Goal: Task Accomplishment & Management: Use online tool/utility

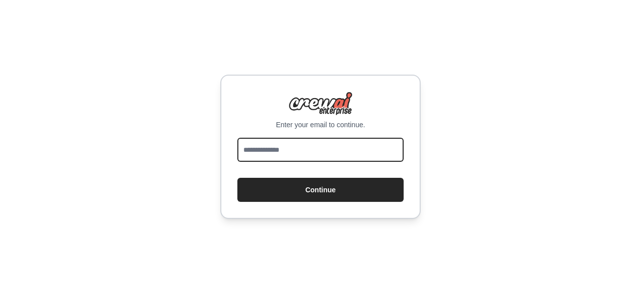
click at [310, 153] on input "email" at bounding box center [320, 150] width 166 height 24
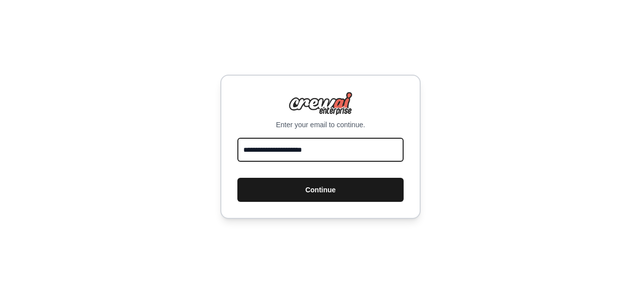
type input "**********"
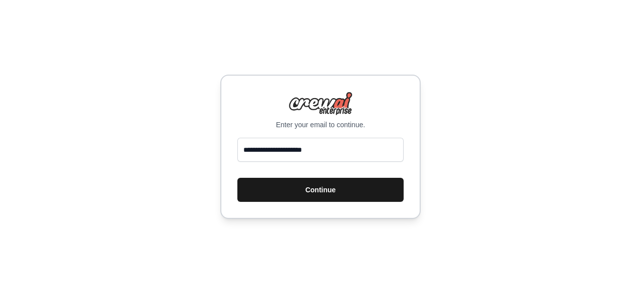
click at [314, 189] on button "Continue" at bounding box center [320, 190] width 166 height 24
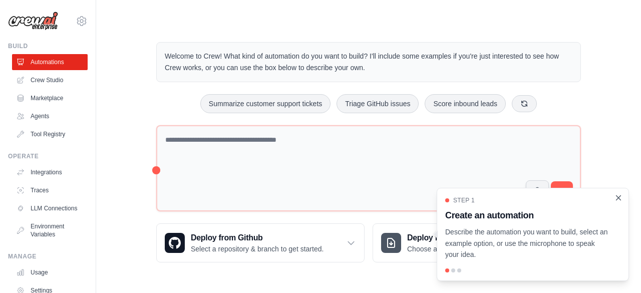
click at [619, 200] on icon "Close walkthrough" at bounding box center [618, 197] width 9 height 9
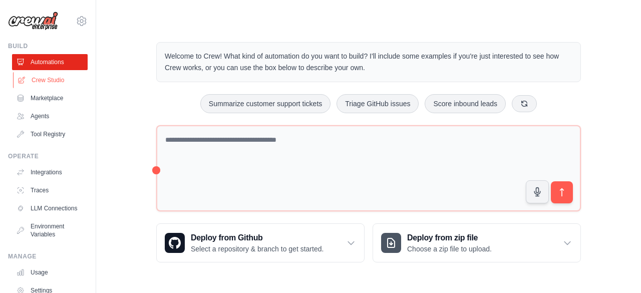
click at [50, 76] on link "Crew Studio" at bounding box center [51, 80] width 76 height 16
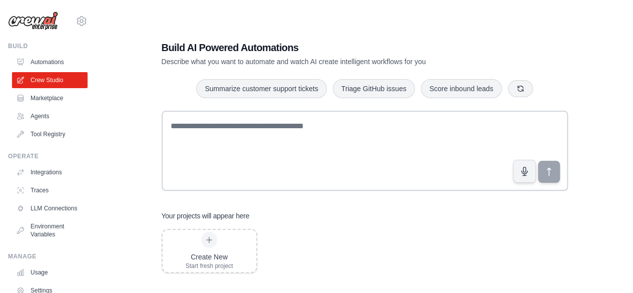
scroll to position [20, 0]
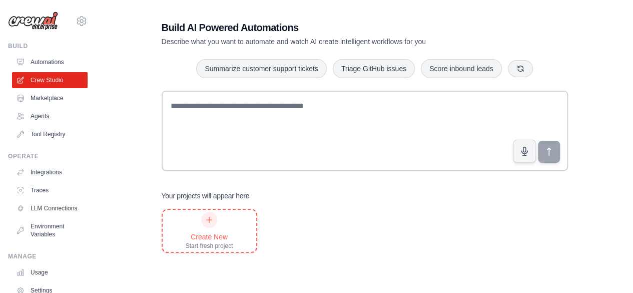
click at [210, 223] on icon at bounding box center [209, 220] width 8 height 8
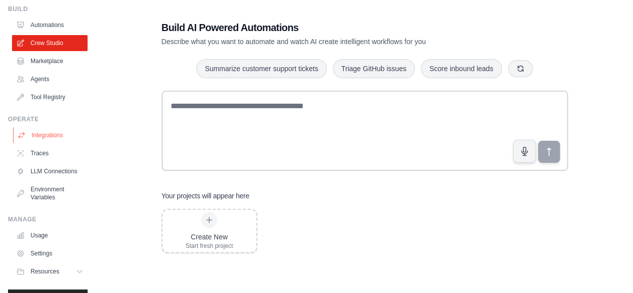
scroll to position [38, 0]
click at [47, 137] on link "Integrations" at bounding box center [51, 135] width 76 height 16
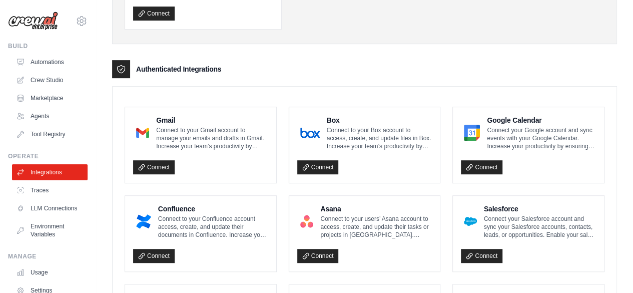
scroll to position [193, 0]
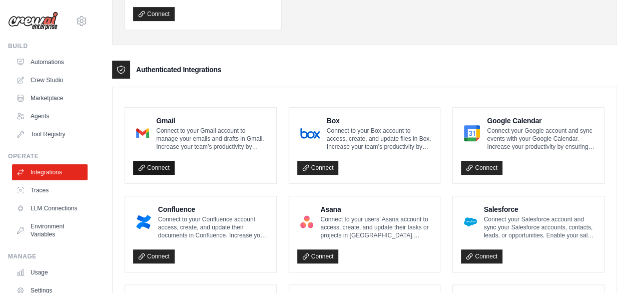
click at [144, 165] on icon at bounding box center [141, 167] width 7 height 7
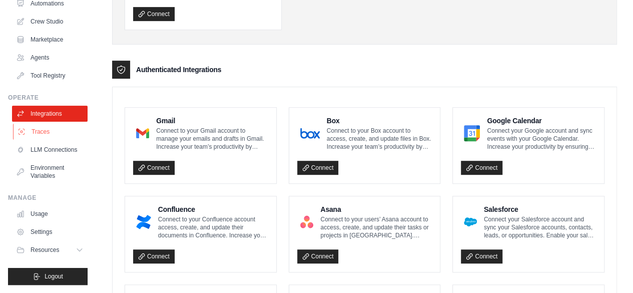
click at [35, 126] on link "Traces" at bounding box center [51, 132] width 76 height 16
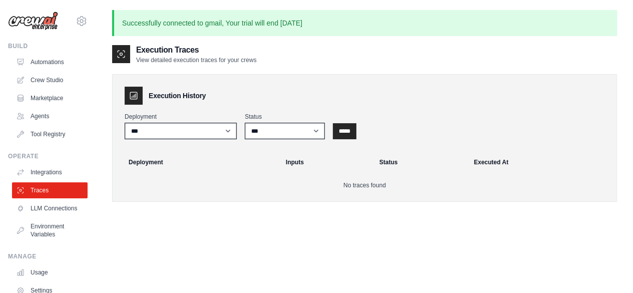
click at [278, 255] on div "Execution Traces View detailed execution traces for your crews Execution Histor…" at bounding box center [364, 190] width 505 height 293
click at [46, 96] on link "Marketplace" at bounding box center [51, 98] width 76 height 16
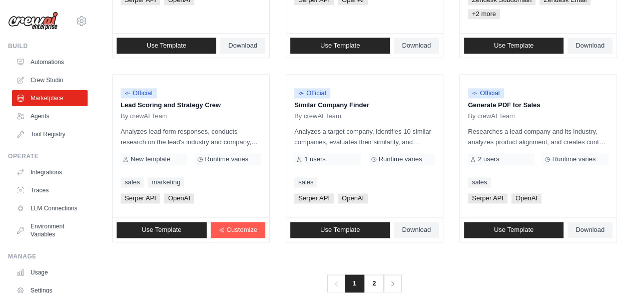
scroll to position [661, 0]
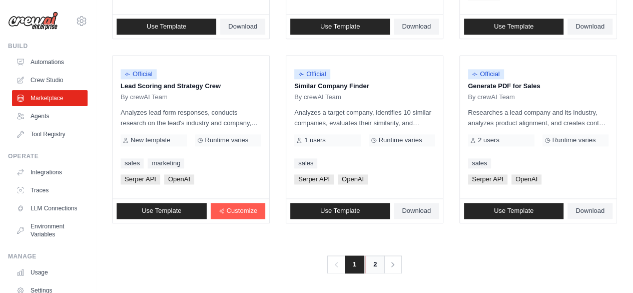
click at [373, 264] on link "2" at bounding box center [375, 264] width 20 height 18
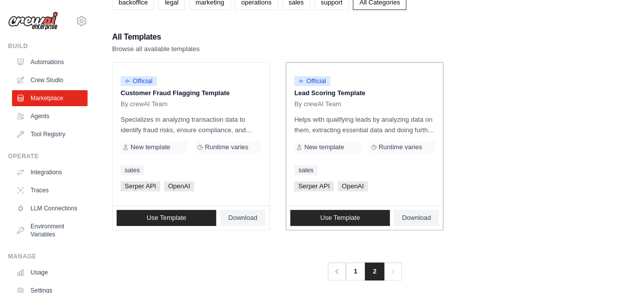
scroll to position [81, 0]
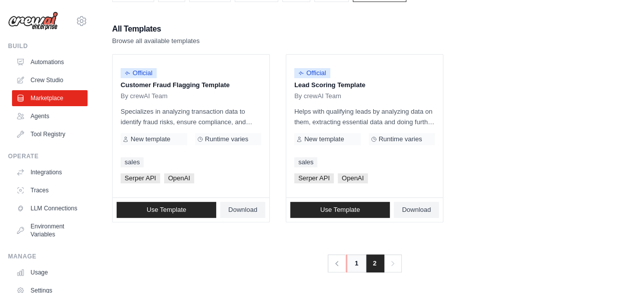
click at [356, 265] on link "1" at bounding box center [357, 263] width 20 height 18
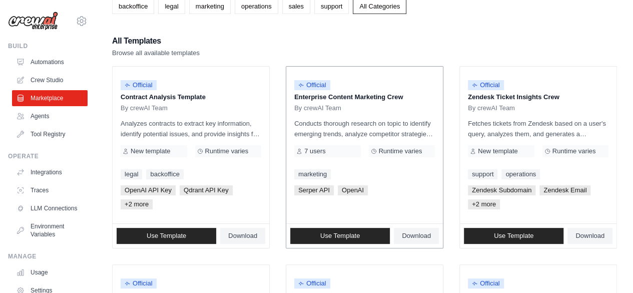
scroll to position [114, 0]
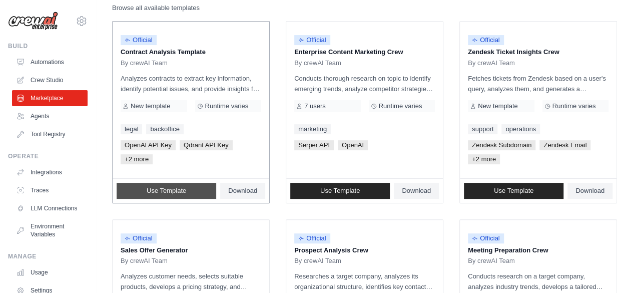
click at [183, 189] on span "Use Template" at bounding box center [167, 191] width 40 height 8
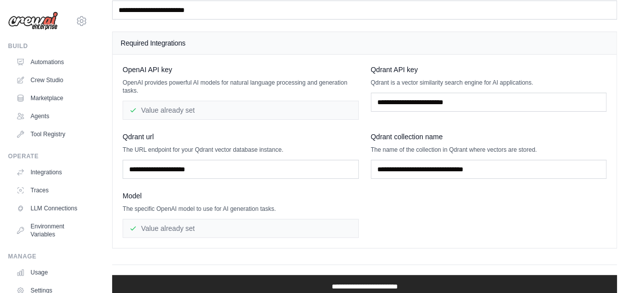
scroll to position [65, 0]
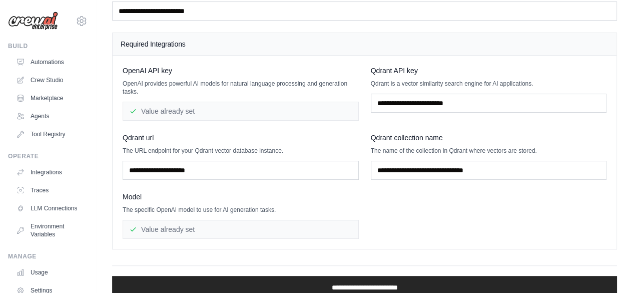
click at [235, 106] on div "Value already set" at bounding box center [241, 111] width 236 height 19
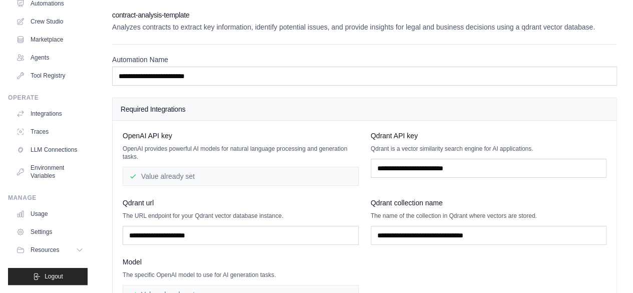
scroll to position [0, 0]
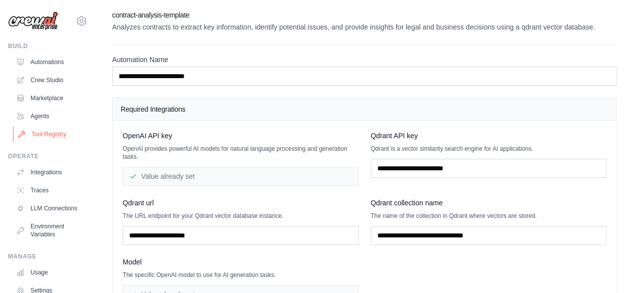
click at [46, 131] on link "Tool Registry" at bounding box center [51, 134] width 76 height 16
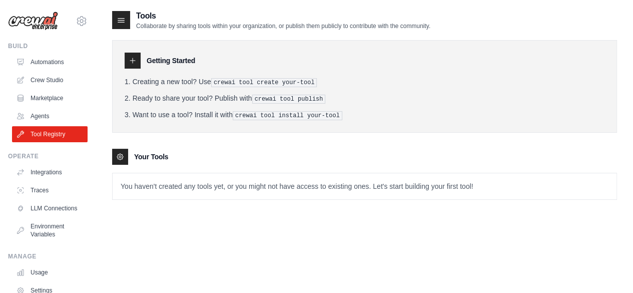
scroll to position [20, 0]
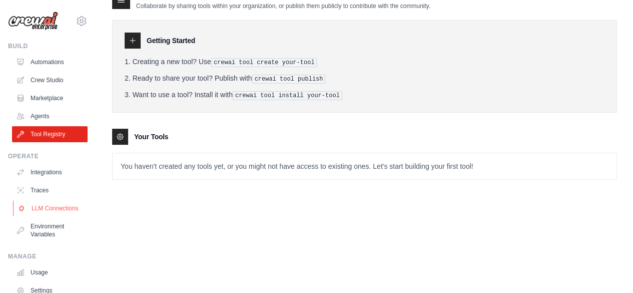
click at [55, 210] on link "LLM Connections" at bounding box center [51, 208] width 76 height 16
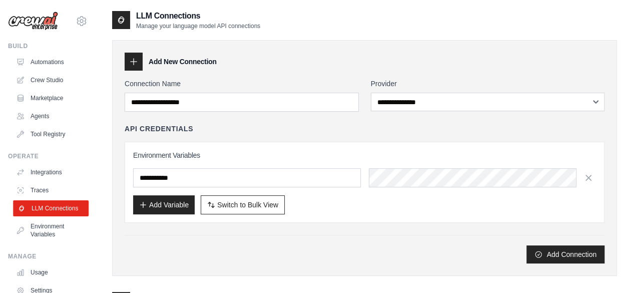
click at [55, 209] on link "LLM Connections" at bounding box center [51, 208] width 76 height 16
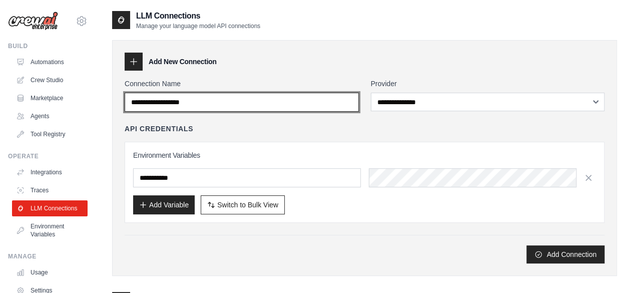
click at [257, 103] on input "Connection Name" at bounding box center [242, 102] width 234 height 19
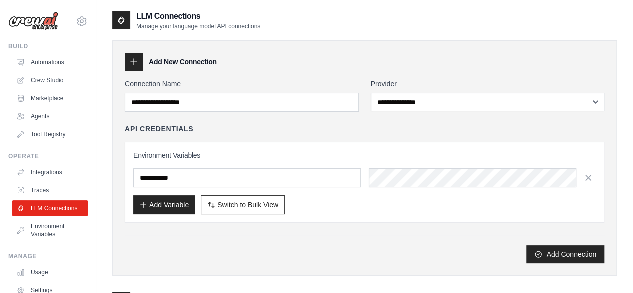
click at [252, 140] on div "API Credentials Environment Variables Add Variable Switch to Bulk View Switch t…" at bounding box center [365, 173] width 480 height 99
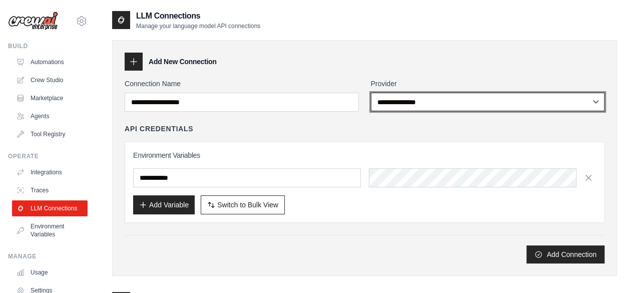
click at [407, 100] on select "**********" at bounding box center [488, 102] width 234 height 19
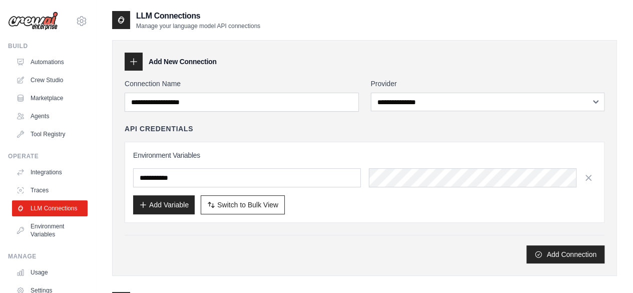
click at [295, 136] on div "API Credentials Environment Variables Add Variable Switch to Bulk View Switch t…" at bounding box center [365, 173] width 480 height 99
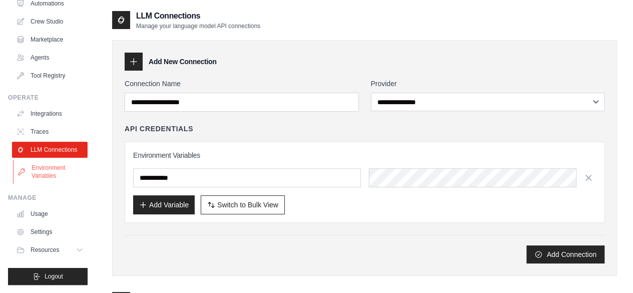
click at [39, 176] on link "Environment Variables" at bounding box center [51, 172] width 76 height 24
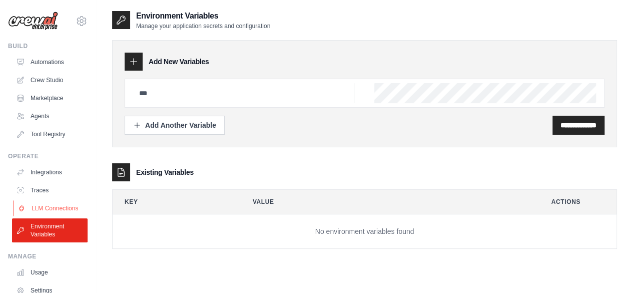
click at [55, 216] on link "LLM Connections" at bounding box center [51, 208] width 76 height 16
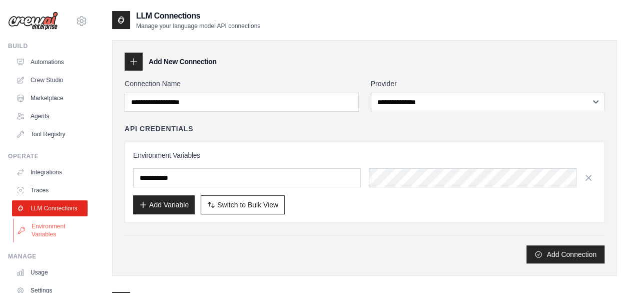
click at [48, 234] on link "Environment Variables" at bounding box center [51, 230] width 76 height 24
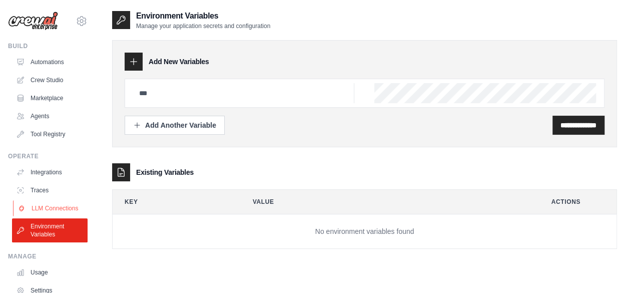
click at [46, 216] on link "LLM Connections" at bounding box center [51, 208] width 76 height 16
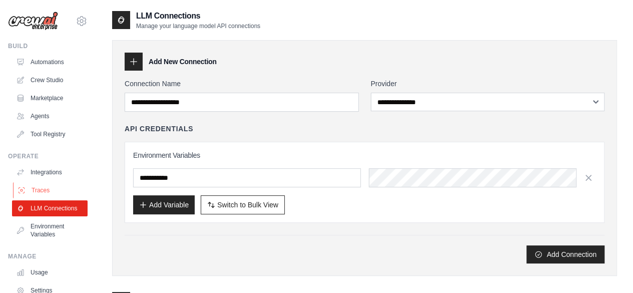
click at [42, 195] on link "Traces" at bounding box center [51, 190] width 76 height 16
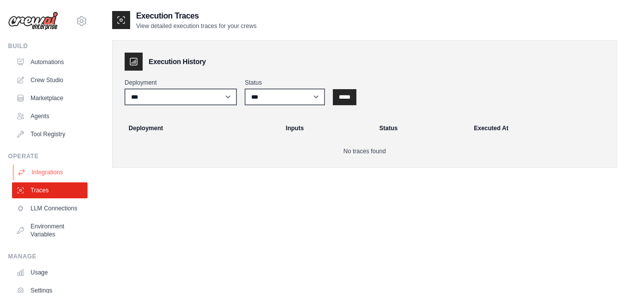
click at [44, 175] on link "Integrations" at bounding box center [51, 172] width 76 height 16
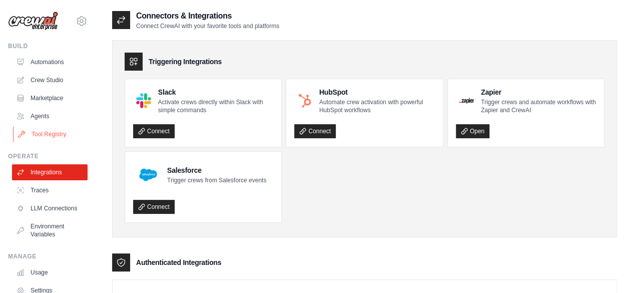
click at [42, 135] on link "Tool Registry" at bounding box center [51, 134] width 76 height 16
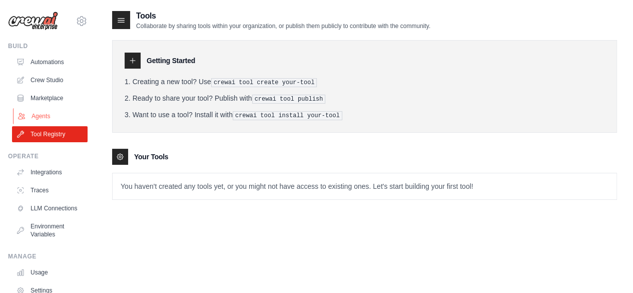
click at [43, 115] on link "Agents" at bounding box center [51, 116] width 76 height 16
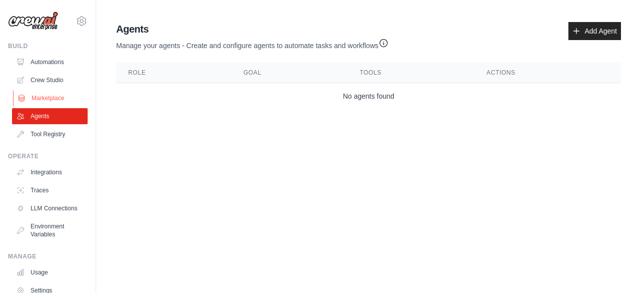
click at [40, 102] on link "Marketplace" at bounding box center [51, 98] width 76 height 16
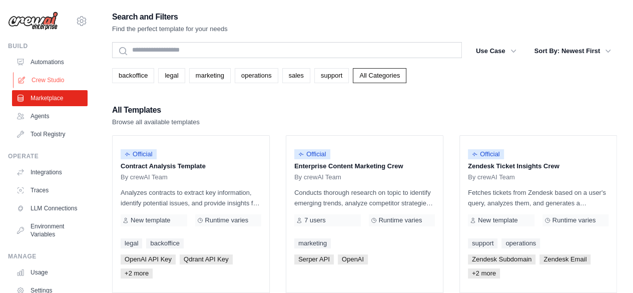
click at [40, 79] on link "Crew Studio" at bounding box center [51, 80] width 76 height 16
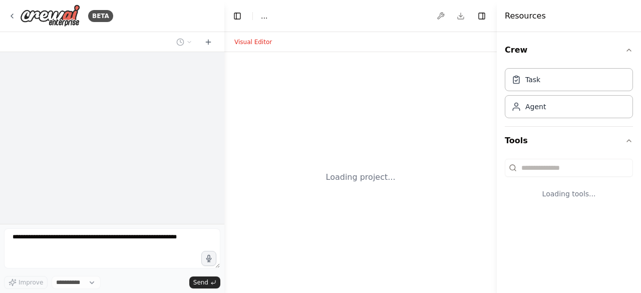
select select "****"
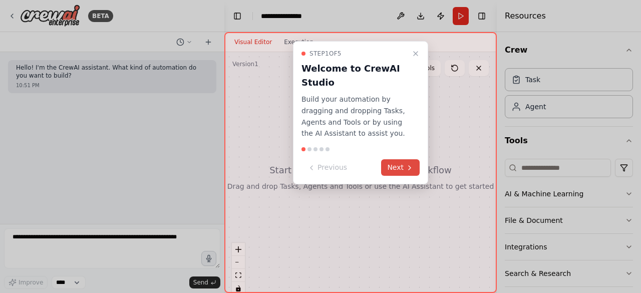
click at [402, 164] on button "Next" at bounding box center [400, 167] width 39 height 17
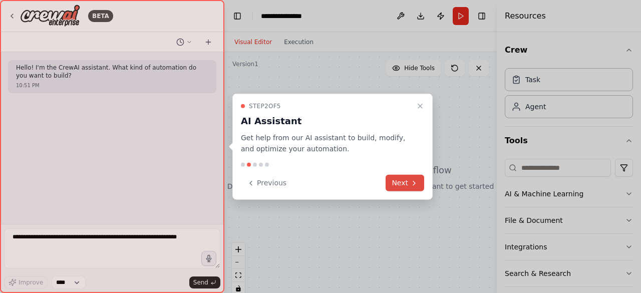
click at [415, 186] on icon at bounding box center [414, 183] width 8 height 8
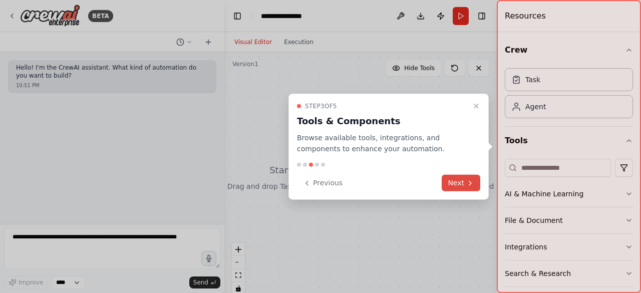
click at [476, 189] on button "Next" at bounding box center [461, 183] width 39 height 17
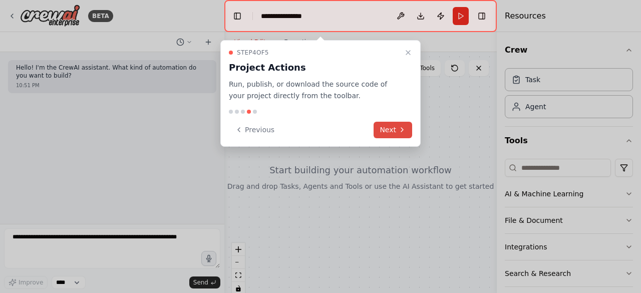
click at [393, 132] on button "Next" at bounding box center [393, 130] width 39 height 17
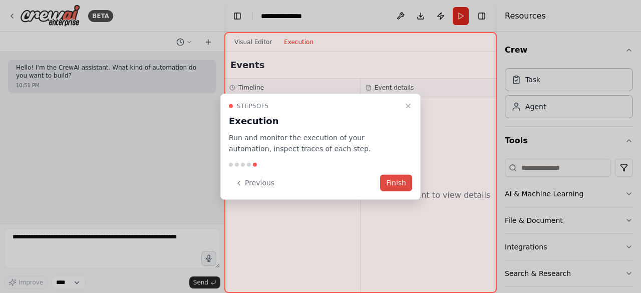
click at [393, 180] on button "Finish" at bounding box center [396, 183] width 32 height 17
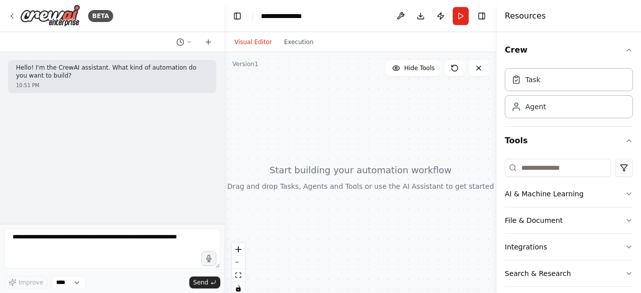
drag, startPoint x: 272, startPoint y: 102, endPoint x: 291, endPoint y: 114, distance: 22.5
click at [291, 114] on div at bounding box center [360, 177] width 272 height 250
drag, startPoint x: 293, startPoint y: 127, endPoint x: 278, endPoint y: 103, distance: 28.6
click at [278, 103] on div at bounding box center [360, 177] width 272 height 250
click at [15, 14] on icon at bounding box center [12, 16] width 8 height 8
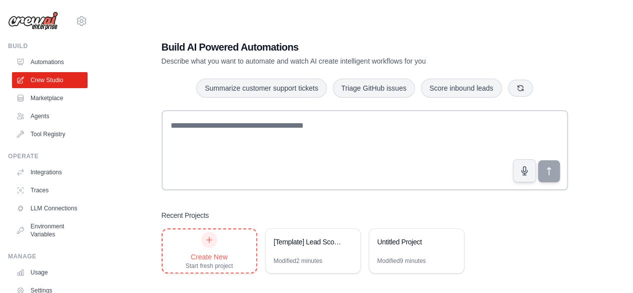
click at [204, 244] on div at bounding box center [209, 240] width 16 height 16
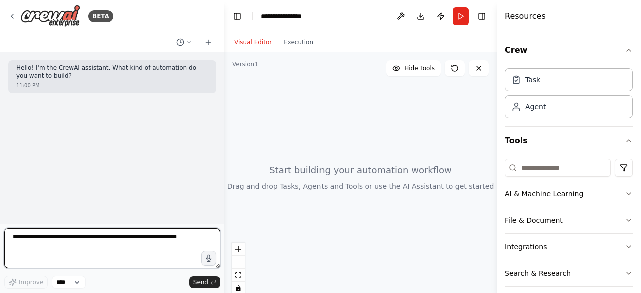
click at [61, 239] on textarea at bounding box center [112, 248] width 216 height 40
type textarea "**********"
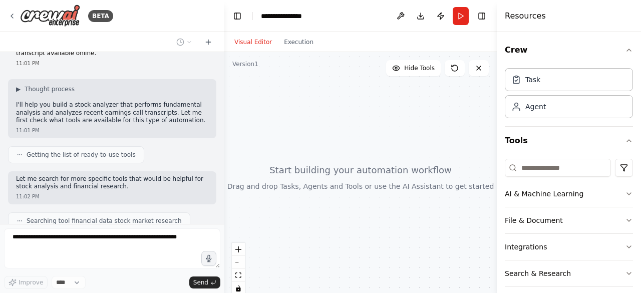
scroll to position [71, 0]
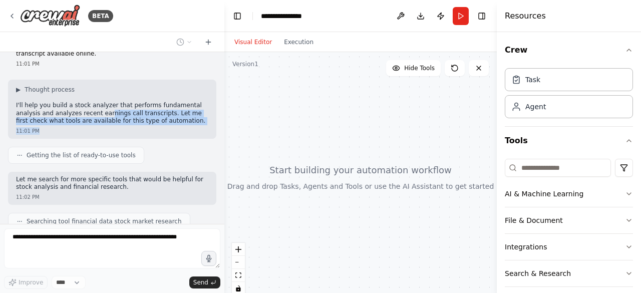
drag, startPoint x: 79, startPoint y: 107, endPoint x: 121, endPoint y: 118, distance: 44.0
click at [121, 118] on div "▶ Thought process I'll help you build a stock analyzer that performs fundamenta…" at bounding box center [112, 109] width 208 height 59
click at [128, 127] on div "11:01 PM" at bounding box center [112, 131] width 192 height 8
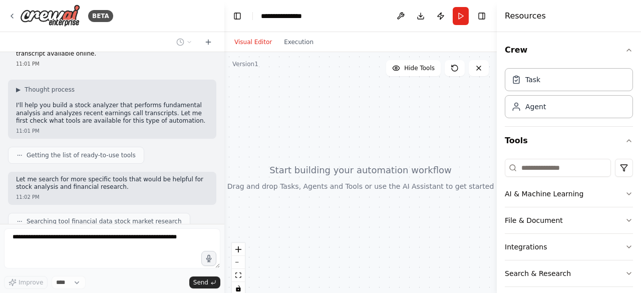
click at [128, 127] on div "11:01 PM" at bounding box center [112, 131] width 192 height 8
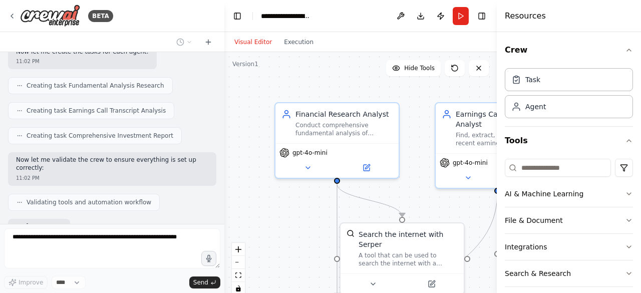
scroll to position [521, 0]
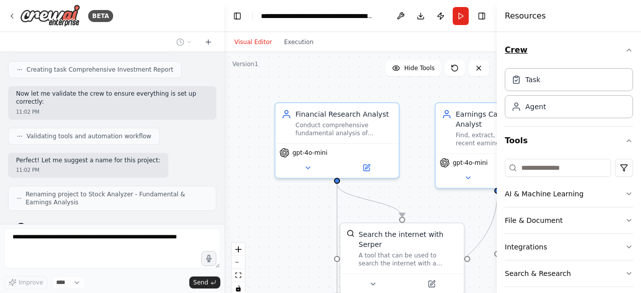
click at [622, 44] on button "Crew" at bounding box center [569, 50] width 128 height 28
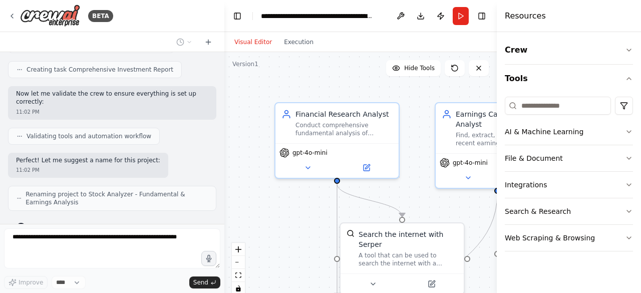
click at [413, 96] on div ".deletable-edge-delete-btn { width: 20px; height: 20px; border: 0px solid #ffff…" at bounding box center [360, 177] width 272 height 250
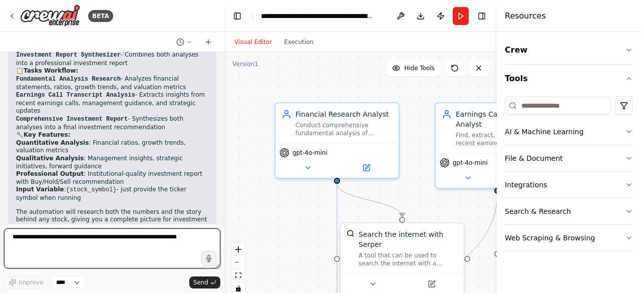
scroll to position [751, 0]
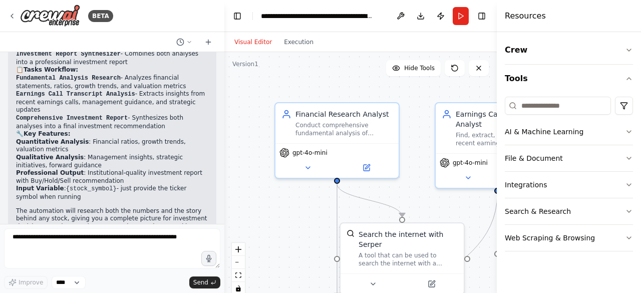
click at [418, 93] on div ".deletable-edge-delete-btn { width: 20px; height: 20px; border: 0px solid #ffff…" at bounding box center [360, 177] width 272 height 250
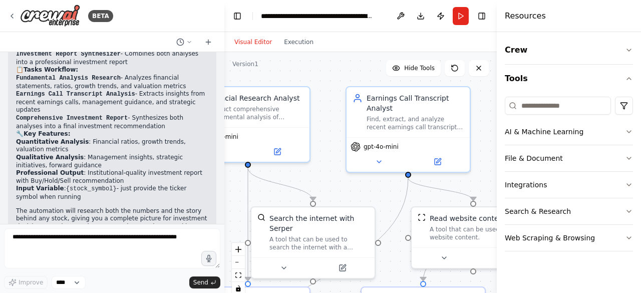
drag, startPoint x: 350, startPoint y: 87, endPoint x: 266, endPoint y: 71, distance: 84.7
click at [266, 71] on div ".deletable-edge-delete-btn { width: 20px; height: 20px; border: 0px solid #ffff…" at bounding box center [360, 177] width 272 height 250
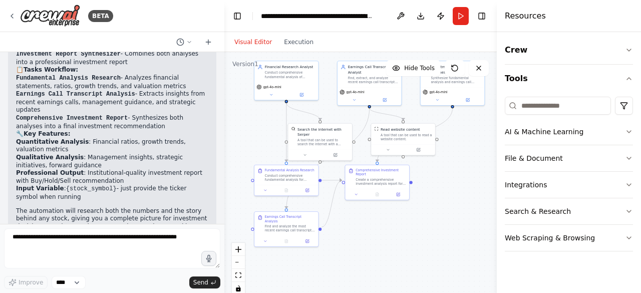
drag, startPoint x: 257, startPoint y: 170, endPoint x: 253, endPoint y: 119, distance: 51.2
click at [253, 118] on div ".deletable-edge-delete-btn { width: 20px; height: 20px; border: 0px solid #ffff…" at bounding box center [360, 177] width 272 height 250
click at [535, 24] on div "Resources" at bounding box center [569, 16] width 144 height 32
click at [586, 77] on button "Tools" at bounding box center [569, 79] width 128 height 28
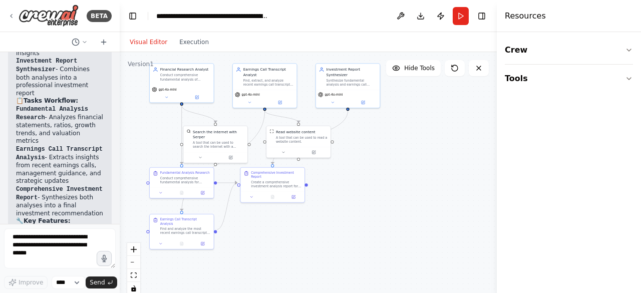
scroll to position [1124, 0]
drag, startPoint x: 221, startPoint y: 124, endPoint x: 119, endPoint y: 128, distance: 102.2
click at [119, 128] on div "BETA Hello! I'm the CrewAI assistant. What kind of automation do you want to bu…" at bounding box center [320, 146] width 641 height 293
click at [496, 122] on button "Toggle Sidebar" at bounding box center [497, 146] width 8 height 293
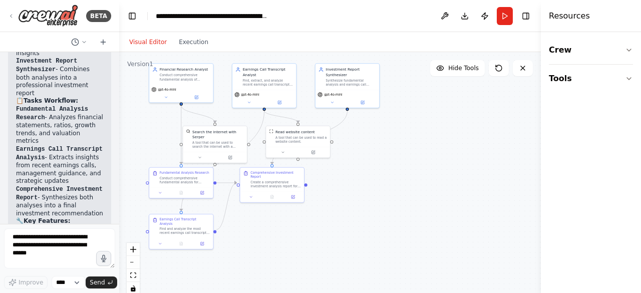
drag, startPoint x: 499, startPoint y: 122, endPoint x: 560, endPoint y: 127, distance: 61.3
click at [560, 127] on div "Resources Crew Tools" at bounding box center [591, 146] width 100 height 293
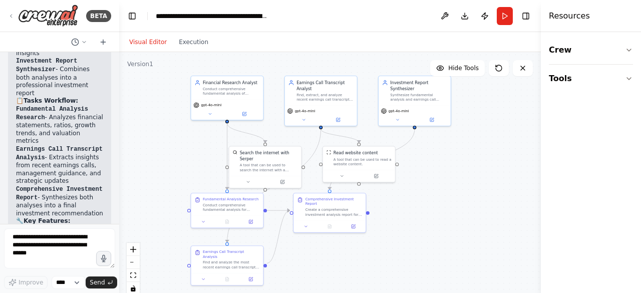
drag, startPoint x: 138, startPoint y: 145, endPoint x: 191, endPoint y: 163, distance: 56.1
click at [191, 163] on div ".deletable-edge-delete-btn { width: 20px; height: 20px; border: 0px solid #ffff…" at bounding box center [330, 177] width 422 height 250
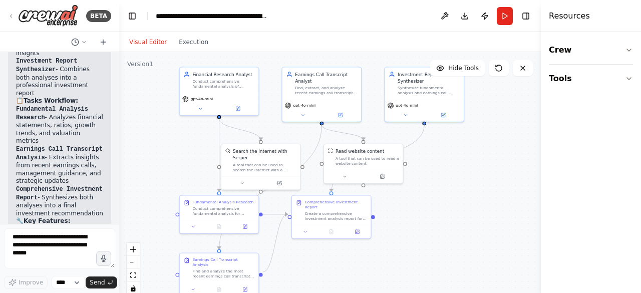
click at [462, 182] on div ".deletable-edge-delete-btn { width: 20px; height: 20px; border: 0px solid #ffff…" at bounding box center [330, 177] width 422 height 250
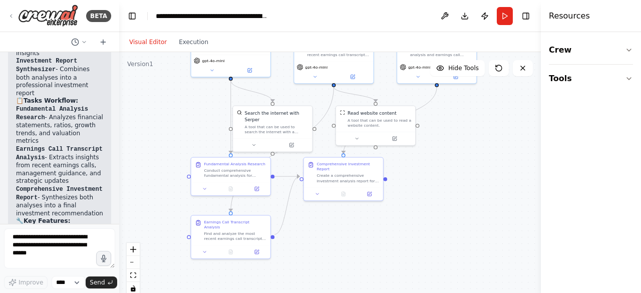
drag, startPoint x: 185, startPoint y: 179, endPoint x: 197, endPoint y: 139, distance: 41.8
click at [197, 139] on div ".deletable-edge-delete-btn { width: 20px; height: 20px; border: 0px solid #ffff…" at bounding box center [330, 177] width 422 height 250
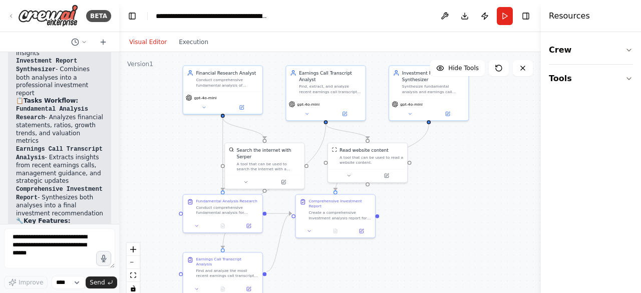
drag, startPoint x: 191, startPoint y: 112, endPoint x: 183, endPoint y: 151, distance: 40.4
click at [183, 151] on div ".deletable-edge-delete-btn { width: 20px; height: 20px; border: 0px solid #ffff…" at bounding box center [330, 177] width 422 height 250
click at [176, 143] on div ".deletable-edge-delete-btn { width: 20px; height: 20px; border: 0px solid #ffff…" at bounding box center [330, 177] width 422 height 250
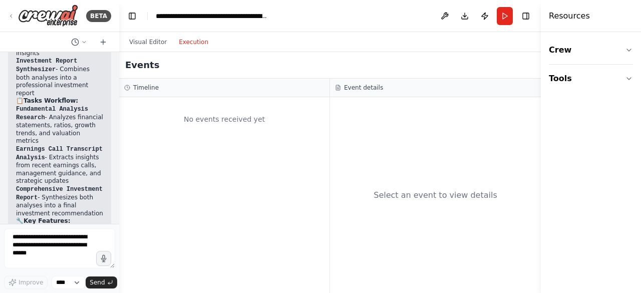
click at [191, 44] on button "Execution" at bounding box center [194, 42] width 42 height 12
click at [151, 41] on button "Visual Editor" at bounding box center [148, 42] width 50 height 12
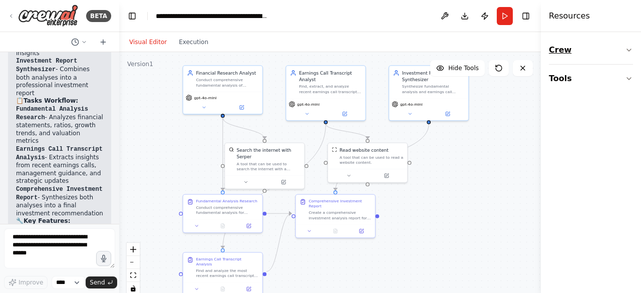
click at [625, 53] on icon "button" at bounding box center [629, 50] width 8 height 8
click at [593, 87] on div "Task" at bounding box center [591, 79] width 84 height 23
click at [582, 110] on div "Agent" at bounding box center [579, 106] width 21 height 10
click at [581, 140] on button "Tools" at bounding box center [591, 141] width 84 height 28
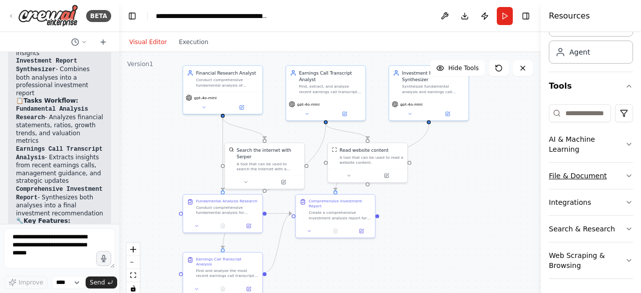
scroll to position [0, 0]
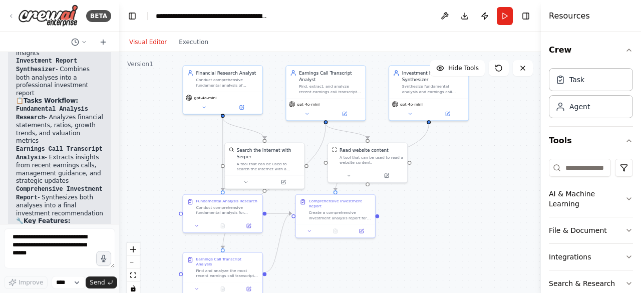
click at [594, 144] on button "Tools" at bounding box center [591, 141] width 84 height 28
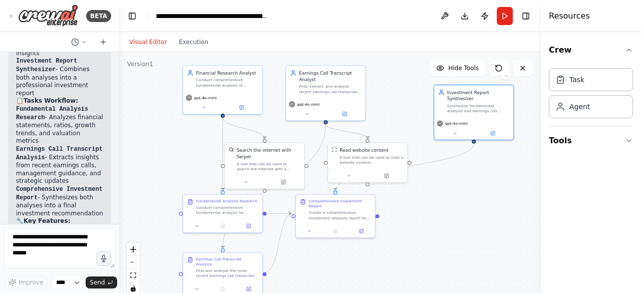
drag, startPoint x: 437, startPoint y: 120, endPoint x: 482, endPoint y: 141, distance: 50.2
click at [482, 141] on div ".deletable-edge-delete-btn { width: 20px; height: 20px; border: 0px solid #ffff…" at bounding box center [330, 177] width 422 height 250
click at [477, 173] on div ".deletable-edge-delete-btn { width: 20px; height: 20px; border: 0px solid #ffff…" at bounding box center [330, 177] width 422 height 250
drag, startPoint x: 398, startPoint y: 170, endPoint x: 407, endPoint y: 180, distance: 13.8
click at [407, 180] on button at bounding box center [396, 181] width 37 height 8
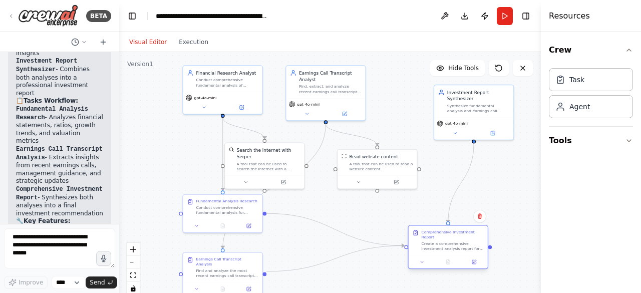
drag, startPoint x: 366, startPoint y: 212, endPoint x: 482, endPoint y: 246, distance: 121.1
click at [482, 246] on div "Create a comprehensive investment analysis report for {stock_symbol} by synthes…" at bounding box center [452, 246] width 63 height 11
click at [382, 202] on div ".deletable-edge-delete-btn { width: 20px; height: 20px; border: 0px solid #ffff…" at bounding box center [330, 177] width 422 height 250
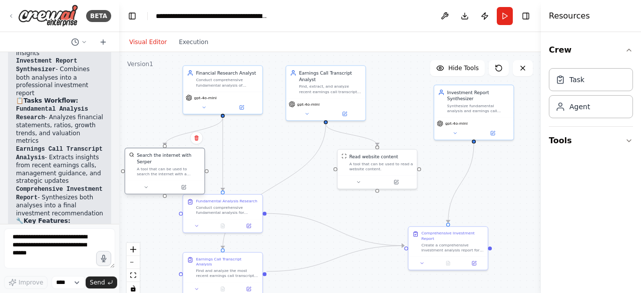
drag, startPoint x: 281, startPoint y: 173, endPoint x: 173, endPoint y: 176, distance: 108.7
click at [173, 180] on div at bounding box center [164, 186] width 79 height 13
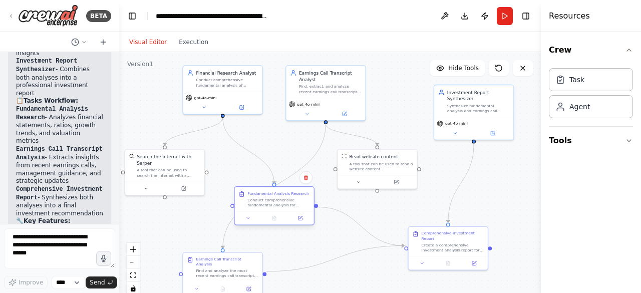
drag, startPoint x: 245, startPoint y: 216, endPoint x: 301, endPoint y: 210, distance: 56.5
click at [301, 210] on div "Fundamental Analysis Research Conduct comprehensive fundamental analysis for {s…" at bounding box center [274, 199] width 79 height 25
click at [278, 169] on div ".deletable-edge-delete-btn { width: 20px; height: 20px; border: 0px solid #ffff…" at bounding box center [330, 177] width 422 height 250
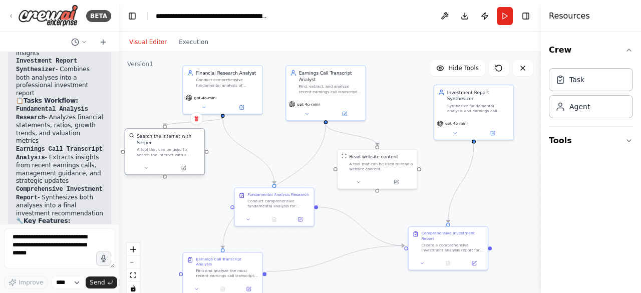
drag, startPoint x: 158, startPoint y: 186, endPoint x: 159, endPoint y: 166, distance: 20.5
click at [159, 166] on div at bounding box center [164, 167] width 79 height 13
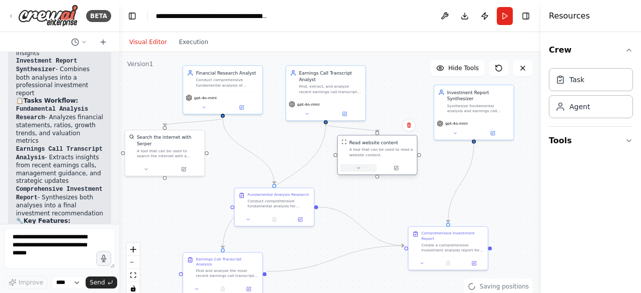
drag, startPoint x: 366, startPoint y: 181, endPoint x: 367, endPoint y: 170, distance: 11.0
click at [367, 170] on button at bounding box center [358, 168] width 37 height 8
click at [375, 206] on div ".deletable-edge-delete-btn { width: 20px; height: 20px; border: 0px solid #ffff…" at bounding box center [330, 177] width 422 height 250
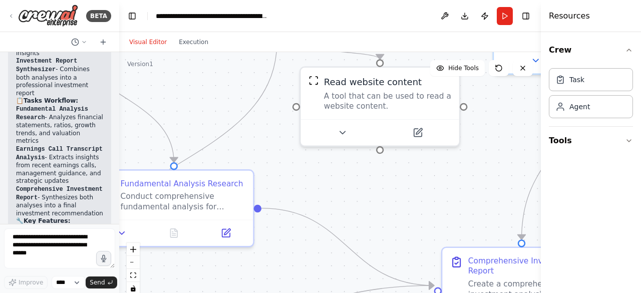
click at [375, 206] on div ".deletable-edge-delete-btn { width: 20px; height: 20px; border: 0px solid #ffff…" at bounding box center [330, 177] width 422 height 250
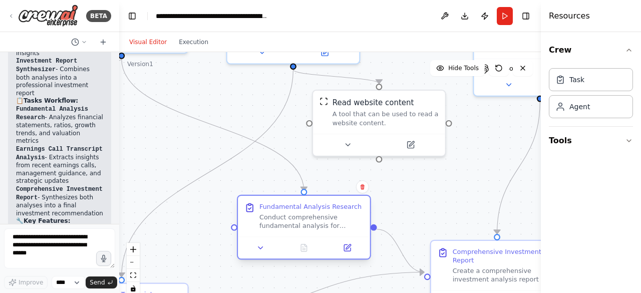
drag, startPoint x: 210, startPoint y: 187, endPoint x: 306, endPoint y: 208, distance: 98.3
click at [306, 208] on div "Fundamental Analysis Research" at bounding box center [310, 206] width 102 height 9
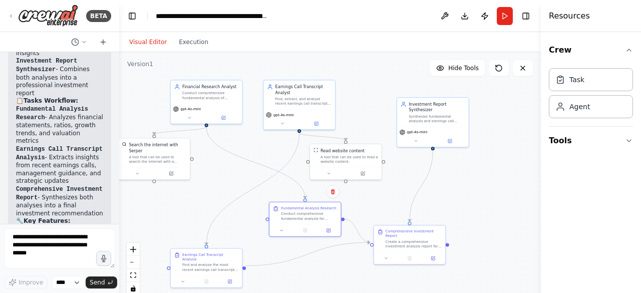
click at [208, 190] on div ".deletable-edge-delete-btn { width: 20px; height: 20px; border: 0px solid #ffff…" at bounding box center [330, 177] width 422 height 250
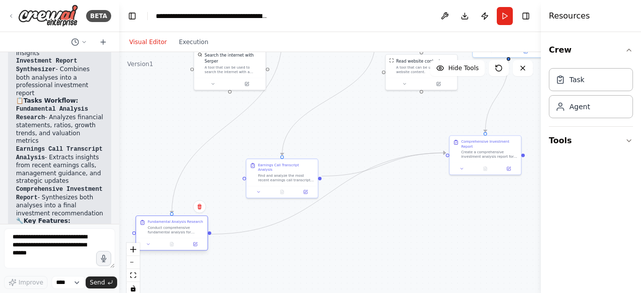
drag, startPoint x: 295, startPoint y: 219, endPoint x: 165, endPoint y: 235, distance: 130.6
click at [165, 235] on div "Fundamental Analysis Research Conduct comprehensive fundamental analysis for {s…" at bounding box center [172, 227] width 72 height 22
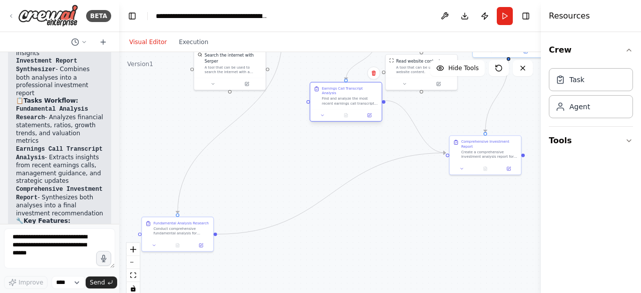
drag, startPoint x: 273, startPoint y: 191, endPoint x: 337, endPoint y: 114, distance: 99.6
click at [337, 114] on div at bounding box center [346, 115] width 72 height 12
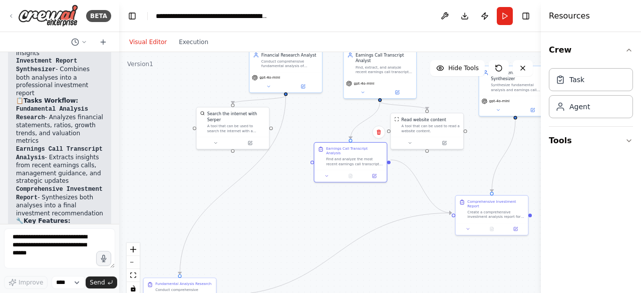
drag, startPoint x: 305, startPoint y: 158, endPoint x: 309, endPoint y: 218, distance: 60.2
click at [309, 218] on div ".deletable-edge-delete-btn { width: 20px; height: 20px; border: 0px solid #ffff…" at bounding box center [330, 177] width 422 height 250
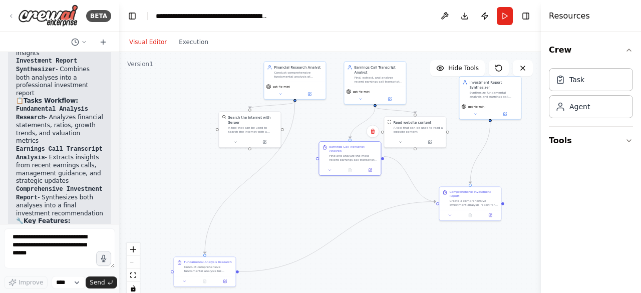
drag, startPoint x: 294, startPoint y: 215, endPoint x: 299, endPoint y: 203, distance: 13.0
click at [299, 203] on div ".deletable-edge-delete-btn { width: 20px; height: 20px; border: 0px solid #ffff…" at bounding box center [330, 177] width 422 height 250
drag, startPoint x: 214, startPoint y: 265, endPoint x: 287, endPoint y: 209, distance: 92.1
click at [287, 209] on div "Conduct comprehensive fundamental analysis for {stock_symbol}. Research and ana…" at bounding box center [283, 212] width 49 height 8
drag, startPoint x: 337, startPoint y: 169, endPoint x: 339, endPoint y: 190, distance: 21.6
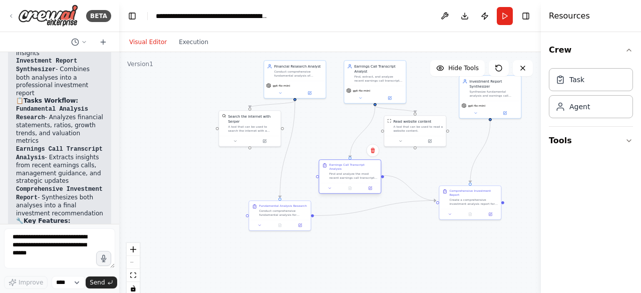
click at [339, 190] on div "Earnings Call Transcript Analysis Find and analyze the most recent earnings cal…" at bounding box center [349, 177] width 63 height 35
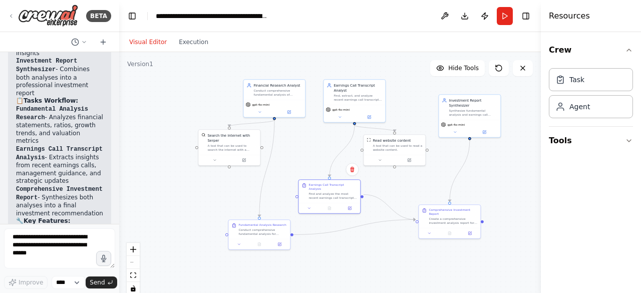
drag, startPoint x: 320, startPoint y: 133, endPoint x: 298, endPoint y: 147, distance: 26.4
click at [298, 147] on div ".deletable-edge-delete-btn { width: 20px; height: 20px; border: 0px solid #ffff…" at bounding box center [330, 177] width 422 height 250
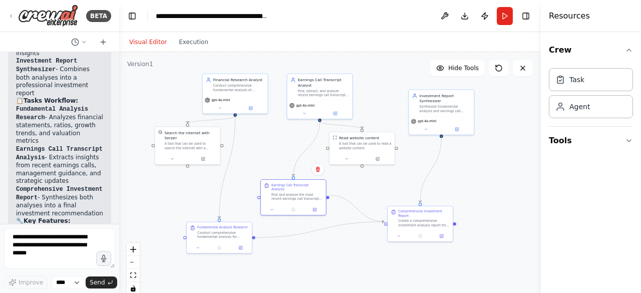
drag, startPoint x: 395, startPoint y: 248, endPoint x: 362, endPoint y: 250, distance: 33.6
click at [362, 250] on div ".deletable-edge-delete-btn { width: 20px; height: 20px; border: 0px solid #ffff…" at bounding box center [330, 177] width 422 height 250
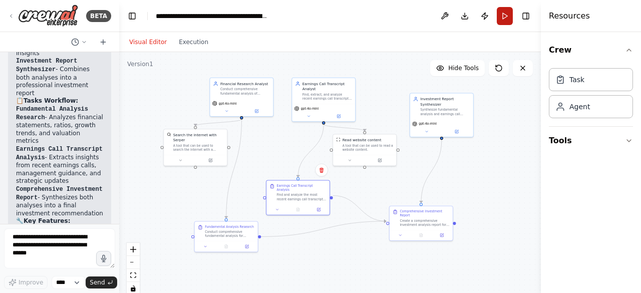
click at [503, 17] on button "Run" at bounding box center [505, 16] width 16 height 18
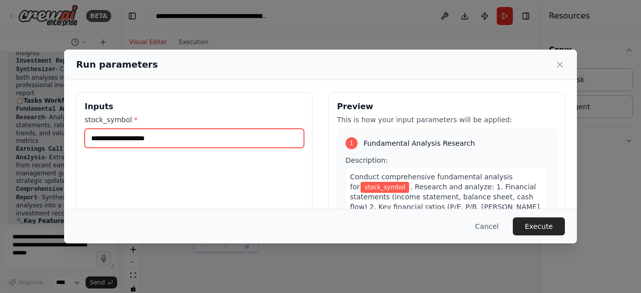
click at [201, 139] on input "stock_symbol *" at bounding box center [194, 138] width 219 height 19
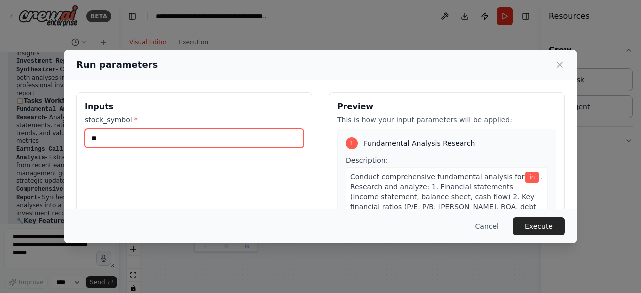
type input "*"
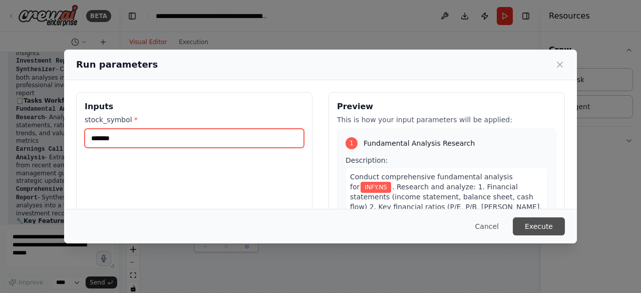
type input "*******"
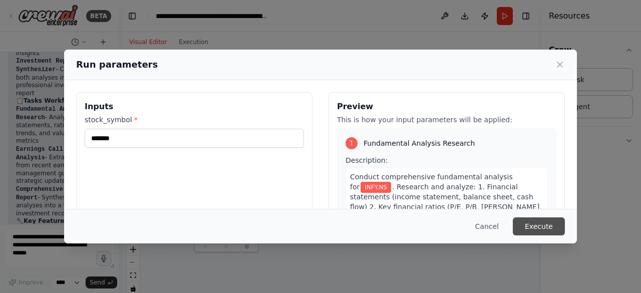
click at [533, 226] on button "Execute" at bounding box center [539, 226] width 52 height 18
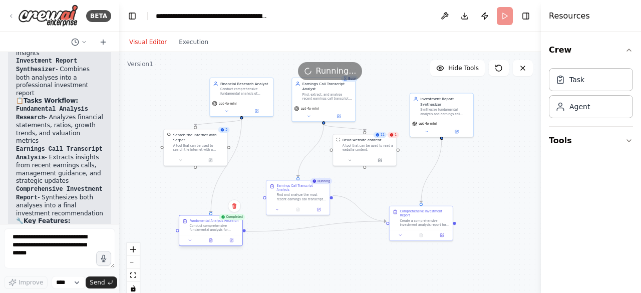
drag, startPoint x: 245, startPoint y: 233, endPoint x: 231, endPoint y: 229, distance: 14.3
click at [231, 229] on div "Conduct comprehensive fundamental analysis for {stock_symbol}. Research and ana…" at bounding box center [214, 228] width 50 height 8
click at [189, 243] on button at bounding box center [190, 240] width 18 height 6
click at [191, 241] on icon at bounding box center [190, 240] width 4 height 4
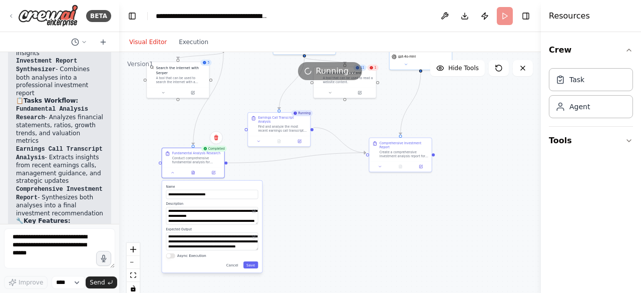
drag, startPoint x: 328, startPoint y: 251, endPoint x: 310, endPoint y: 182, distance: 71.1
click at [310, 182] on div ".deletable-edge-delete-btn { width: 20px; height: 20px; border: 0px solid #ffff…" at bounding box center [330, 177] width 422 height 250
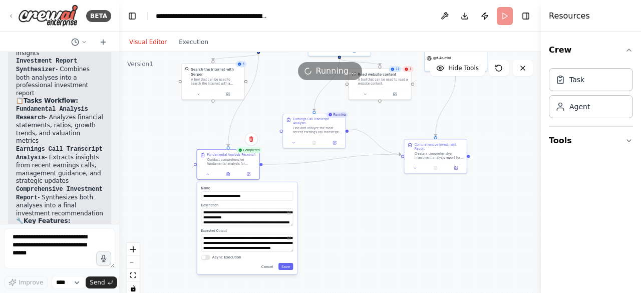
drag, startPoint x: 303, startPoint y: 208, endPoint x: 339, endPoint y: 209, distance: 35.1
click at [339, 209] on div ".deletable-edge-delete-btn { width: 20px; height: 20px; border: 0px solid #ffff…" at bounding box center [330, 177] width 422 height 250
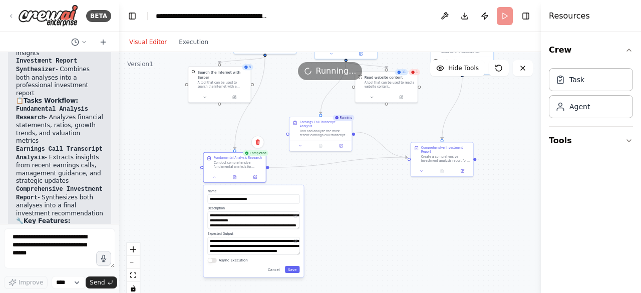
drag, startPoint x: 325, startPoint y: 216, endPoint x: 332, endPoint y: 219, distance: 7.2
click at [332, 219] on div ".deletable-edge-delete-btn { width: 20px; height: 20px; border: 0px solid #ffff…" at bounding box center [330, 177] width 422 height 250
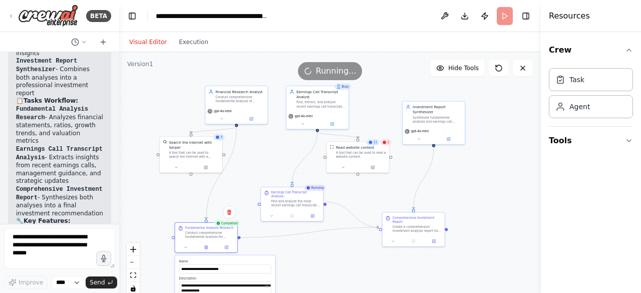
drag, startPoint x: 342, startPoint y: 192, endPoint x: 313, endPoint y: 262, distance: 75.7
click at [313, 262] on div ".deletable-edge-delete-btn { width: 20px; height: 20px; border: 0px solid #ffff…" at bounding box center [330, 177] width 422 height 250
click at [386, 145] on icon at bounding box center [384, 143] width 4 height 4
click at [374, 147] on div "Read website content" at bounding box center [361, 147] width 50 height 5
click at [404, 169] on div ".deletable-edge-delete-btn { width: 20px; height: 20px; border: 0px solid #ffff…" at bounding box center [330, 177] width 422 height 250
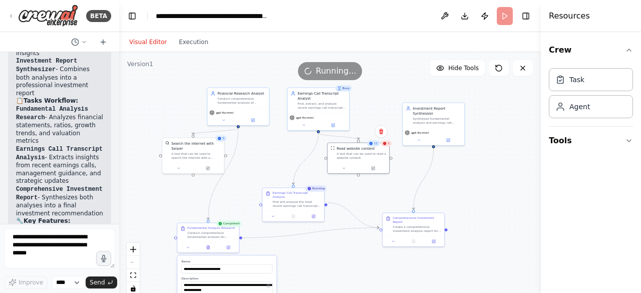
click at [368, 197] on div ".deletable-edge-delete-btn { width: 20px; height: 20px; border: 0px solid #ffff…" at bounding box center [330, 177] width 422 height 250
click at [189, 46] on button "Execution" at bounding box center [194, 42] width 42 height 12
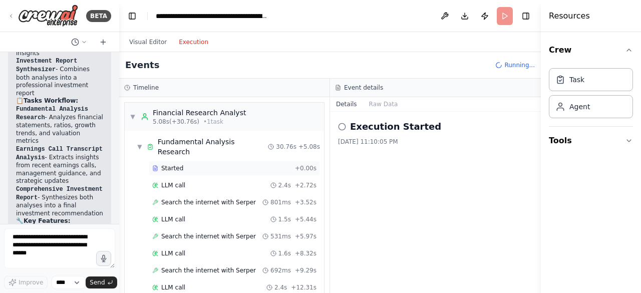
click at [185, 162] on div "▼ Financial Research Analyst 5.08s (+30.76s) • 1 task ▼ Fundamental Analysis Re…" at bounding box center [224, 195] width 210 height 196
click at [165, 164] on span "Started" at bounding box center [172, 168] width 22 height 8
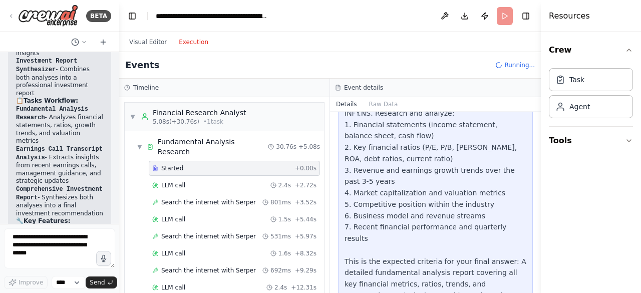
scroll to position [82, 0]
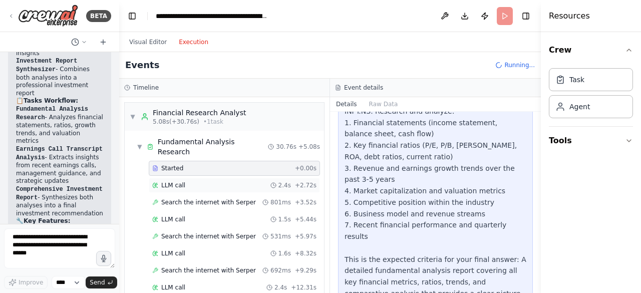
click at [160, 181] on div "LLM call" at bounding box center [168, 185] width 33 height 8
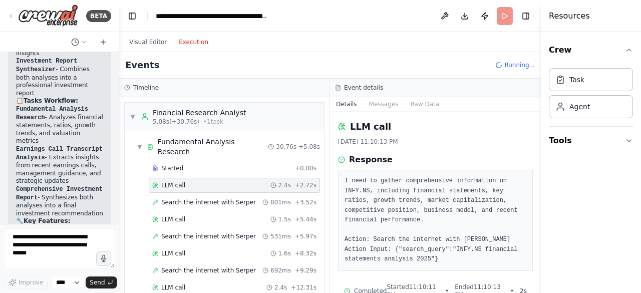
scroll to position [23, 0]
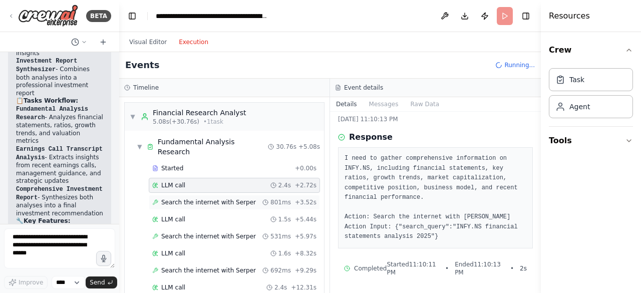
click at [206, 198] on span "Search the internet with Serper" at bounding box center [208, 202] width 95 height 8
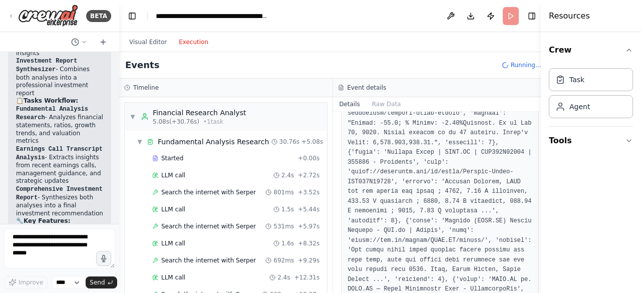
scroll to position [714, 0]
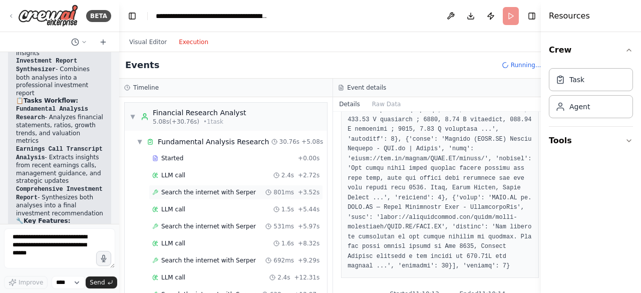
click at [173, 196] on div "Search the internet with Serper 801ms + 3.52s" at bounding box center [236, 192] width 174 height 15
click at [173, 209] on span "LLM call" at bounding box center [173, 209] width 24 height 8
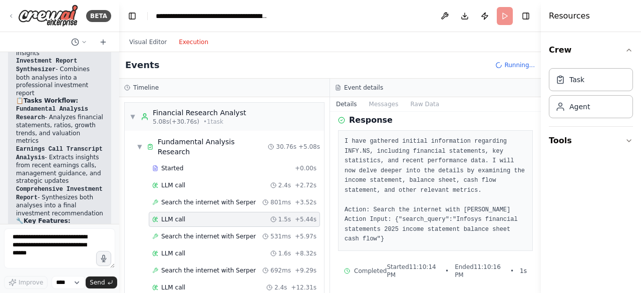
scroll to position [42, 0]
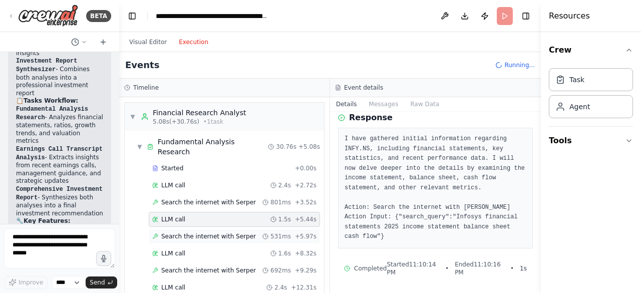
click at [194, 232] on span "Search the internet with Serper" at bounding box center [208, 236] width 95 height 8
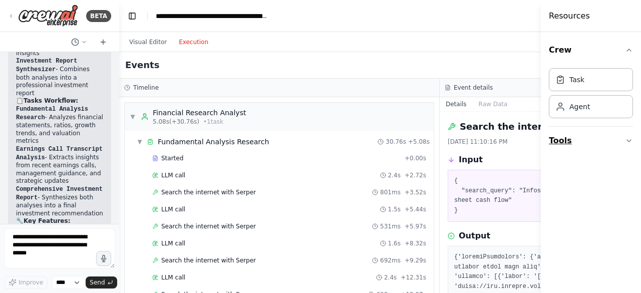
drag, startPoint x: 541, startPoint y: 135, endPoint x: 578, endPoint y: 136, distance: 37.1
click at [578, 136] on div "Resources Crew Task Agent Tools" at bounding box center [591, 146] width 100 height 293
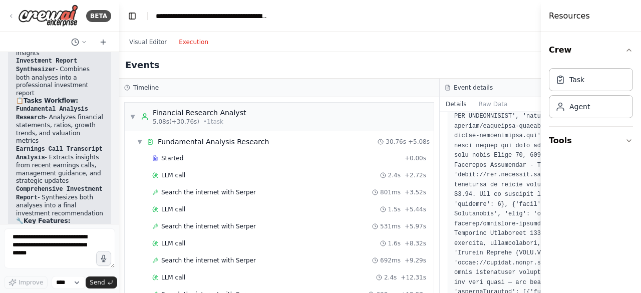
scroll to position [520, 0]
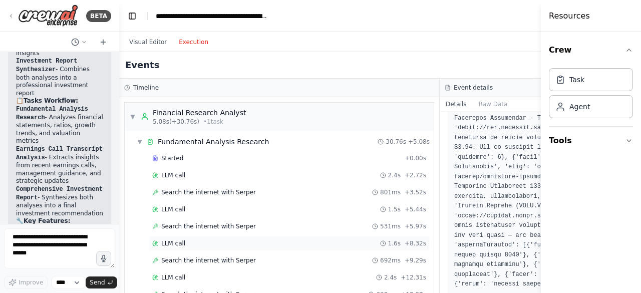
click at [172, 245] on div "LLM call 1.6s + 8.32s" at bounding box center [289, 243] width 281 height 15
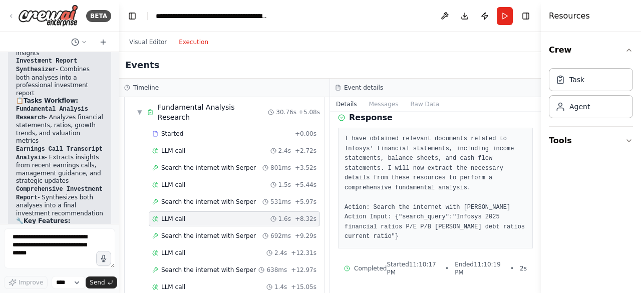
scroll to position [36, 0]
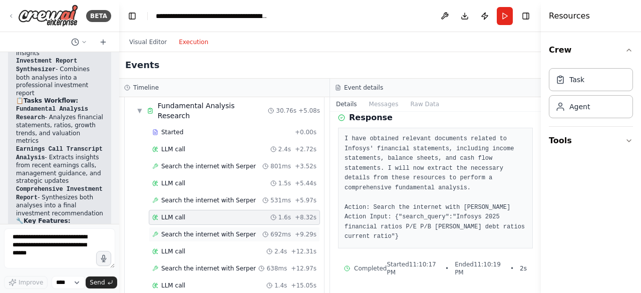
click at [204, 230] on span "Search the internet with Serper" at bounding box center [208, 234] width 95 height 8
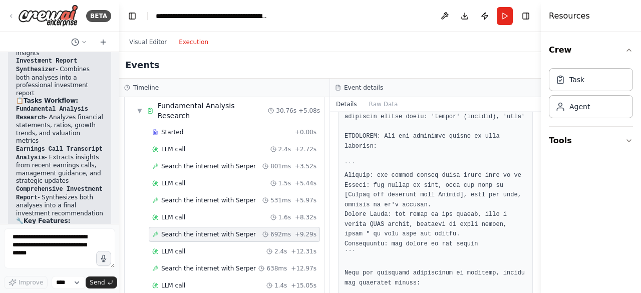
scroll to position [987, 0]
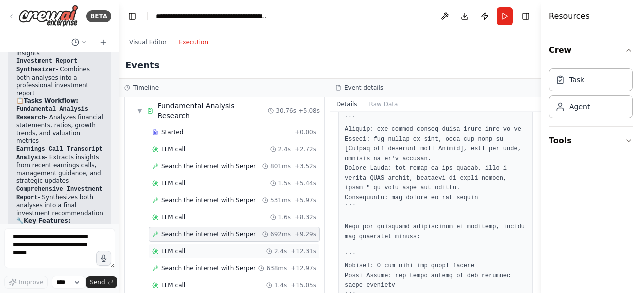
click at [176, 247] on span "LLM call" at bounding box center [173, 251] width 24 height 8
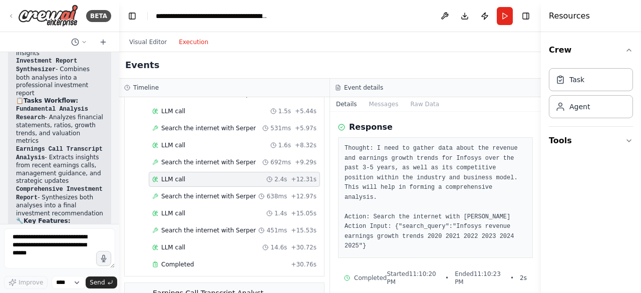
scroll to position [108, 0]
click at [183, 189] on div "Search the internet with Serper 638ms + 12.97s" at bounding box center [234, 196] width 171 height 15
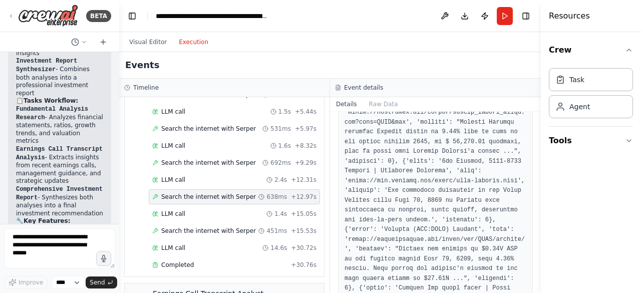
scroll to position [694, 0]
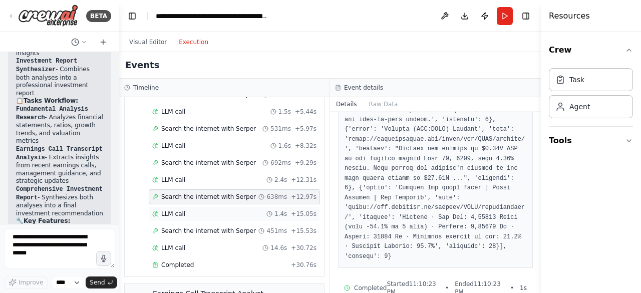
click at [192, 210] on div "LLM call 1.4s + 15.05s" at bounding box center [234, 214] width 164 height 8
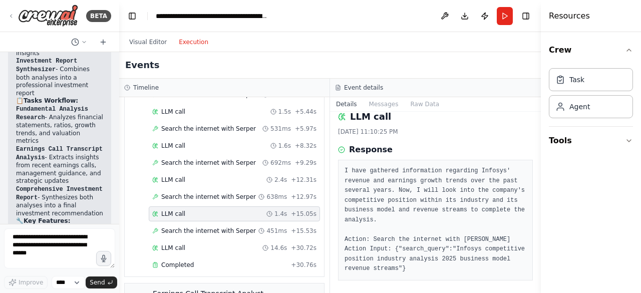
scroll to position [42, 0]
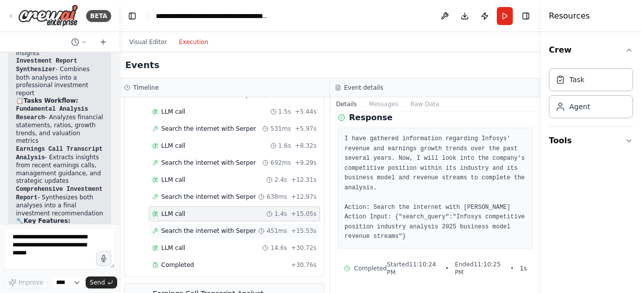
click at [226, 227] on span "Search the internet with Serper" at bounding box center [208, 231] width 95 height 8
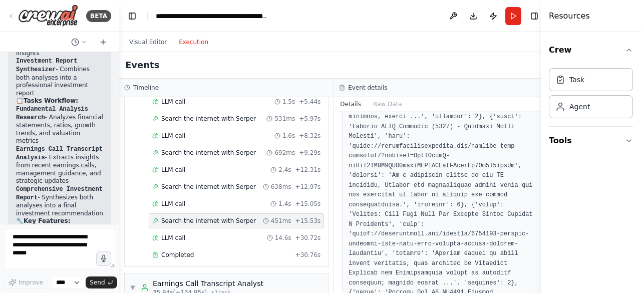
scroll to position [850, 0]
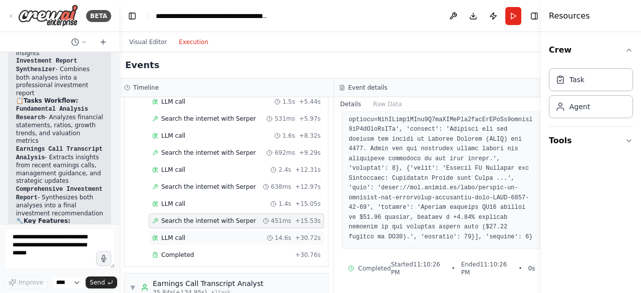
click at [228, 234] on div "LLM call 14.6s + 30.72s" at bounding box center [236, 238] width 168 height 8
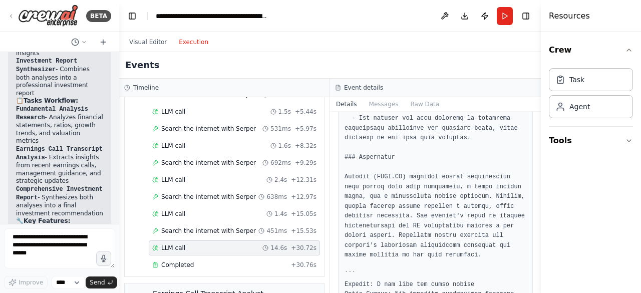
scroll to position [1068, 0]
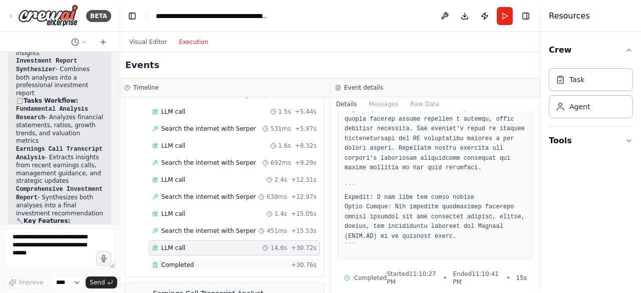
click at [206, 257] on div "Completed + 30.76s" at bounding box center [234, 264] width 171 height 15
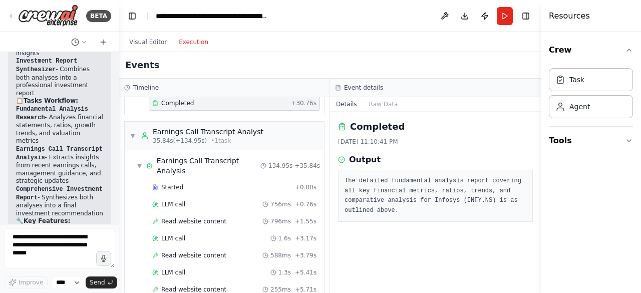
scroll to position [270, 0]
click at [186, 200] on div "LLM call 756ms + 0.76s" at bounding box center [234, 204] width 164 height 8
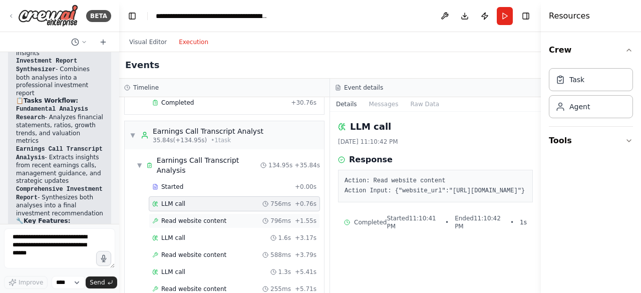
click at [212, 217] on span "Read website content" at bounding box center [193, 221] width 65 height 8
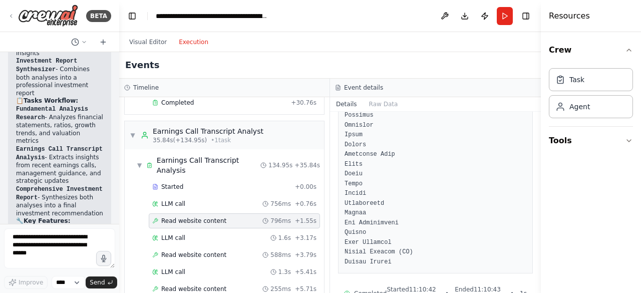
scroll to position [2910, 0]
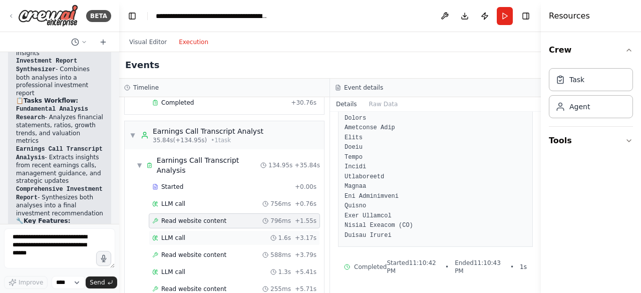
click at [196, 234] on div "LLM call 1.6s + 3.17s" at bounding box center [234, 238] width 164 height 8
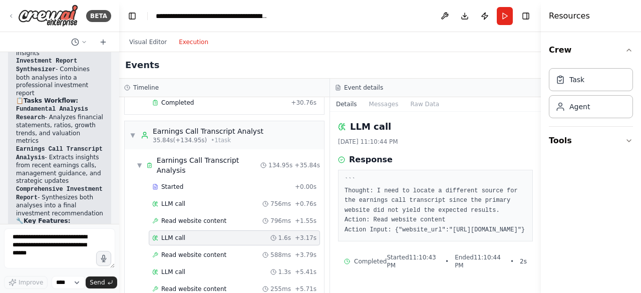
scroll to position [13, 0]
click at [207, 251] on span "Read website content" at bounding box center [193, 255] width 65 height 8
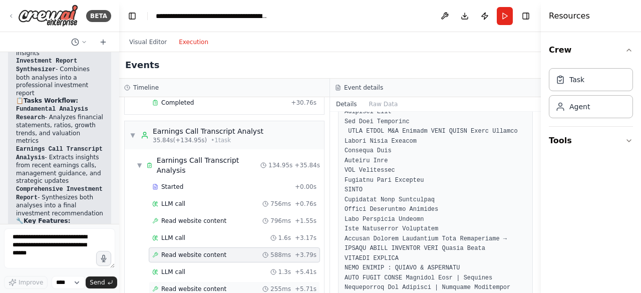
scroll to position [1925, 0]
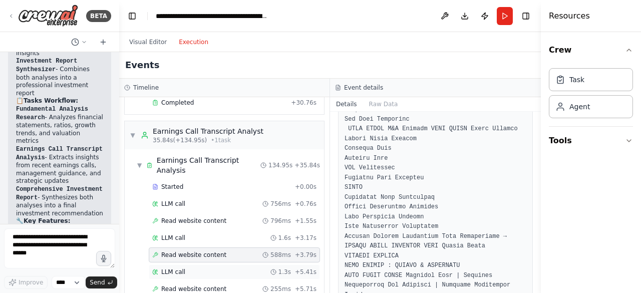
click at [203, 268] on div "LLM call 1.3s + 5.41s" at bounding box center [234, 272] width 164 height 8
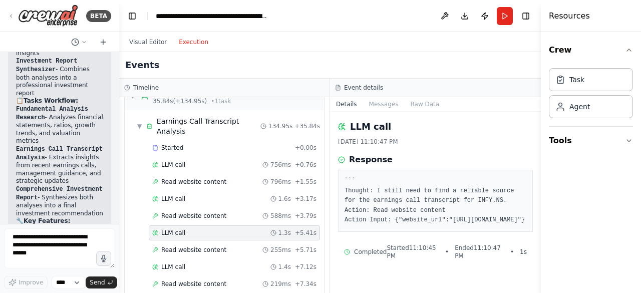
scroll to position [312, 0]
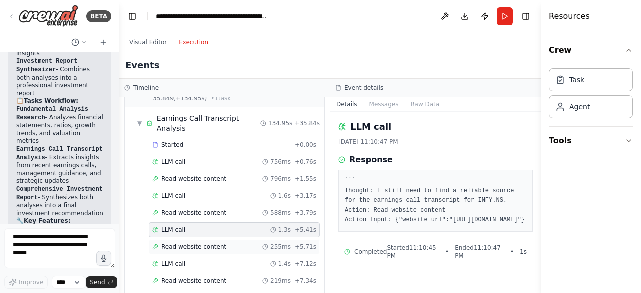
click at [179, 243] on span "Read website content" at bounding box center [193, 247] width 65 height 8
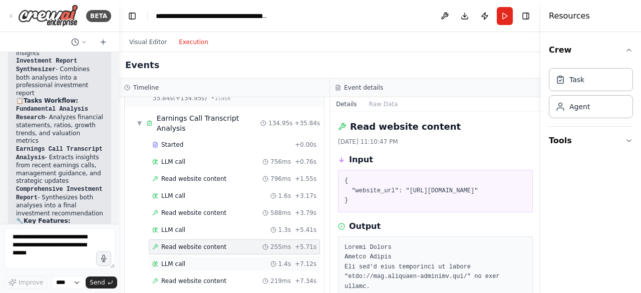
click at [177, 260] on span "LLM call" at bounding box center [173, 264] width 24 height 8
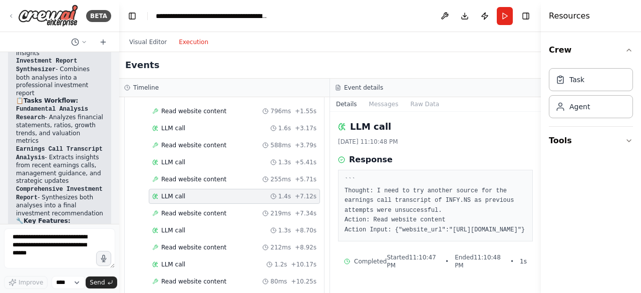
scroll to position [381, 0]
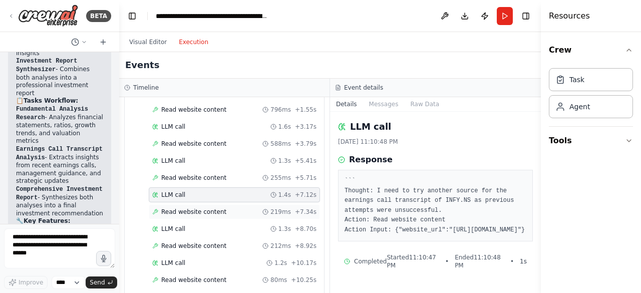
click at [178, 208] on span "Read website content" at bounding box center [193, 212] width 65 height 8
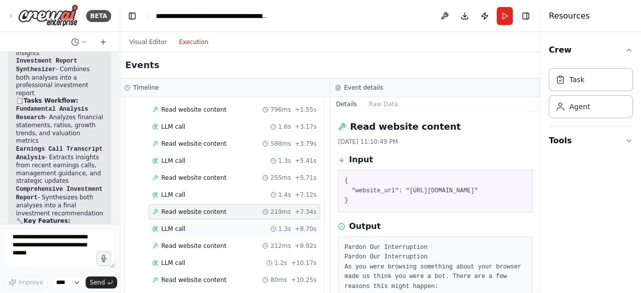
click at [176, 225] on span "LLM call" at bounding box center [173, 229] width 24 height 8
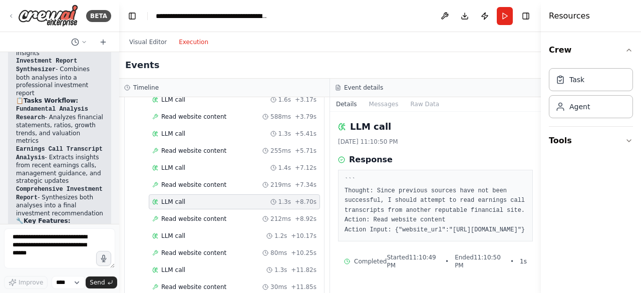
scroll to position [409, 0]
click at [174, 231] on span "LLM call" at bounding box center [173, 235] width 24 height 8
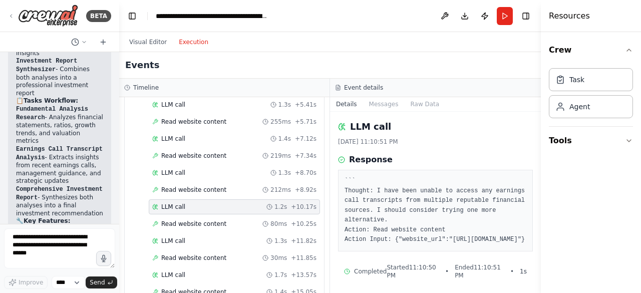
scroll to position [438, 0]
click at [177, 236] on span "LLM call" at bounding box center [173, 240] width 24 height 8
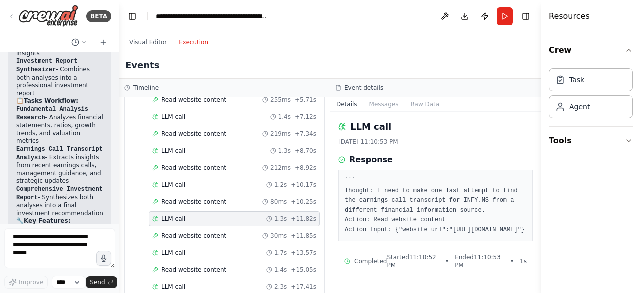
scroll to position [460, 0]
click at [172, 248] on span "LLM call" at bounding box center [173, 252] width 24 height 8
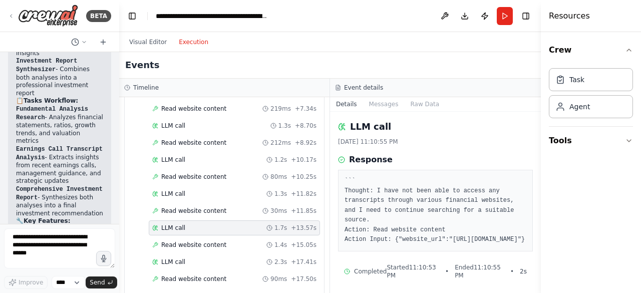
scroll to position [502, 0]
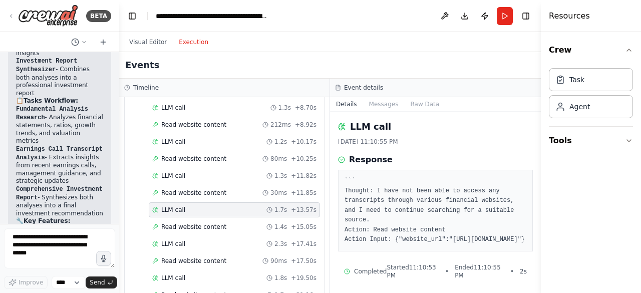
click at [172, 236] on div "LLM call 2.3s + 17.41s" at bounding box center [234, 243] width 171 height 15
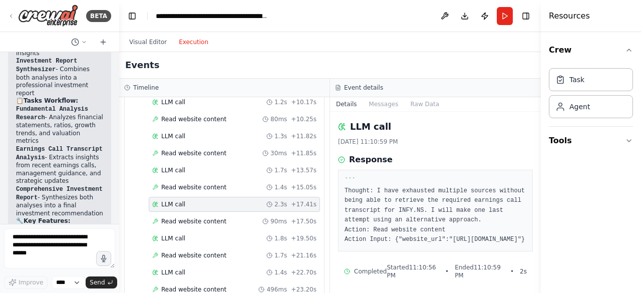
scroll to position [543, 0]
click at [174, 233] on span "LLM call" at bounding box center [173, 237] width 24 height 8
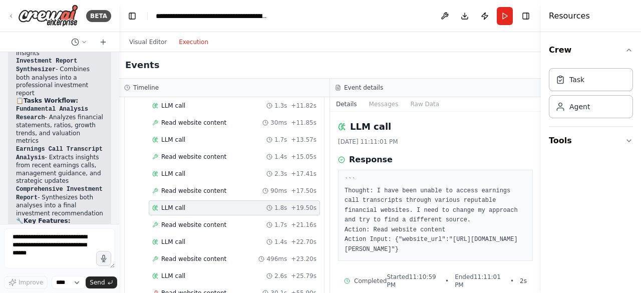
scroll to position [574, 0]
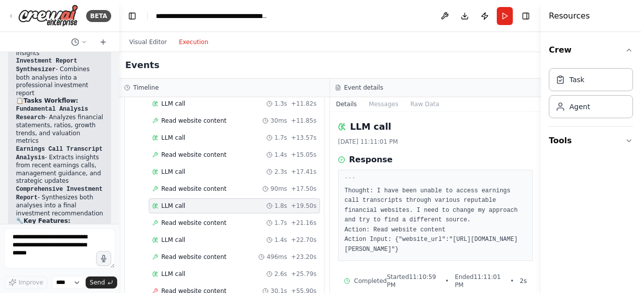
click at [174, 236] on span "LLM call" at bounding box center [173, 240] width 24 height 8
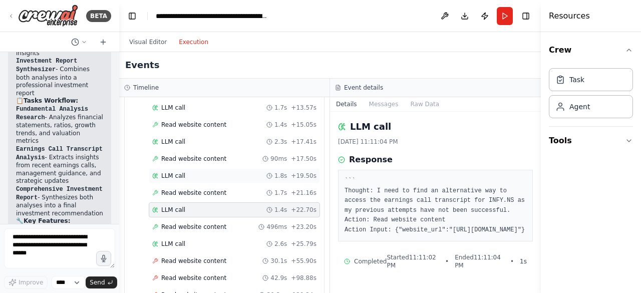
scroll to position [605, 0]
click at [177, 239] on span "LLM call" at bounding box center [173, 243] width 24 height 8
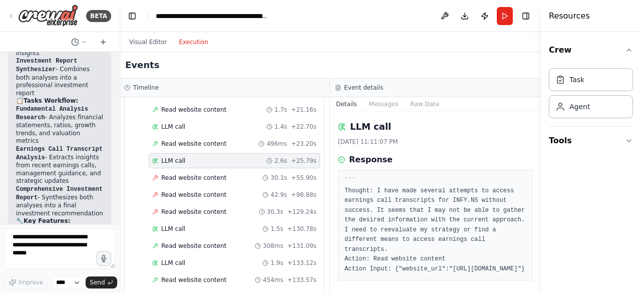
scroll to position [688, 0]
click at [177, 241] on span "Read website content" at bounding box center [193, 245] width 65 height 8
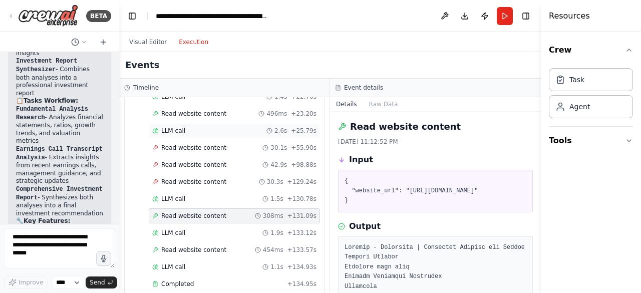
scroll to position [718, 0]
click at [177, 225] on div "LLM call 1.9s + 133.12s" at bounding box center [234, 232] width 171 height 15
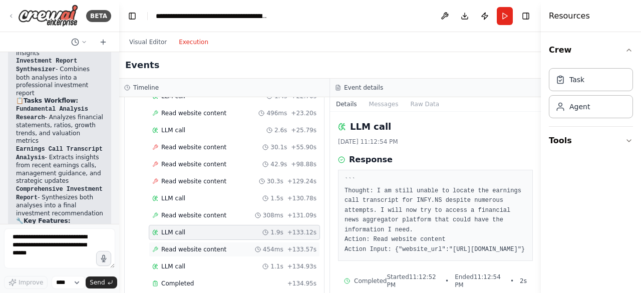
click at [179, 245] on span "Read website content" at bounding box center [193, 249] width 65 height 8
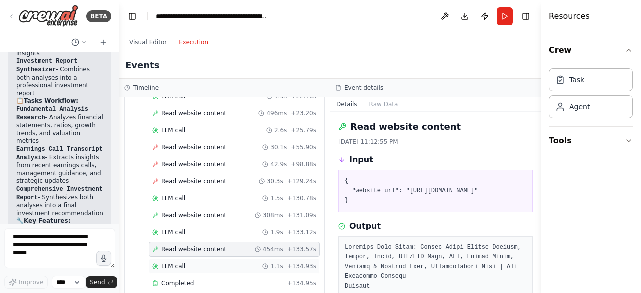
click at [178, 262] on span "LLM call" at bounding box center [173, 266] width 24 height 8
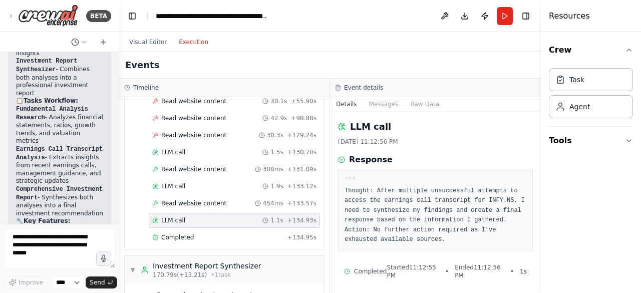
scroll to position [765, 0]
click at [179, 229] on div "Completed + 134.95s" at bounding box center [234, 236] width 171 height 15
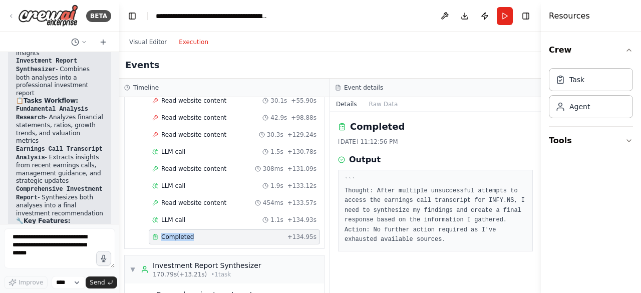
click at [179, 229] on div "Completed + 134.95s" at bounding box center [234, 236] width 171 height 15
click at [175, 233] on span "Completed" at bounding box center [177, 237] width 33 height 8
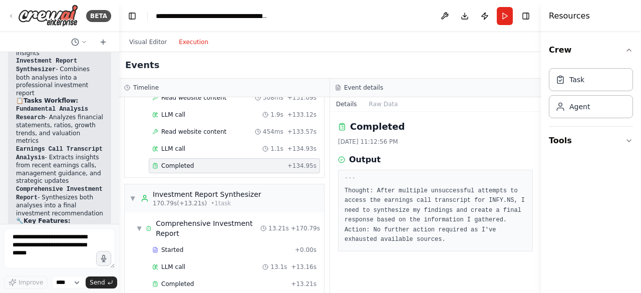
scroll to position [838, 0]
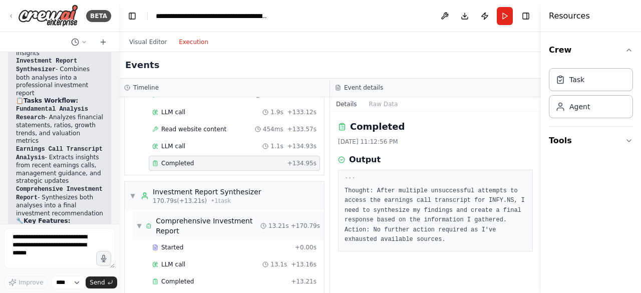
click at [175, 216] on div "Comprehensive Investment Report" at bounding box center [208, 226] width 105 height 20
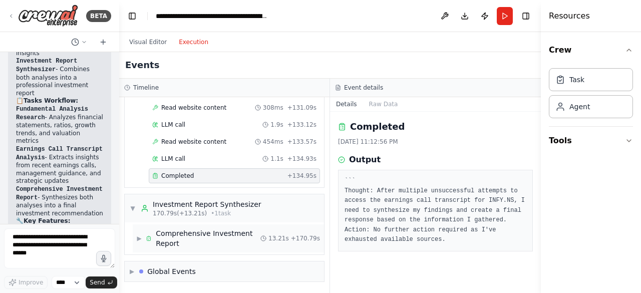
scroll to position [788, 0]
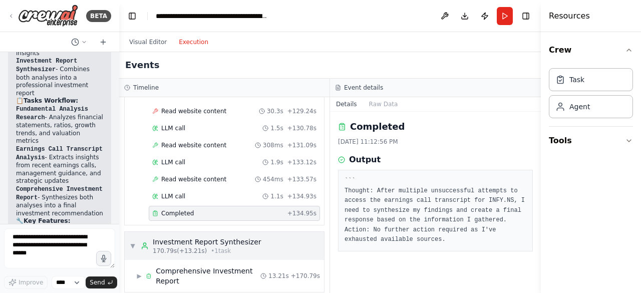
click at [169, 247] on span "170.79s (+13.21s)" at bounding box center [180, 251] width 54 height 8
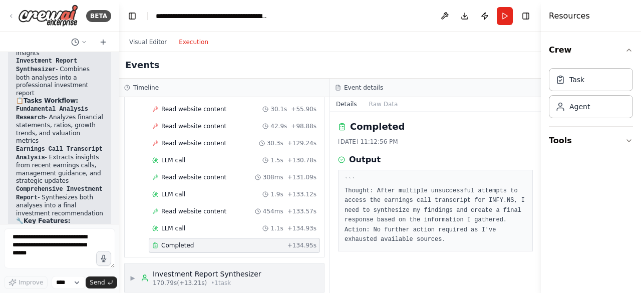
click at [175, 279] on span "170.79s (+13.21s)" at bounding box center [180, 283] width 54 height 8
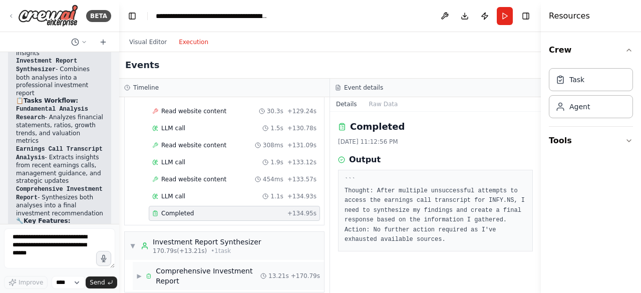
click at [174, 266] on div "Comprehensive Investment Report" at bounding box center [208, 276] width 105 height 20
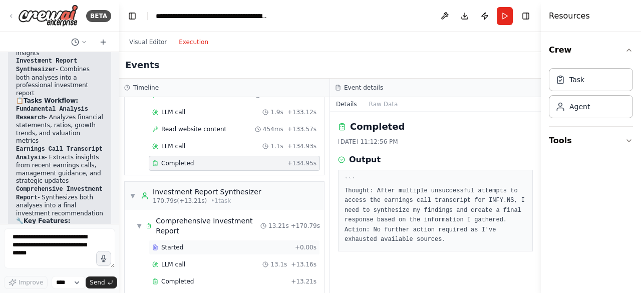
click at [179, 243] on div "Started" at bounding box center [221, 247] width 139 height 8
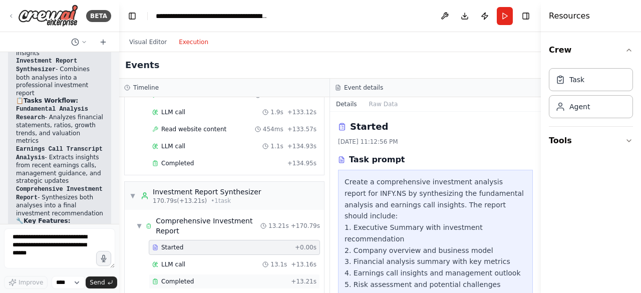
click at [178, 277] on span "Completed" at bounding box center [177, 281] width 33 height 8
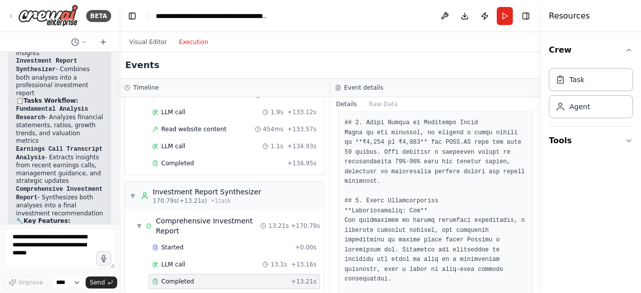
scroll to position [1008, 0]
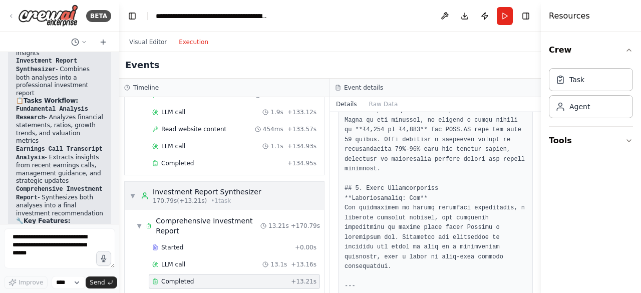
click at [190, 197] on span "170.79s (+13.21s)" at bounding box center [180, 201] width 54 height 8
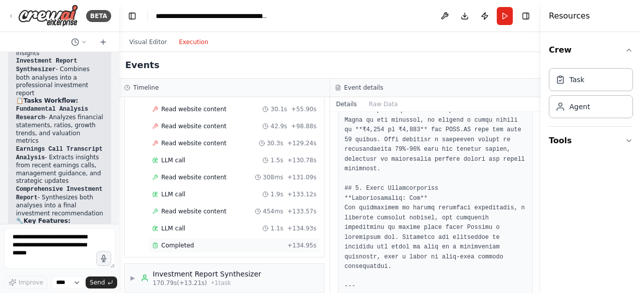
click at [208, 241] on div "Completed" at bounding box center [217, 245] width 131 height 8
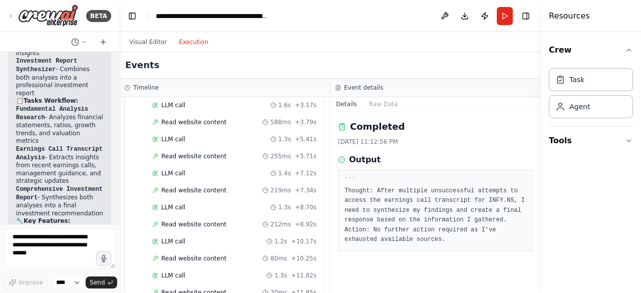
scroll to position [351, 0]
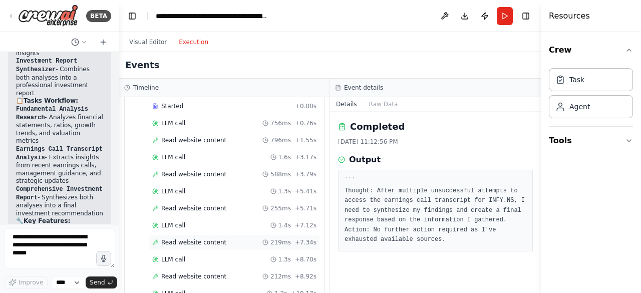
click at [196, 238] on span "Read website content" at bounding box center [193, 242] width 65 height 8
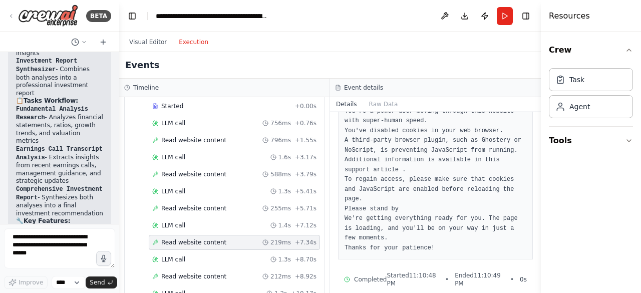
scroll to position [206, 0]
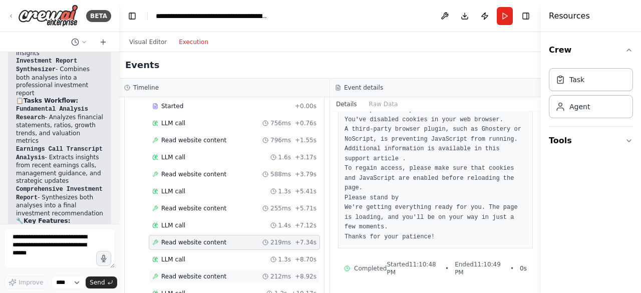
click at [205, 269] on div "Read website content 212ms + 8.92s" at bounding box center [234, 276] width 171 height 15
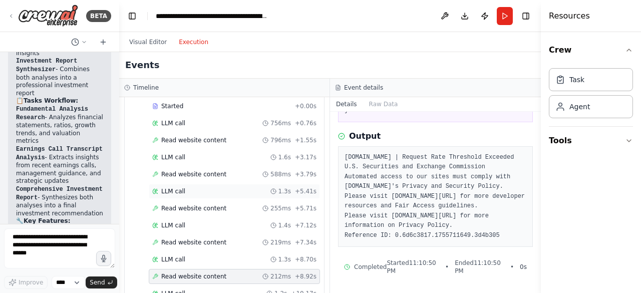
click at [169, 187] on span "LLM call" at bounding box center [173, 191] width 24 height 8
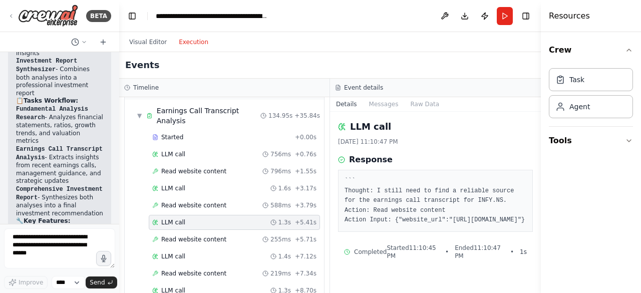
scroll to position [319, 0]
click at [169, 184] on span "LLM call" at bounding box center [173, 188] width 24 height 8
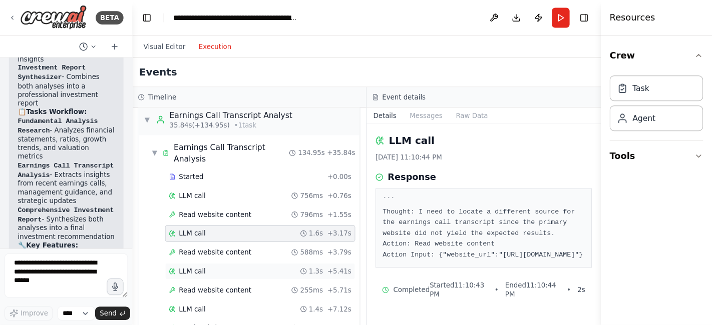
scroll to position [297, 0]
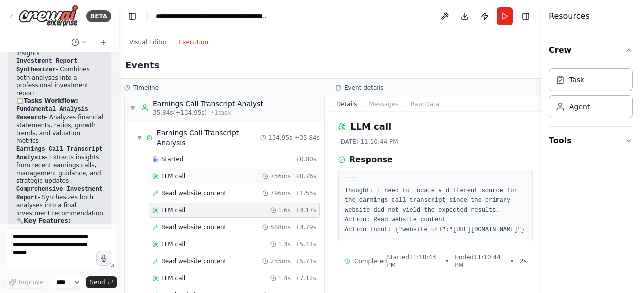
click at [165, 169] on div "LLM call 756ms + 0.76s" at bounding box center [234, 176] width 171 height 15
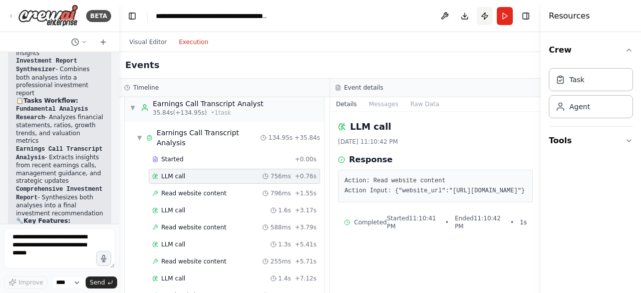
click at [486, 17] on button "Publish" at bounding box center [485, 16] width 16 height 18
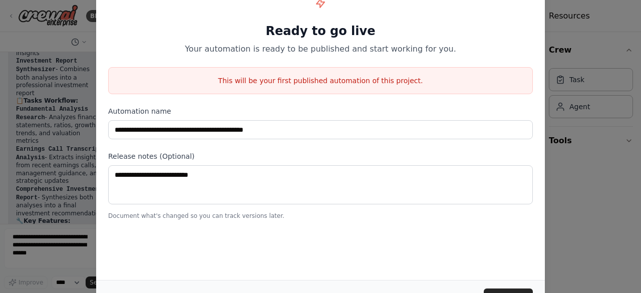
click at [48, 32] on div "**********" at bounding box center [320, 146] width 641 height 293
click at [19, 16] on div "**********" at bounding box center [320, 146] width 641 height 293
click at [250, 60] on div "**********" at bounding box center [320, 105] width 449 height 253
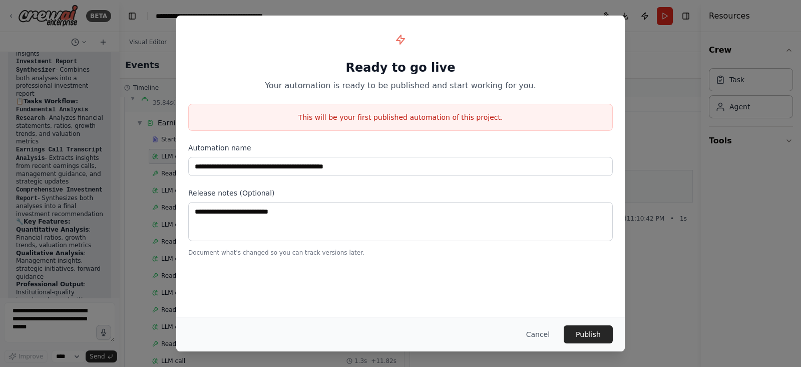
drag, startPoint x: 635, startPoint y: 1, endPoint x: 494, endPoint y: 269, distance: 303.7
click at [494, 269] on div "**********" at bounding box center [400, 166] width 449 height 301
click at [542, 292] on button "Cancel" at bounding box center [538, 334] width 40 height 18
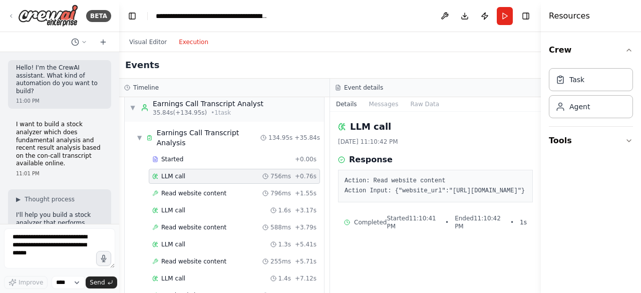
drag, startPoint x: 792, startPoint y: 1, endPoint x: 77, endPoint y: 170, distance: 734.8
click at [77, 170] on div "11:01 PM" at bounding box center [59, 174] width 87 height 8
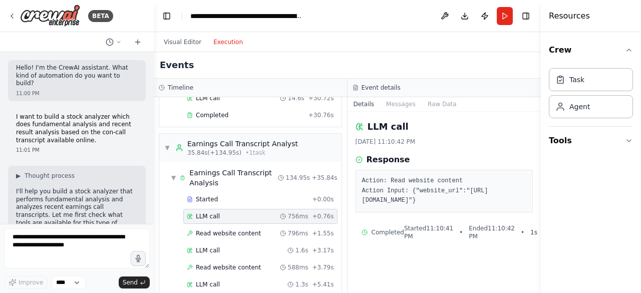
scroll to position [348, 0]
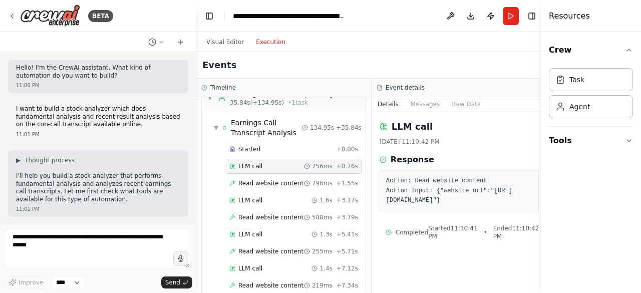
drag, startPoint x: 117, startPoint y: 163, endPoint x: 198, endPoint y: 163, distance: 81.1
click at [197, 164] on div "BETA Hello! I'm the CrewAI assistant. What kind of automation do you want to bu…" at bounding box center [320, 146] width 641 height 293
click at [218, 40] on button "Visual Editor" at bounding box center [226, 42] width 50 height 12
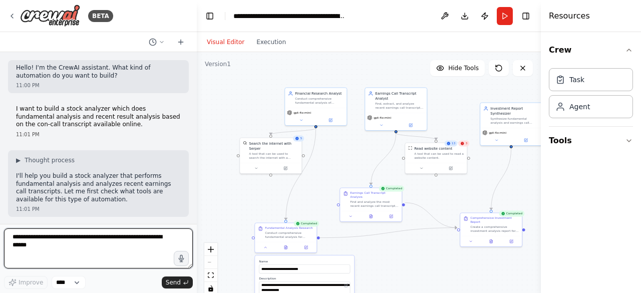
click at [60, 247] on textarea at bounding box center [98, 248] width 189 height 40
type textarea "*"
click at [13, 240] on textarea "**********" at bounding box center [98, 248] width 189 height 40
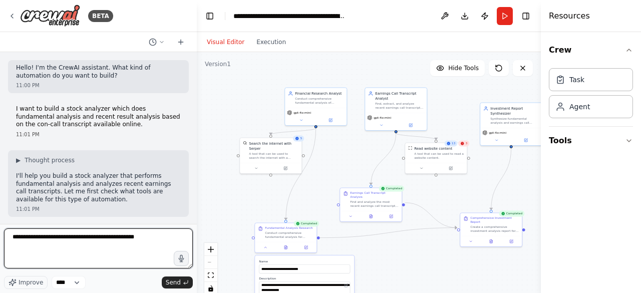
click at [12, 239] on textarea "**********" at bounding box center [98, 248] width 189 height 40
click at [12, 246] on textarea "**********" at bounding box center [98, 248] width 189 height 40
click at [151, 247] on textarea "**********" at bounding box center [98, 248] width 189 height 40
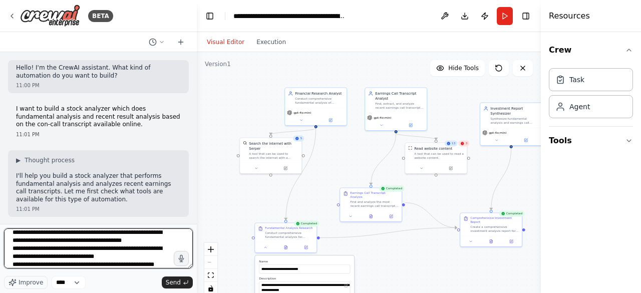
scroll to position [21, 0]
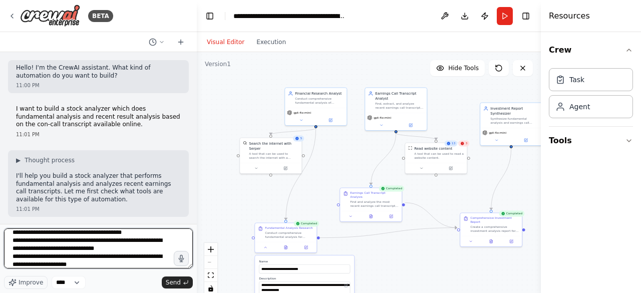
click at [56, 265] on textarea "**********" at bounding box center [98, 248] width 189 height 40
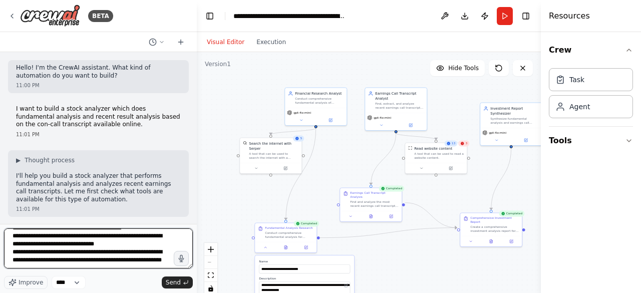
click at [82, 253] on textarea "**********" at bounding box center [98, 248] width 189 height 40
click at [80, 253] on textarea "**********" at bounding box center [98, 248] width 189 height 40
click at [142, 256] on textarea "**********" at bounding box center [98, 248] width 189 height 40
click at [89, 252] on textarea "**********" at bounding box center [98, 248] width 189 height 40
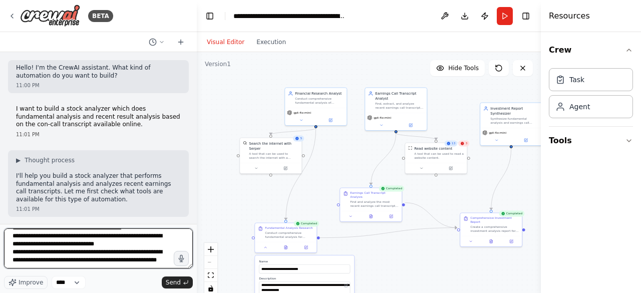
click at [80, 258] on textarea "**********" at bounding box center [98, 248] width 189 height 40
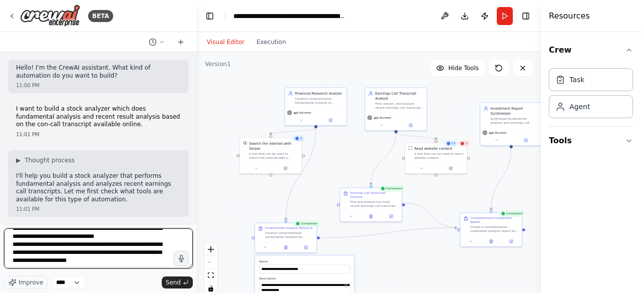
click at [121, 263] on textarea "**********" at bounding box center [98, 248] width 189 height 40
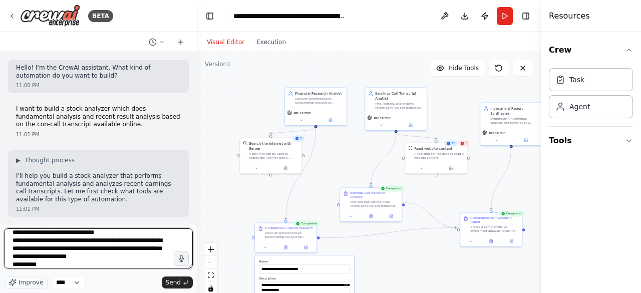
scroll to position [41, 0]
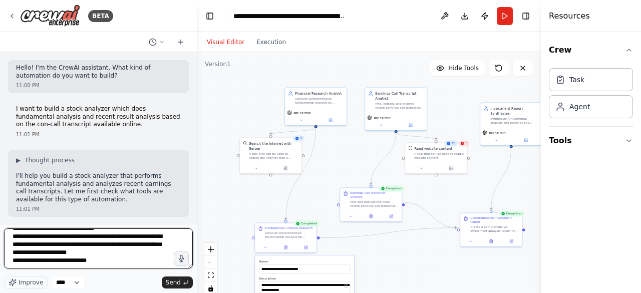
click at [25, 261] on textarea "**********" at bounding box center [98, 248] width 189 height 40
click at [92, 262] on textarea "**********" at bounding box center [98, 248] width 189 height 40
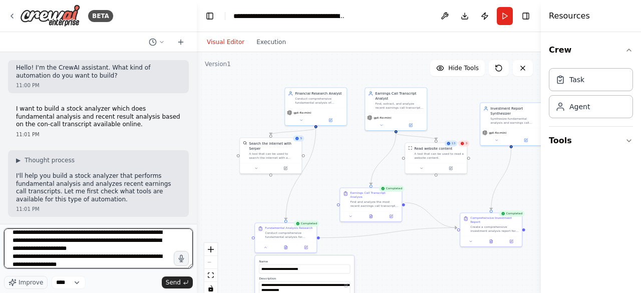
click at [118, 259] on textarea "**********" at bounding box center [98, 248] width 189 height 40
click at [83, 257] on textarea "**********" at bounding box center [98, 248] width 189 height 40
click at [110, 258] on textarea "**********" at bounding box center [98, 248] width 189 height 40
click at [47, 258] on textarea "**********" at bounding box center [98, 248] width 189 height 40
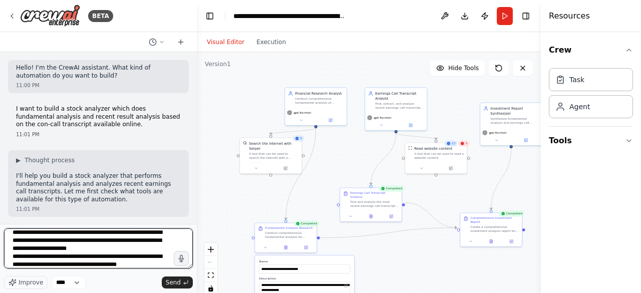
click at [54, 258] on textarea "**********" at bounding box center [98, 248] width 189 height 40
click at [106, 258] on textarea "**********" at bounding box center [98, 248] width 189 height 40
click at [150, 263] on textarea "**********" at bounding box center [98, 248] width 189 height 40
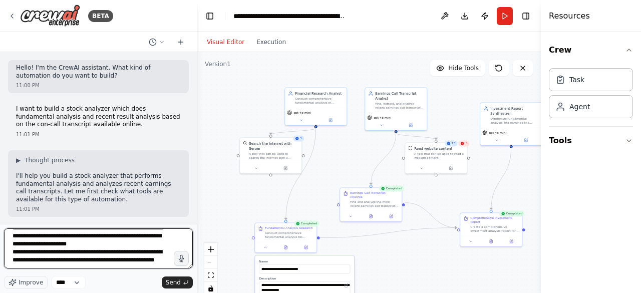
type textarea "**********"
click at [150, 263] on textarea "**********" at bounding box center [98, 248] width 189 height 40
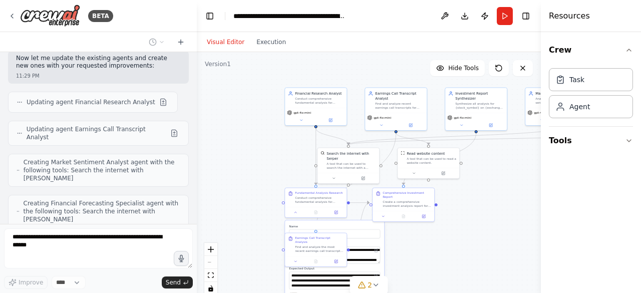
scroll to position [1370, 0]
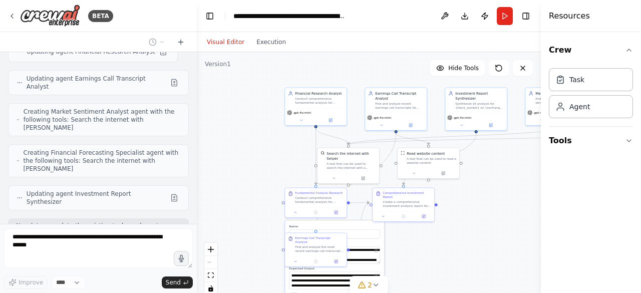
type textarea "**********"
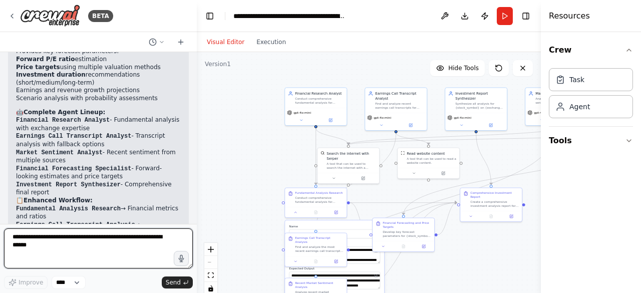
scroll to position [2045, 0]
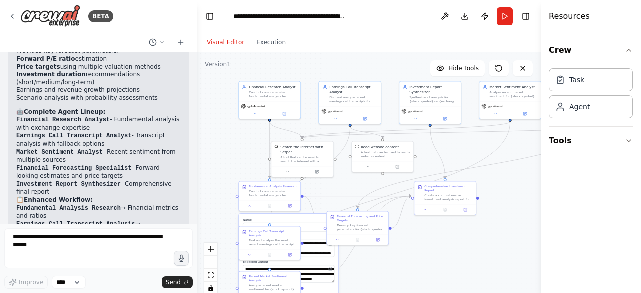
drag, startPoint x: 283, startPoint y: 178, endPoint x: 237, endPoint y: 171, distance: 46.5
click at [237, 171] on div ".deletable-edge-delete-btn { width: 20px; height: 20px; border: 0px solid #ffff…" at bounding box center [369, 177] width 344 height 250
click at [311, 161] on div "Search the internet with Serper A tool that can be used to search the internet …" at bounding box center [305, 157] width 62 height 25
drag, startPoint x: 383, startPoint y: 162, endPoint x: 380, endPoint y: 175, distance: 13.8
click at [380, 175] on div at bounding box center [380, 180] width 62 height 11
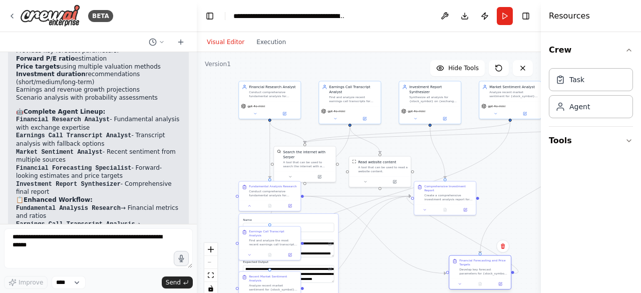
drag, startPoint x: 339, startPoint y: 223, endPoint x: 460, endPoint y: 271, distance: 130.8
click at [460, 271] on div "Develop key forecast parameters for {stock_symbol} on {exchange} based on all a…" at bounding box center [483, 271] width 49 height 8
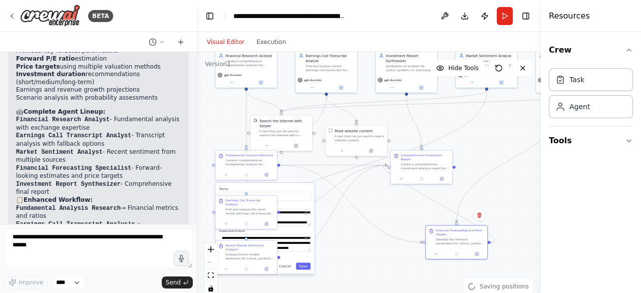
drag, startPoint x: 404, startPoint y: 241, endPoint x: 381, endPoint y: 210, distance: 39.0
click at [381, 210] on div ".deletable-edge-delete-btn { width: 20px; height: 20px; border: 0px solid #ffff…" at bounding box center [369, 177] width 344 height 250
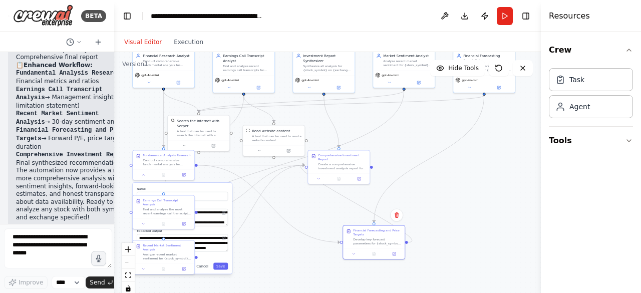
scroll to position [3333, 0]
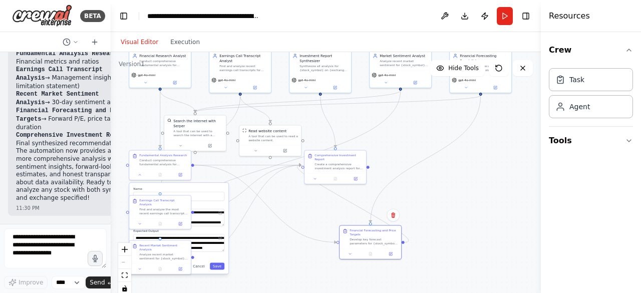
drag, startPoint x: 196, startPoint y: 175, endPoint x: 111, endPoint y: 184, distance: 86.2
click at [111, 184] on div "BETA Hello! I'm the CrewAI assistant. What kind of automation do you want to bu…" at bounding box center [320, 146] width 641 height 293
click at [390, 124] on div ".deletable-edge-delete-btn { width: 20px; height: 20px; border: 0px solid #ffff…" at bounding box center [326, 177] width 430 height 250
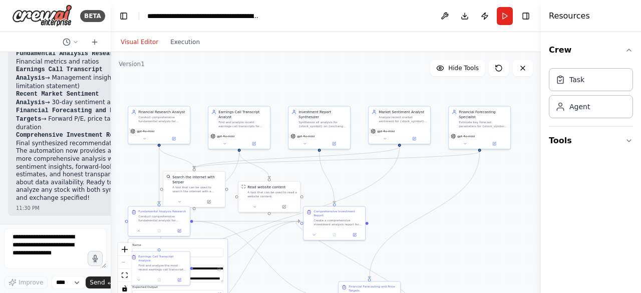
drag, startPoint x: 406, startPoint y: 148, endPoint x: 405, endPoint y: 186, distance: 38.1
click at [405, 186] on div ".deletable-edge-delete-btn { width: 20px; height: 20px; border: 0px solid #ffff…" at bounding box center [326, 177] width 430 height 250
click at [405, 190] on div ".deletable-edge-delete-btn { width: 20px; height: 20px; border: 0px solid #ffff…" at bounding box center [326, 177] width 430 height 250
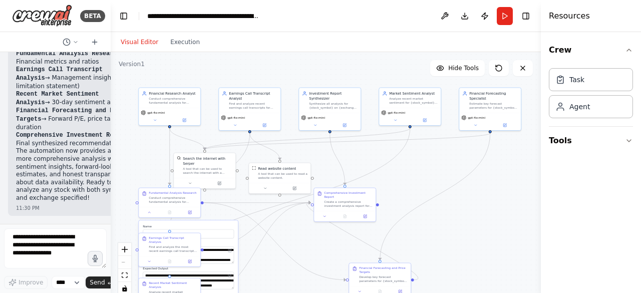
drag, startPoint x: 405, startPoint y: 190, endPoint x: 415, endPoint y: 171, distance: 21.3
click at [415, 171] on div ".deletable-edge-delete-btn { width: 20px; height: 20px; border: 0px solid #ffff…" at bounding box center [326, 177] width 430 height 250
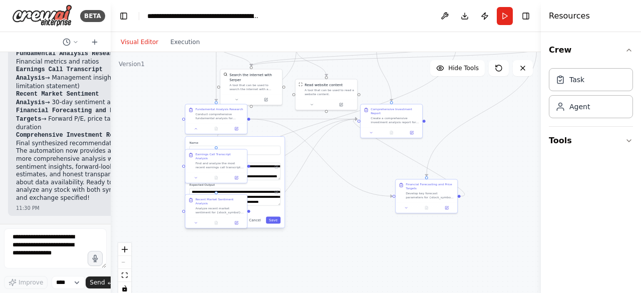
drag, startPoint x: 272, startPoint y: 281, endPoint x: 295, endPoint y: 205, distance: 79.7
click at [318, 197] on div ".deletable-edge-delete-btn { width: 20px; height: 20px; border: 0px solid #ffff…" at bounding box center [326, 177] width 430 height 250
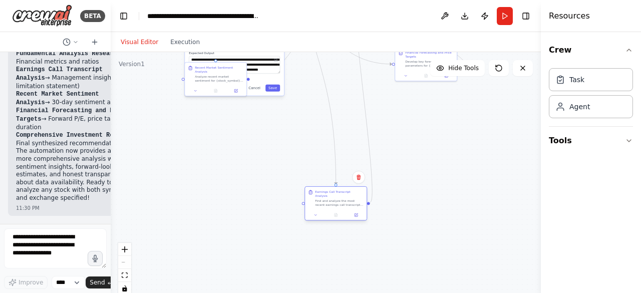
click at [340, 214] on div at bounding box center [336, 215] width 62 height 11
click at [235, 181] on div at bounding box center [231, 180] width 62 height 11
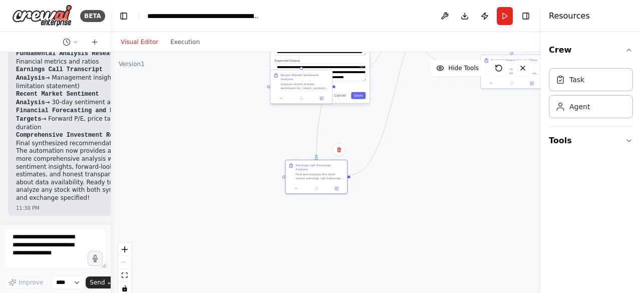
drag, startPoint x: 327, startPoint y: 198, endPoint x: 367, endPoint y: 198, distance: 39.1
click at [367, 198] on div ".deletable-edge-delete-btn { width: 20px; height: 20px; border: 0px solid #ffff…" at bounding box center [326, 177] width 430 height 250
drag, startPoint x: 341, startPoint y: 181, endPoint x: 427, endPoint y: 186, distance: 86.3
click at [423, 190] on icon at bounding box center [421, 192] width 4 height 4
click at [309, 158] on div ".deletable-edge-delete-btn { width: 20px; height: 20px; border: 0px solid #ffff…" at bounding box center [326, 177] width 430 height 250
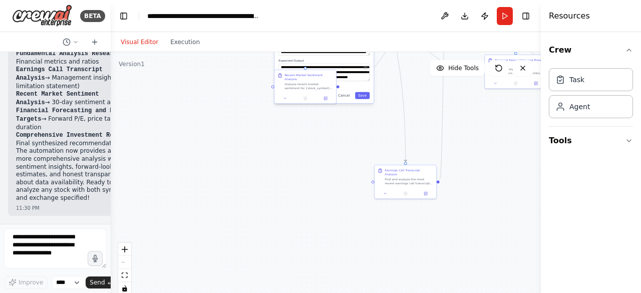
click at [292, 155] on div ".deletable-edge-delete-btn { width: 20px; height: 20px; border: 0px solid #ffff…" at bounding box center [326, 177] width 430 height 250
drag, startPoint x: 292, startPoint y: 83, endPoint x: 467, endPoint y: 191, distance: 205.5
click at [467, 191] on div "Recent Market Sentiment Analysis Analyze recent market sentiment for {stock_sym…" at bounding box center [481, 190] width 62 height 23
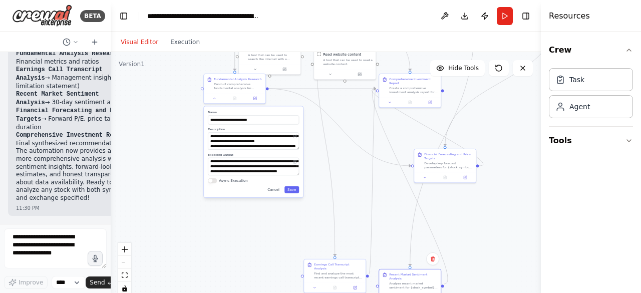
drag, startPoint x: 282, startPoint y: 151, endPoint x: 212, endPoint y: 245, distance: 117.7
click at [212, 245] on div ".deletable-edge-delete-btn { width: 20px; height: 20px; border: 0px solid #ffff…" at bounding box center [326, 177] width 430 height 250
click at [224, 236] on div ".deletable-edge-delete-btn { width: 20px; height: 20px; border: 0px solid #ffff…" at bounding box center [326, 177] width 430 height 250
click at [293, 193] on button "Save" at bounding box center [291, 189] width 15 height 7
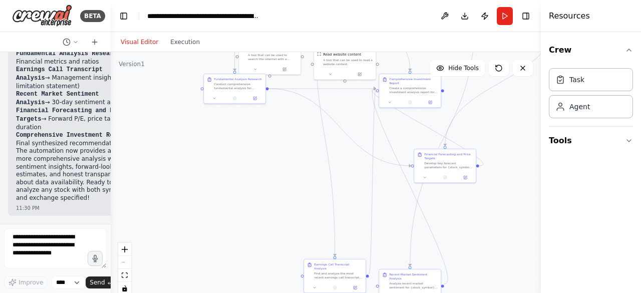
click at [287, 210] on div ".deletable-edge-delete-btn { width: 20px; height: 20px; border: 0px solid #ffff…" at bounding box center [326, 177] width 430 height 250
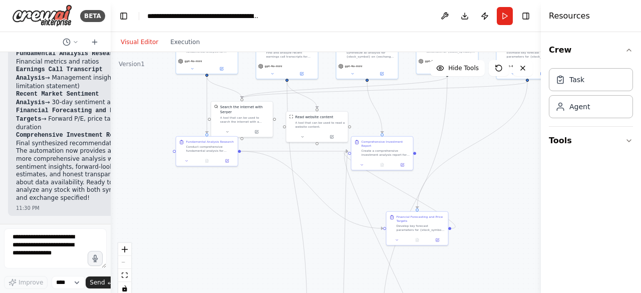
drag, startPoint x: 276, startPoint y: 175, endPoint x: 252, endPoint y: 232, distance: 61.5
click at [252, 232] on div ".deletable-edge-delete-btn { width: 20px; height: 20px; border: 0px solid #ffff…" at bounding box center [326, 177] width 430 height 250
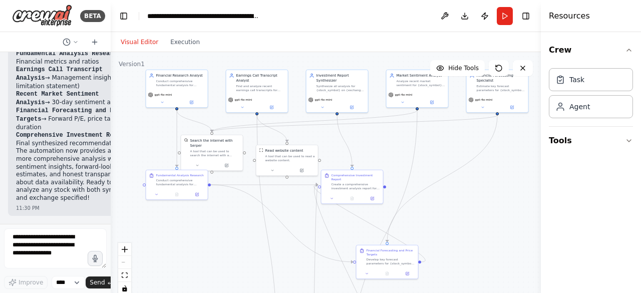
drag, startPoint x: 272, startPoint y: 202, endPoint x: 242, endPoint y: 236, distance: 45.0
click at [242, 236] on div ".deletable-edge-delete-btn { width: 20px; height: 20px; border: 0px solid #ffff…" at bounding box center [326, 177] width 430 height 250
drag, startPoint x: 288, startPoint y: 161, endPoint x: 302, endPoint y: 148, distance: 19.1
click at [302, 148] on div "Read website content A tool that can be used to read a website content." at bounding box center [302, 144] width 62 height 20
drag, startPoint x: 356, startPoint y: 186, endPoint x: 501, endPoint y: 238, distance: 154.7
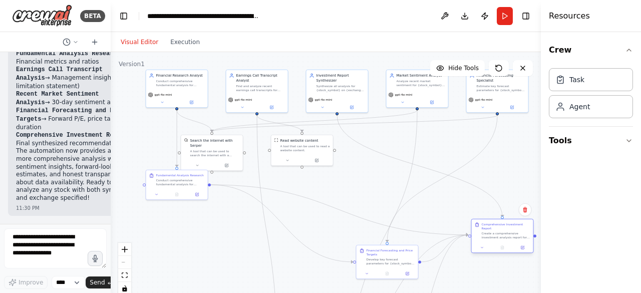
click at [501, 238] on div "Comprehensive Investment Report Create a comprehensive investment analysis repo…" at bounding box center [502, 236] width 63 height 35
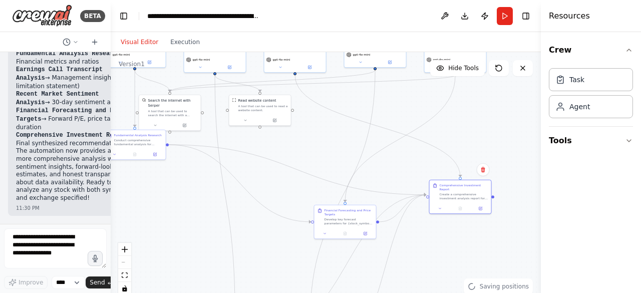
drag, startPoint x: 367, startPoint y: 188, endPoint x: 325, endPoint y: 148, distance: 58.1
click at [325, 148] on div ".deletable-edge-delete-btn { width: 20px; height: 20px; border: 0px solid #ffff…" at bounding box center [326, 177] width 430 height 250
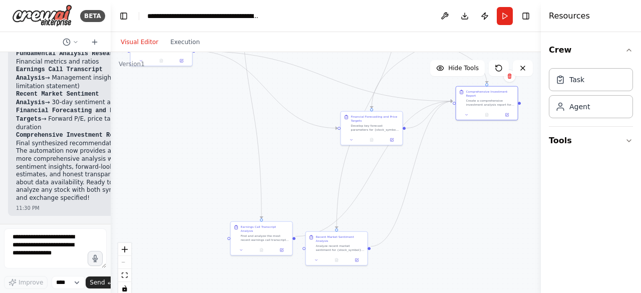
drag, startPoint x: 286, startPoint y: 249, endPoint x: 311, endPoint y: 170, distance: 83.0
click at [312, 170] on div ".deletable-edge-delete-btn { width: 20px; height: 20px; border: 0px solid #ffff…" at bounding box center [326, 177] width 430 height 250
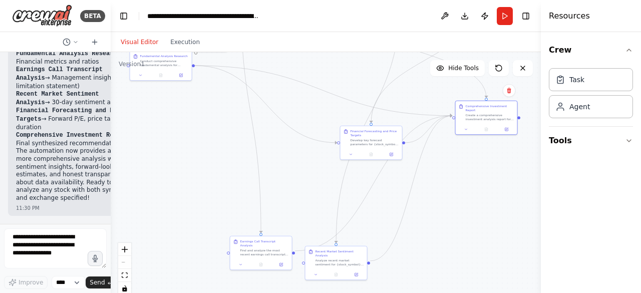
click at [340, 222] on div ".deletable-edge-delete-btn { width: 20px; height: 20px; border: 0px solid #ffff…" at bounding box center [326, 177] width 430 height 250
drag, startPoint x: 341, startPoint y: 255, endPoint x: 436, endPoint y: 255, distance: 95.6
click at [436, 257] on div "Analyze recent market sentiment for {stock_symbol} on {exchange} from the last …" at bounding box center [430, 261] width 49 height 8
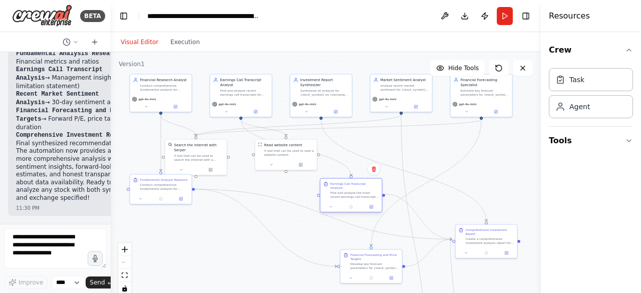
drag, startPoint x: 271, startPoint y: 241, endPoint x: 362, endPoint y: 187, distance: 105.8
click at [362, 191] on div "Find and analyze the most recent earnings call transcripts for {stock_symbol} l…" at bounding box center [355, 195] width 49 height 8
click at [262, 210] on div ".deletable-edge-delete-btn { width: 20px; height: 20px; border: 0px solid #ffff…" at bounding box center [326, 177] width 430 height 250
click at [501, 22] on button "Run" at bounding box center [505, 16] width 16 height 18
click at [188, 42] on button "Execution" at bounding box center [185, 42] width 42 height 12
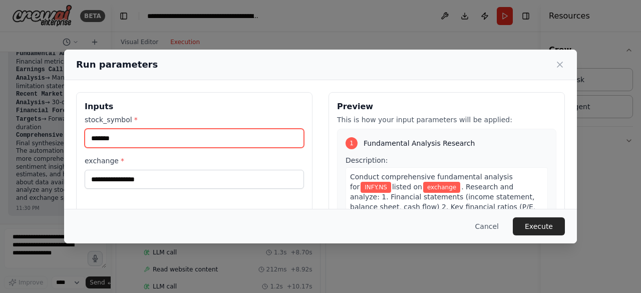
click at [124, 140] on input "*******" at bounding box center [194, 138] width 219 height 19
type input "*"
paste input "*********"
type input "*********"
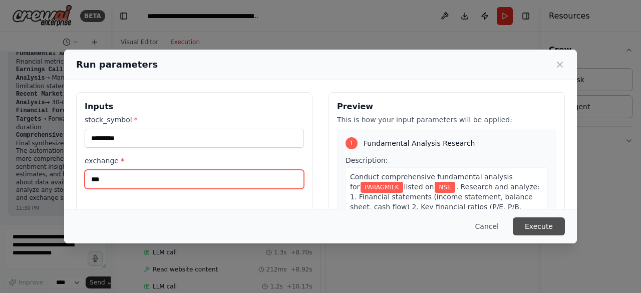
type input "***"
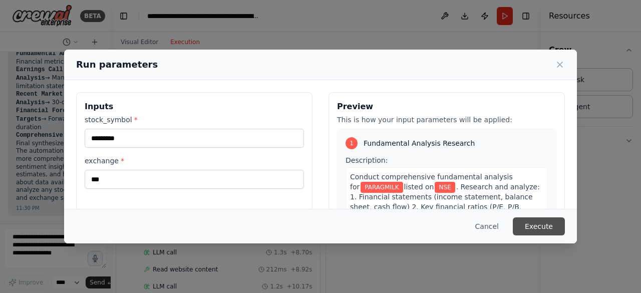
click at [536, 222] on button "Execute" at bounding box center [539, 226] width 52 height 18
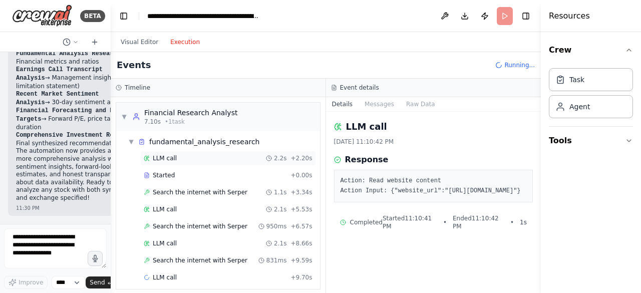
click at [194, 160] on div "LLM call 2.2s + 2.20s" at bounding box center [228, 158] width 169 height 8
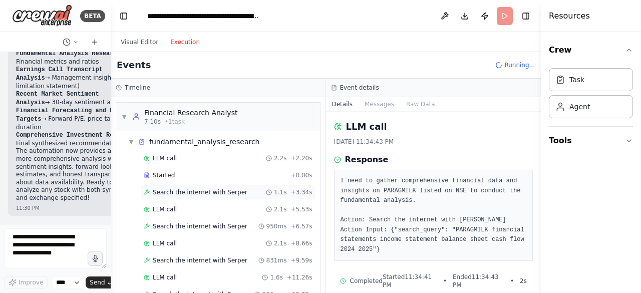
click at [175, 191] on span "Search the internet with Serper" at bounding box center [200, 192] width 95 height 8
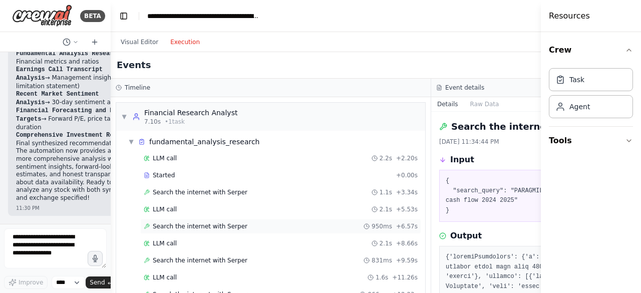
click at [191, 228] on div "Search the internet with Serper 950ms + 6.57s" at bounding box center [280, 226] width 281 height 15
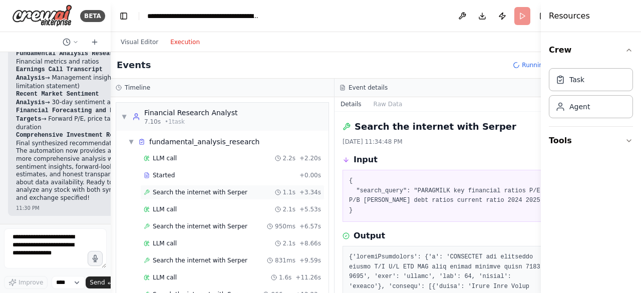
click at [210, 188] on span "Search the internet with Serper" at bounding box center [200, 192] width 95 height 8
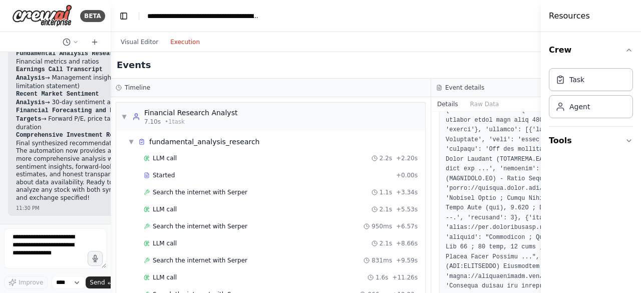
scroll to position [147, 0]
click at [198, 223] on span "Search the internet with Serper" at bounding box center [200, 226] width 95 height 8
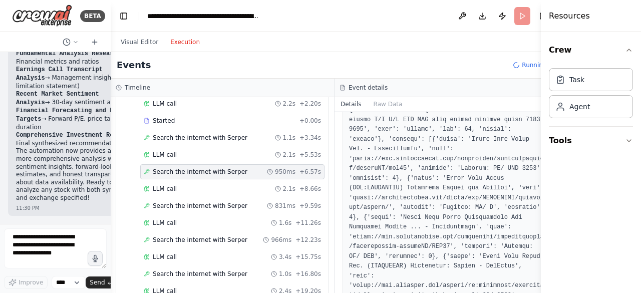
scroll to position [55, 0]
click at [187, 204] on span "Search the internet with Serper" at bounding box center [200, 205] width 95 height 8
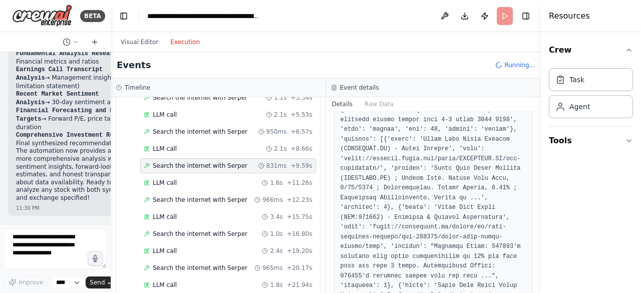
scroll to position [95, 0]
click at [185, 196] on span "Search the internet with Serper" at bounding box center [200, 199] width 95 height 8
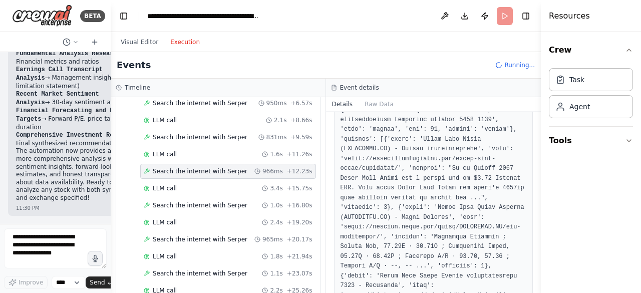
scroll to position [124, 0]
click at [173, 150] on span "LLM call" at bounding box center [165, 154] width 24 height 8
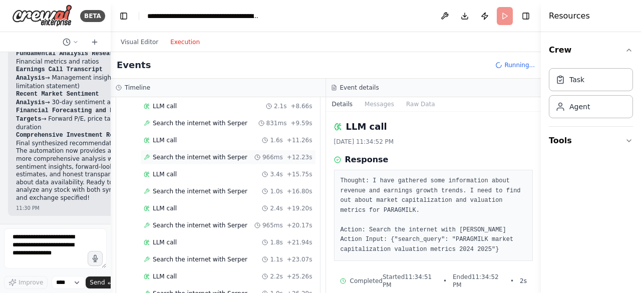
scroll to position [139, 0]
click at [176, 169] on div "LLM call 3.4s + 15.75s" at bounding box center [228, 173] width 169 height 8
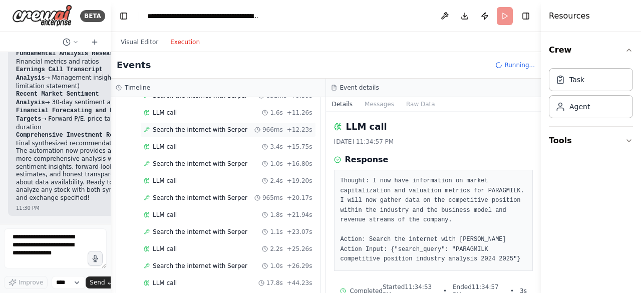
scroll to position [165, 0]
click at [170, 197] on div "Search the internet with Serper 965ms + 20.17s" at bounding box center [228, 197] width 176 height 15
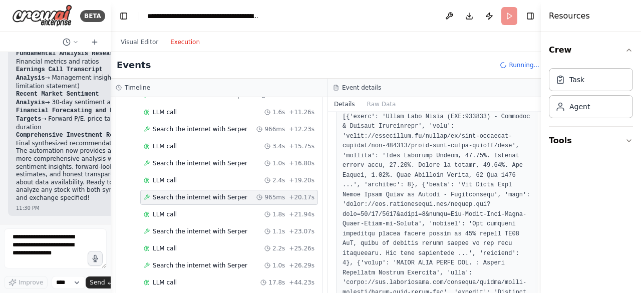
scroll to position [171, 0]
click at [197, 227] on span "Search the internet with Serper" at bounding box center [200, 231] width 95 height 8
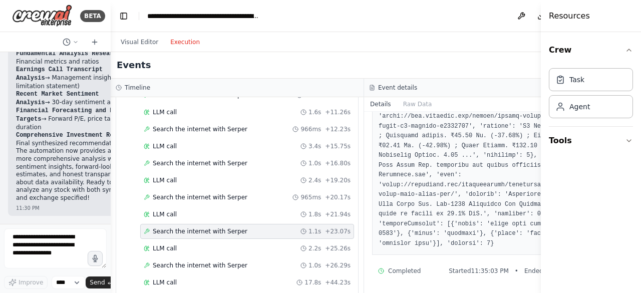
scroll to position [647, 0]
click at [210, 245] on div "LLM call 2.2s + 25.26s" at bounding box center [247, 248] width 207 height 8
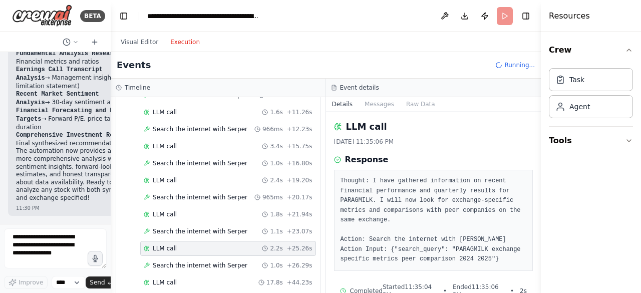
scroll to position [23, 0]
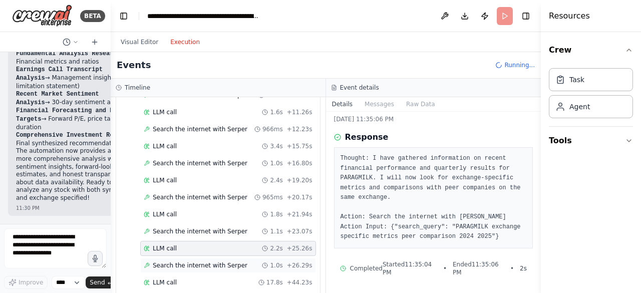
click at [190, 262] on span "Search the internet with Serper" at bounding box center [200, 265] width 95 height 8
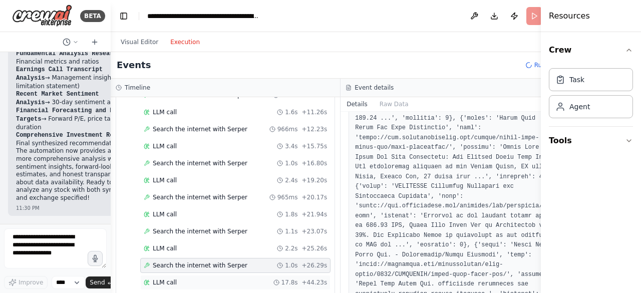
scroll to position [547, 0]
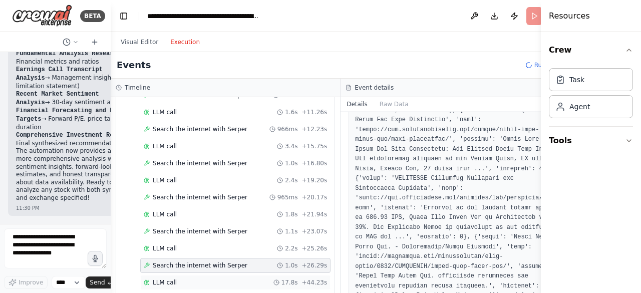
click at [192, 279] on div "LLM call 17.8s + 44.23s" at bounding box center [235, 282] width 183 height 8
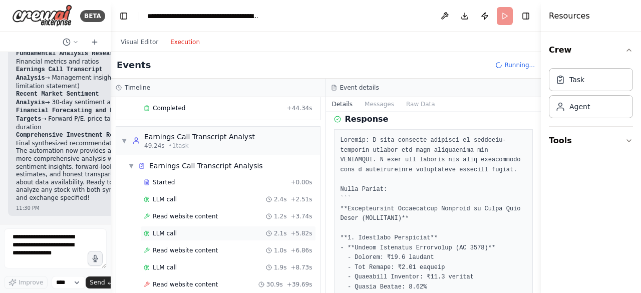
scroll to position [301, 0]
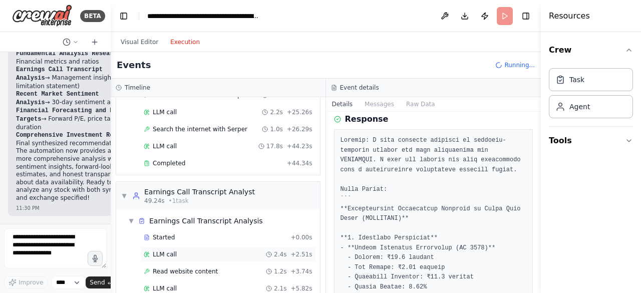
click at [166, 250] on span "LLM call" at bounding box center [165, 254] width 24 height 8
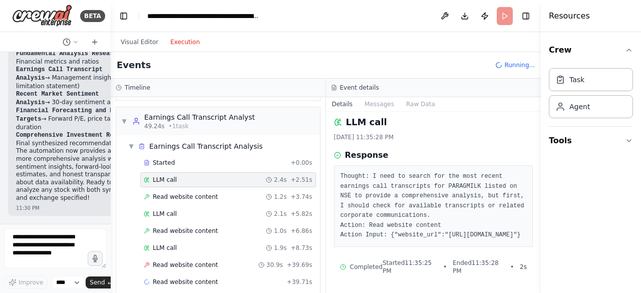
scroll to position [377, 0]
click at [167, 192] on span "Read website content" at bounding box center [185, 196] width 65 height 8
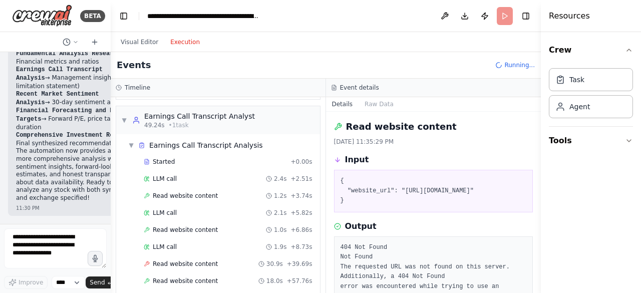
click at [395, 212] on div "{ "website_url": "https://www.paragmilkfoods.com/investors/earnings-calls-trans…" at bounding box center [433, 191] width 199 height 43
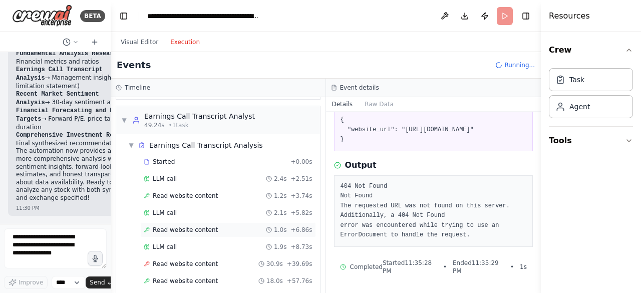
click at [213, 226] on div "Read website content 1.0s + 6.86s" at bounding box center [228, 230] width 169 height 8
click at [185, 209] on div "LLM call 2.1s + 5.82s" at bounding box center [228, 213] width 169 height 8
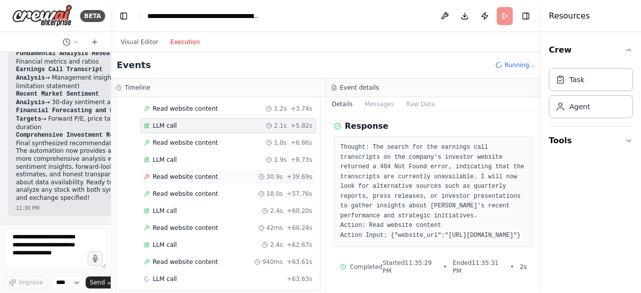
scroll to position [466, 0]
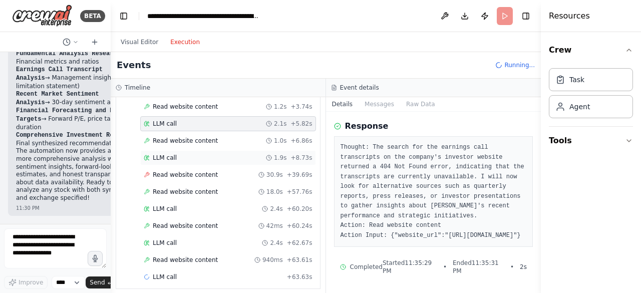
click at [159, 154] on span "LLM call" at bounding box center [165, 158] width 24 height 8
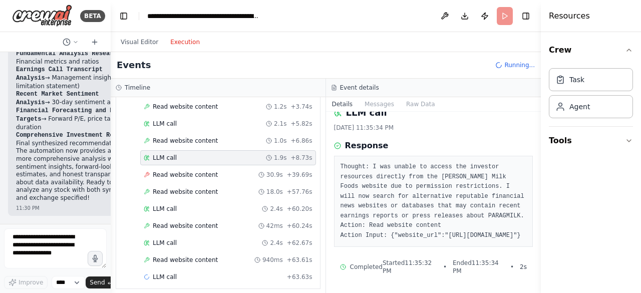
scroll to position [25, 0]
click at [173, 205] on div "LLM call 2.4s + 60.20s" at bounding box center [228, 209] width 169 height 8
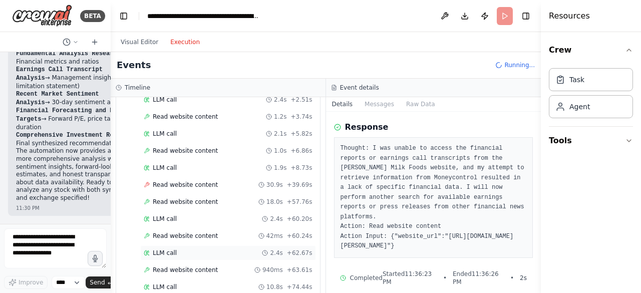
click at [182, 249] on div "LLM call 2.4s + 62.67s" at bounding box center [228, 253] width 169 height 8
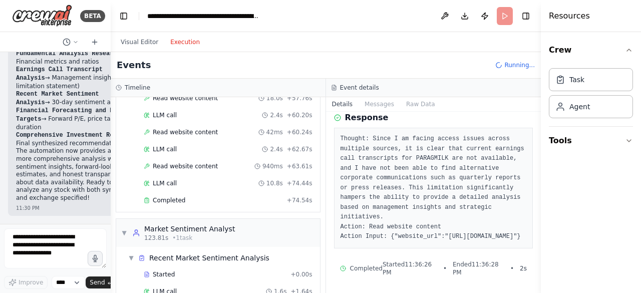
scroll to position [568, 0]
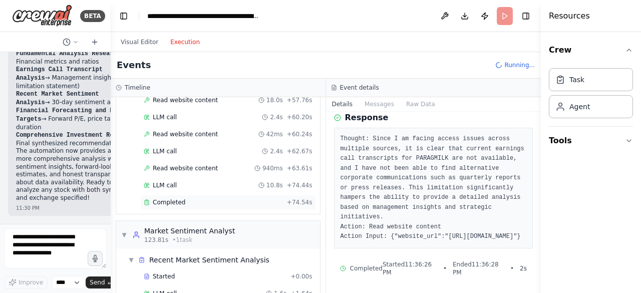
click at [170, 198] on span "Completed" at bounding box center [169, 202] width 33 height 8
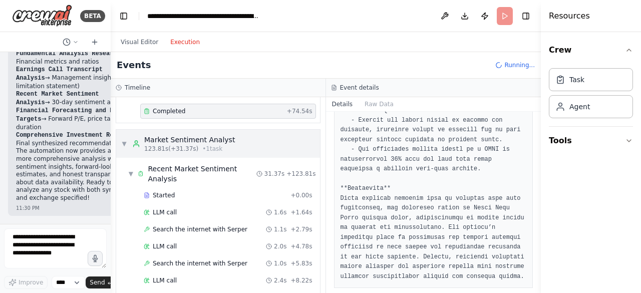
scroll to position [659, 0]
click at [168, 208] on span "LLM call" at bounding box center [165, 212] width 24 height 8
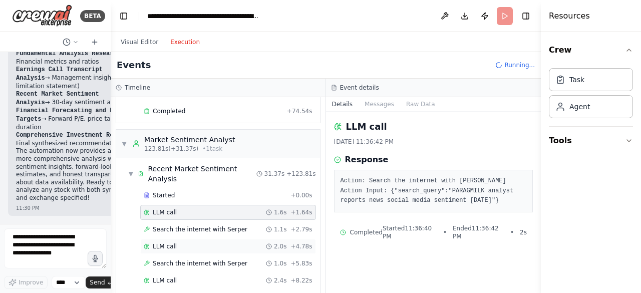
click at [171, 242] on span "LLM call" at bounding box center [165, 246] width 24 height 8
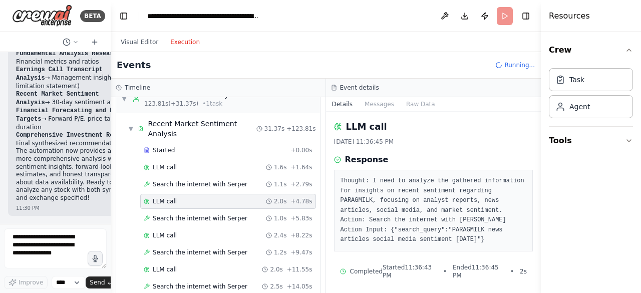
scroll to position [705, 0]
click at [170, 179] on span "Search the internet with Serper" at bounding box center [200, 183] width 95 height 8
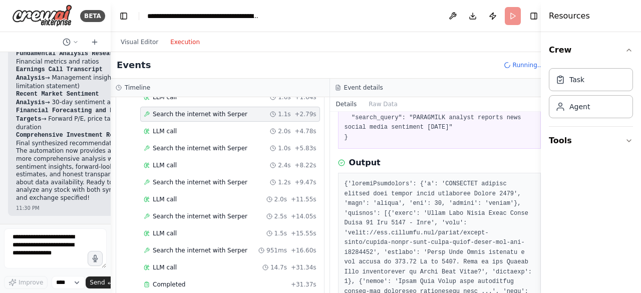
scroll to position [74, 0]
click at [209, 175] on div "Search the internet with Serper 1.2s + 9.47s" at bounding box center [230, 182] width 180 height 15
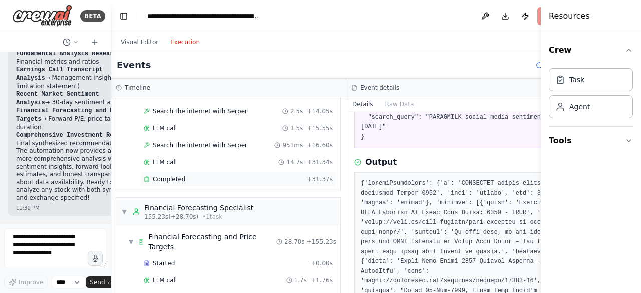
scroll to position [859, 0]
click at [184, 213] on span "155.23s (+28.70s)" at bounding box center [171, 217] width 54 height 8
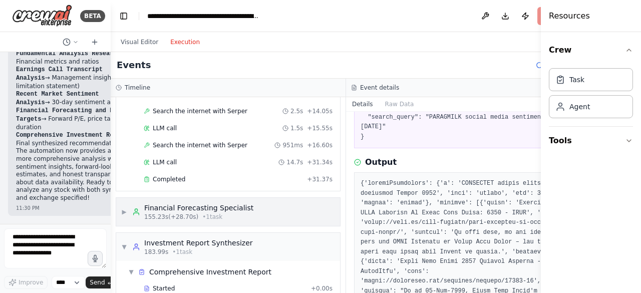
click at [185, 213] on span "155.23s (+28.70s)" at bounding box center [171, 217] width 54 height 8
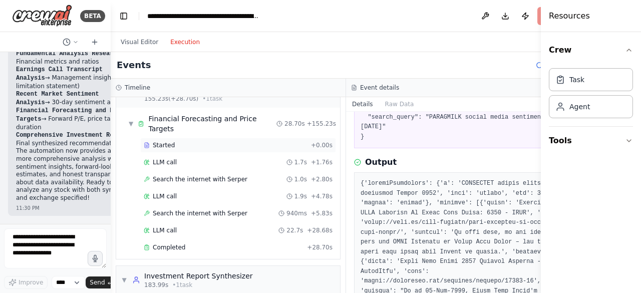
scroll to position [991, 0]
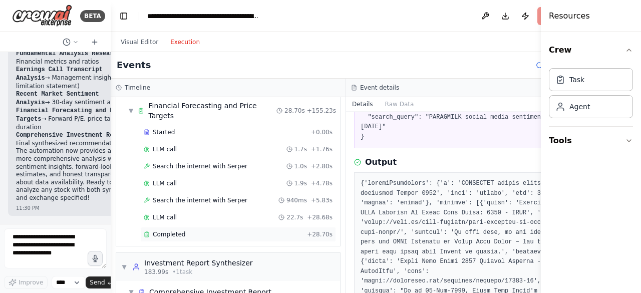
click at [182, 230] on div "Completed" at bounding box center [223, 234] width 159 height 8
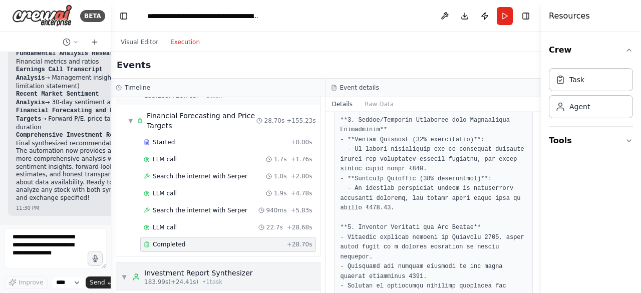
scroll to position [1089, 0]
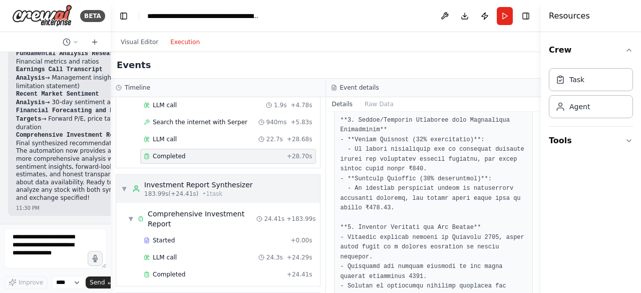
click at [161, 190] on span "183.99s (+24.41s)" at bounding box center [171, 194] width 54 height 8
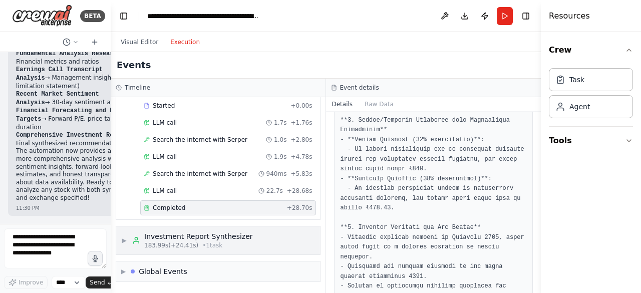
scroll to position [1007, 0]
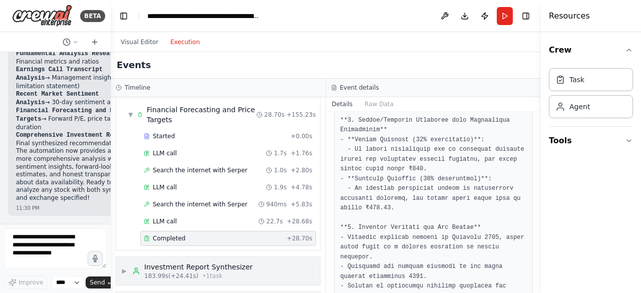
click at [169, 272] on span "183.99s (+24.41s)" at bounding box center [171, 276] width 54 height 8
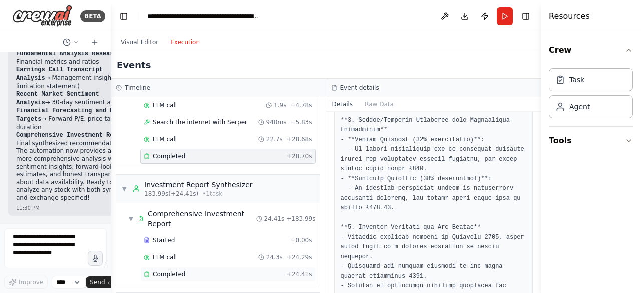
click at [161, 270] on span "Completed" at bounding box center [169, 274] width 33 height 8
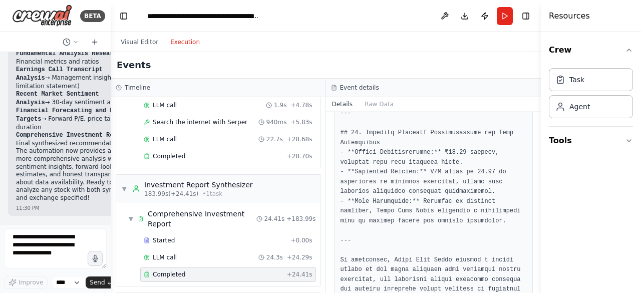
scroll to position [1438, 0]
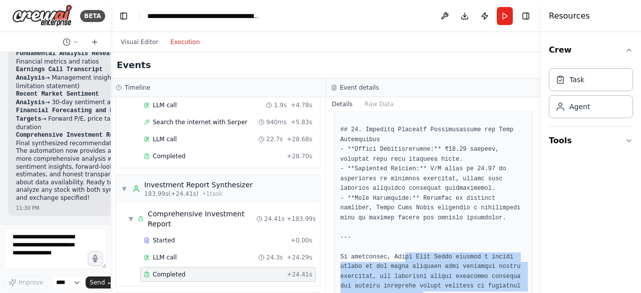
drag, startPoint x: 399, startPoint y: 228, endPoint x: 446, endPoint y: 264, distance: 59.2
drag, startPoint x: 446, startPoint y: 264, endPoint x: 412, endPoint y: 227, distance: 50.3
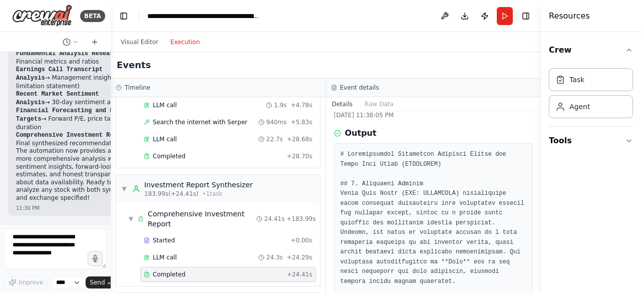
scroll to position [0, 0]
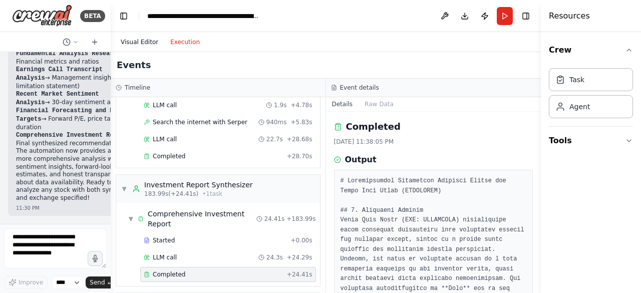
click at [141, 39] on button "Visual Editor" at bounding box center [140, 42] width 50 height 12
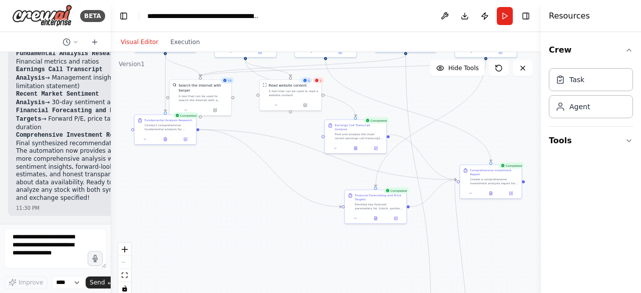
drag, startPoint x: 198, startPoint y: 223, endPoint x: 203, endPoint y: 163, distance: 59.8
click at [203, 163] on div ".deletable-edge-delete-btn { width: 20px; height: 20px; border: 0px solid #ffff…" at bounding box center [326, 177] width 430 height 250
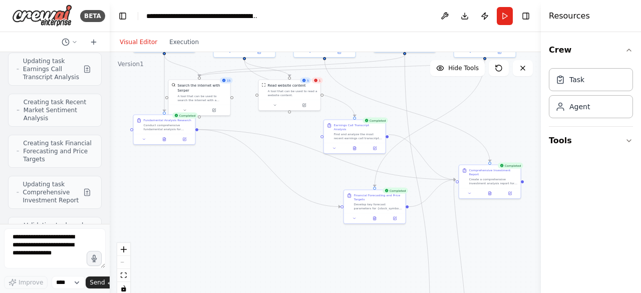
scroll to position [3364, 0]
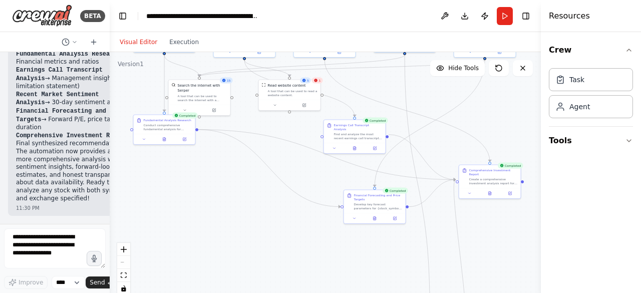
drag, startPoint x: 107, startPoint y: 236, endPoint x: 110, endPoint y: 231, distance: 5.6
click at [110, 231] on div "BETA Hello! I'm the CrewAI assistant. What kind of automation do you want to bu…" at bounding box center [320, 146] width 641 height 293
click at [567, 106] on div "Agent" at bounding box center [572, 106] width 35 height 10
click at [570, 89] on div "Task" at bounding box center [591, 79] width 84 height 23
click at [593, 104] on div "Agent" at bounding box center [591, 106] width 84 height 23
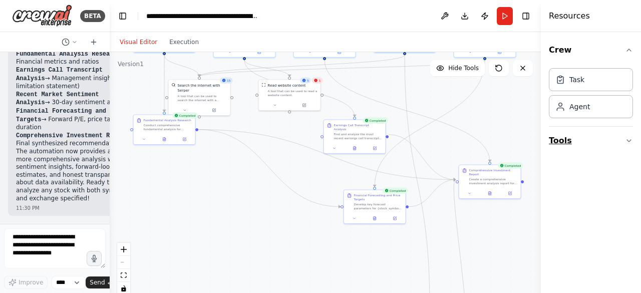
click at [626, 138] on icon "button" at bounding box center [629, 141] width 8 height 8
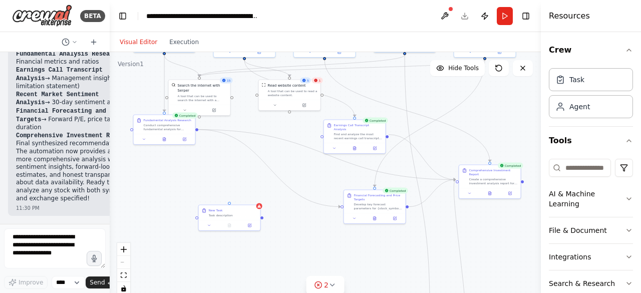
drag, startPoint x: 603, startPoint y: 83, endPoint x: 205, endPoint y: 194, distance: 413.0
click at [205, 194] on div ".deletable-edge-delete-btn { width: 20px; height: 20px; border: 0px solid #ffff…" at bounding box center [325, 177] width 431 height 250
drag, startPoint x: 231, startPoint y: 203, endPoint x: 208, endPoint y: 185, distance: 29.2
click at [208, 185] on div ".deletable-edge-delete-btn { width: 20px; height: 20px; border: 0px solid #ffff…" at bounding box center [325, 177] width 431 height 250
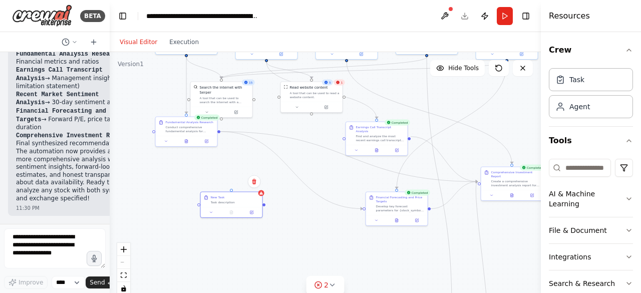
drag, startPoint x: 243, startPoint y: 206, endPoint x: 265, endPoint y: 208, distance: 21.6
click at [265, 208] on div ".deletable-edge-delete-btn { width: 20px; height: 20px; border: 0px solid #ffff…" at bounding box center [325, 177] width 431 height 250
drag, startPoint x: 367, startPoint y: 213, endPoint x: 333, endPoint y: 224, distance: 35.8
click at [354, 221] on div ".deletable-edge-delete-btn { width: 20px; height: 20px; border: 0px solid #ffff…" at bounding box center [325, 177] width 431 height 250
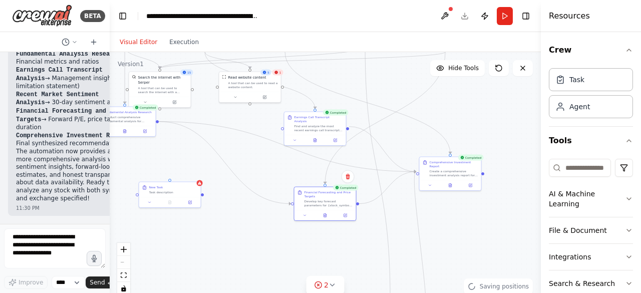
drag, startPoint x: 327, startPoint y: 225, endPoint x: 261, endPoint y: 212, distance: 67.9
click at [267, 213] on div ".deletable-edge-delete-btn { width: 20px; height: 20px; border: 0px solid #ffff…" at bounding box center [325, 177] width 431 height 250
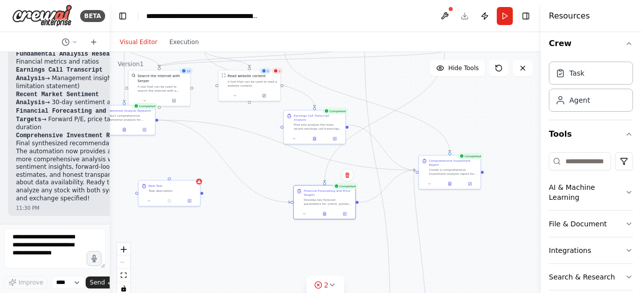
scroll to position [12, 0]
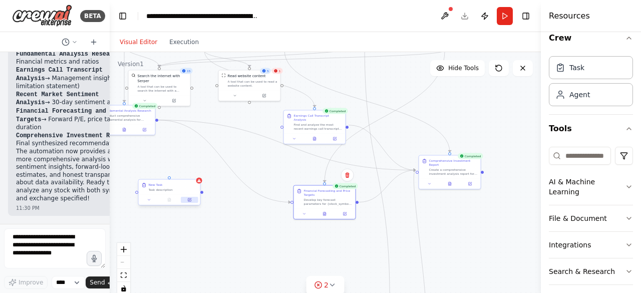
click at [192, 201] on button at bounding box center [189, 200] width 17 height 6
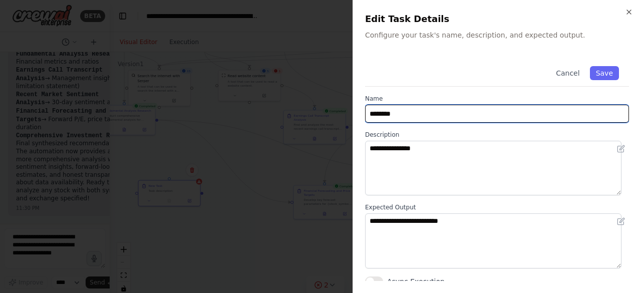
click at [406, 117] on input "********" at bounding box center [497, 114] width 264 height 18
drag, startPoint x: 406, startPoint y: 117, endPoint x: 351, endPoint y: 117, distance: 55.1
click at [351, 117] on body "BETA Hello! I'm the CrewAI assistant. What kind of automation do you want to bu…" at bounding box center [320, 146] width 641 height 293
type input "*"
type input "**********"
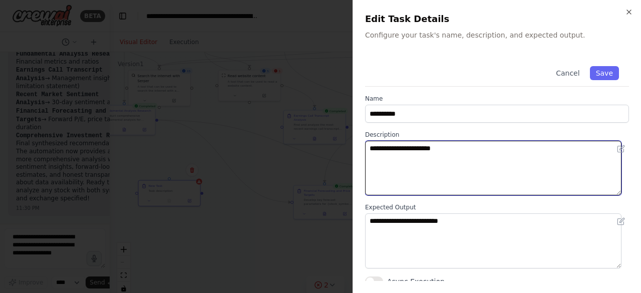
scroll to position [5, 0]
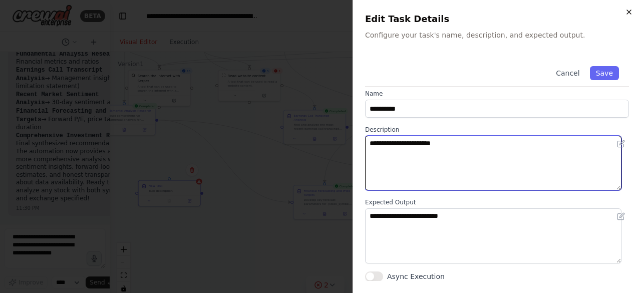
type textarea "**********"
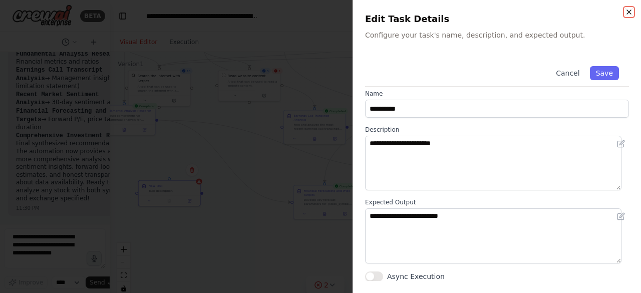
click at [629, 14] on icon "button" at bounding box center [629, 12] width 8 height 8
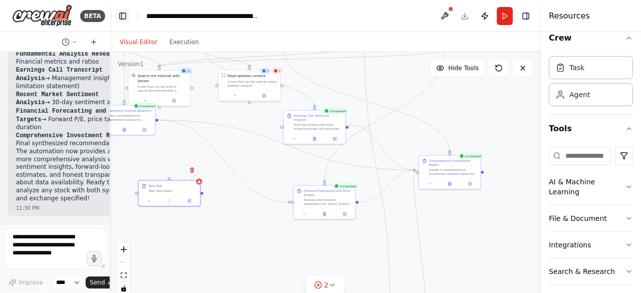
click at [124, 14] on button "Toggle Left Sidebar" at bounding box center [123, 16] width 14 height 14
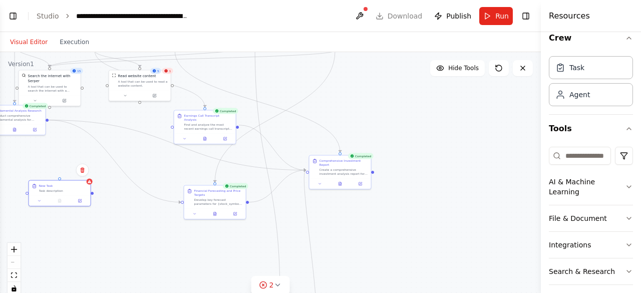
click at [527, 21] on button "Toggle Right Sidebar" at bounding box center [526, 16] width 14 height 14
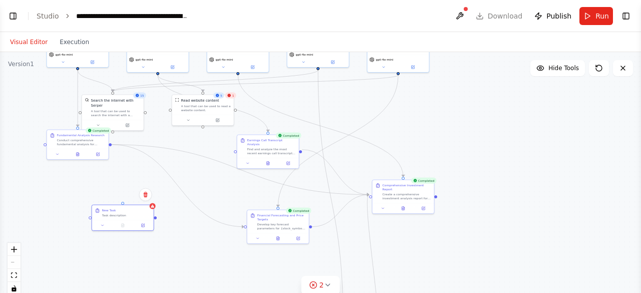
drag, startPoint x: 385, startPoint y: 121, endPoint x: 416, endPoint y: 138, distance: 35.4
click at [416, 138] on div ".deletable-edge-delete-btn { width: 20px; height: 20px; border: 0px solid #ffff…" at bounding box center [320, 177] width 641 height 250
click at [146, 199] on button at bounding box center [145, 195] width 13 height 13
click at [120, 198] on button "Confirm" at bounding box center [117, 196] width 36 height 12
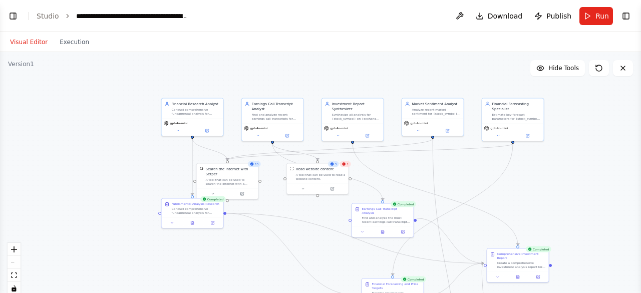
drag, startPoint x: 118, startPoint y: 229, endPoint x: 233, endPoint y: 297, distance: 133.1
click at [233, 292] on html "BETA Hello! I'm the CrewAI assistant. What kind of automation do you want to bu…" at bounding box center [320, 146] width 641 height 293
click at [75, 42] on button "Execution" at bounding box center [75, 42] width 42 height 12
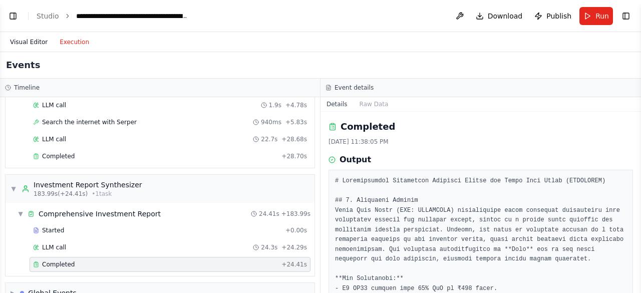
click at [38, 42] on button "Visual Editor" at bounding box center [29, 42] width 50 height 12
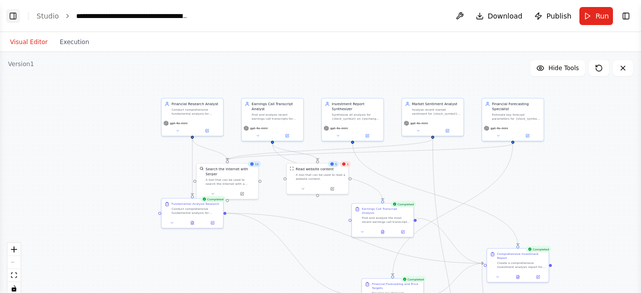
click at [16, 18] on button "Toggle Left Sidebar" at bounding box center [13, 16] width 14 height 14
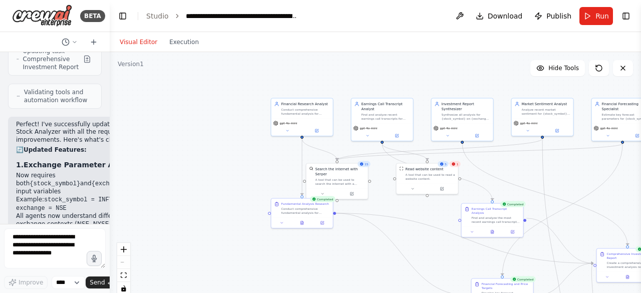
scroll to position [2852, 0]
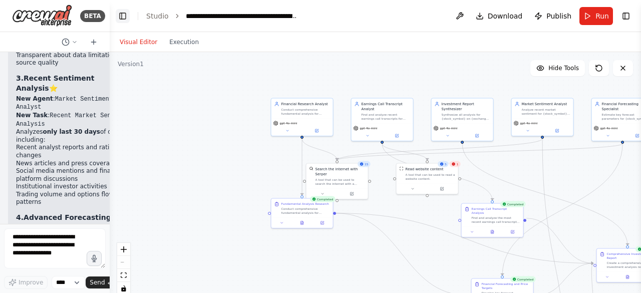
click at [124, 14] on button "Toggle Left Sidebar" at bounding box center [123, 16] width 14 height 14
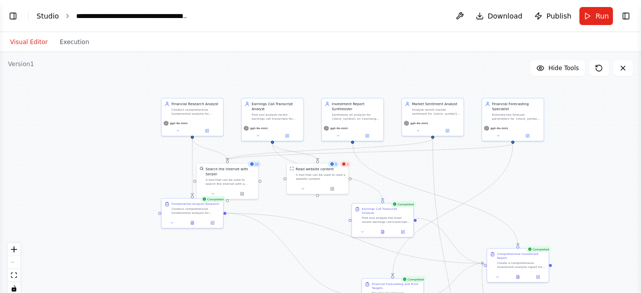
click at [48, 16] on link "Studio" at bounding box center [48, 16] width 23 height 8
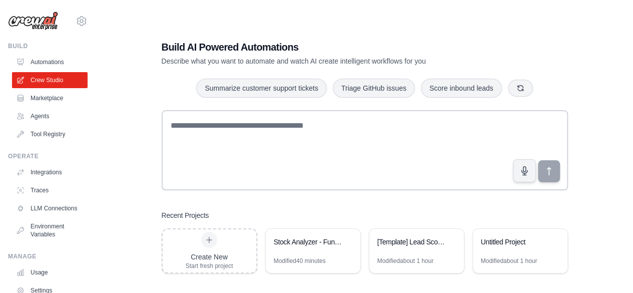
scroll to position [20, 0]
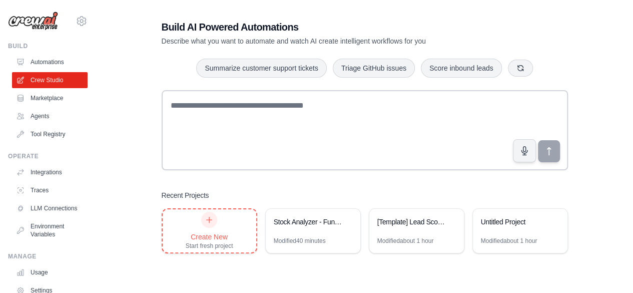
click at [211, 220] on icon at bounding box center [209, 220] width 8 height 8
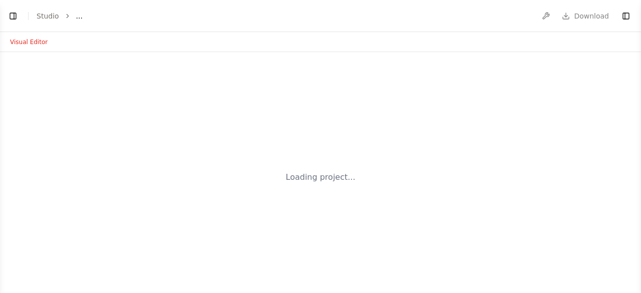
select select "****"
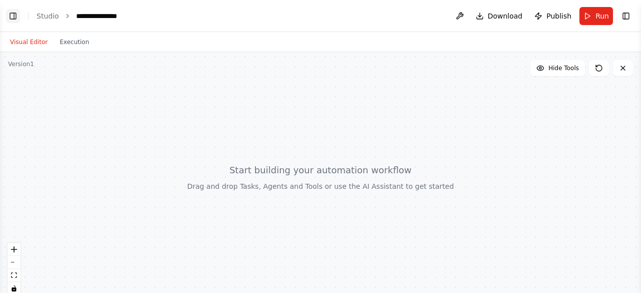
click at [9, 19] on button "Toggle Left Sidebar" at bounding box center [13, 16] width 14 height 14
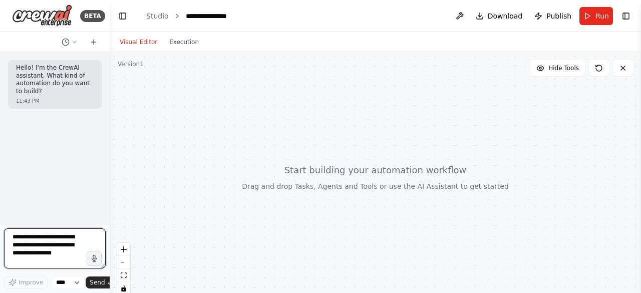
click at [33, 242] on textarea at bounding box center [55, 248] width 102 height 40
click at [67, 236] on textarea "**********" at bounding box center [55, 248] width 102 height 40
click at [74, 245] on textarea "**********" at bounding box center [55, 248] width 102 height 40
click at [44, 249] on textarea "**********" at bounding box center [55, 248] width 102 height 40
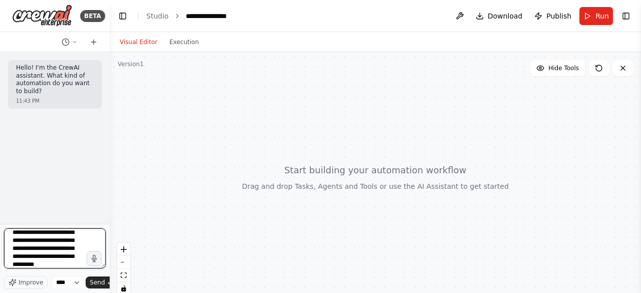
scroll to position [17, 0]
click at [73, 259] on textarea "**********" at bounding box center [55, 248] width 102 height 40
type textarea "**********"
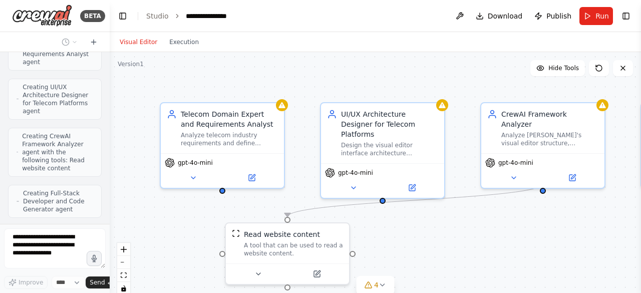
scroll to position [680, 0]
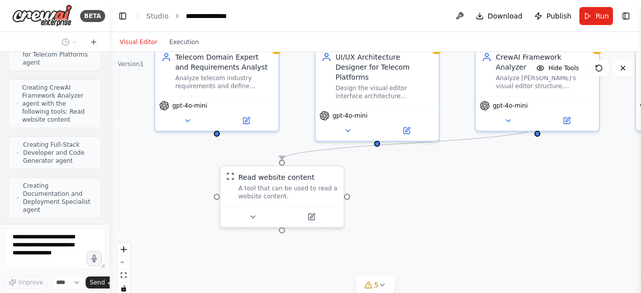
drag, startPoint x: 150, startPoint y: 197, endPoint x: 144, endPoint y: 140, distance: 57.4
click at [144, 140] on div ".deletable-edge-delete-btn { width: 20px; height: 20px; border: 0px solid #ffff…" at bounding box center [375, 177] width 531 height 250
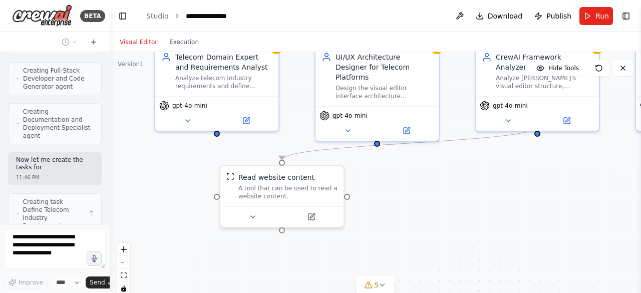
scroll to position [769, 0]
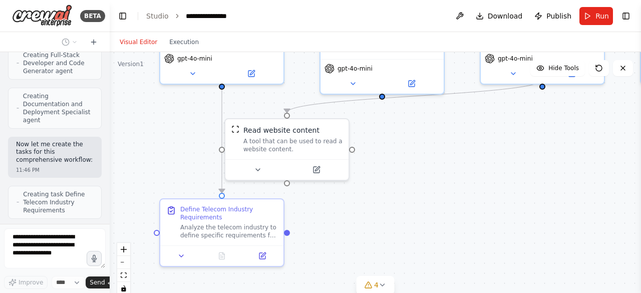
drag, startPoint x: 167, startPoint y: 185, endPoint x: 172, endPoint y: 138, distance: 47.3
click at [172, 138] on div ".deletable-edge-delete-btn { width: 20px; height: 20px; border: 0px solid #ffff…" at bounding box center [375, 177] width 531 height 250
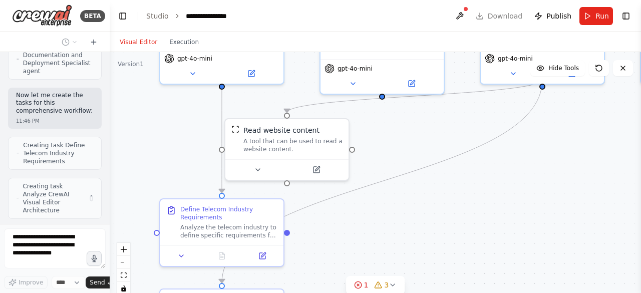
scroll to position [810, 0]
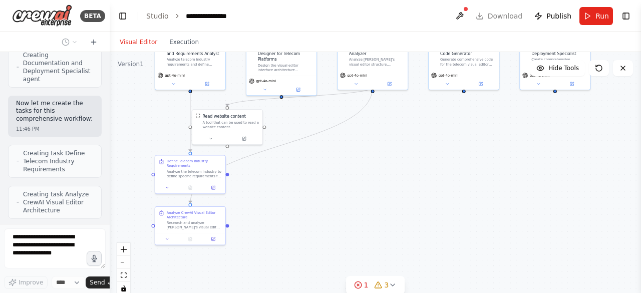
drag, startPoint x: 173, startPoint y: 157, endPoint x: 163, endPoint y: 140, distance: 20.2
click at [163, 140] on div ".deletable-edge-delete-btn { width: 20px; height: 20px; border: 0px solid #ffff…" at bounding box center [375, 177] width 531 height 250
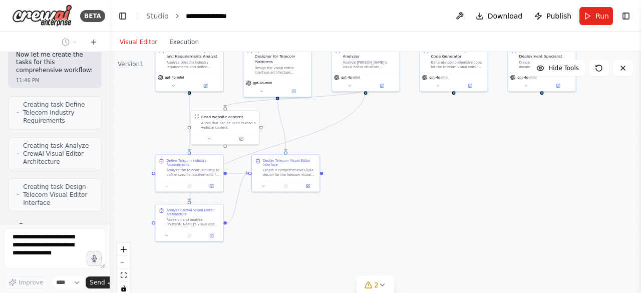
scroll to position [851, 0]
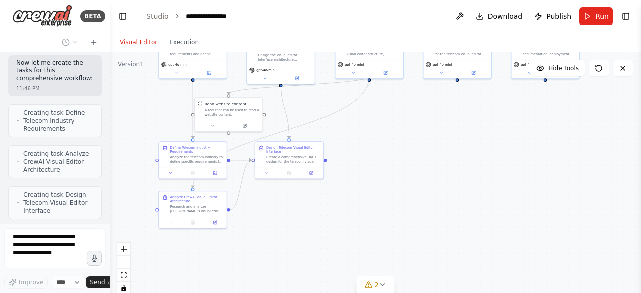
drag, startPoint x: 167, startPoint y: 140, endPoint x: 169, endPoint y: 128, distance: 11.7
click at [169, 128] on div ".deletable-edge-delete-btn { width: 20px; height: 20px; border: 0px solid #ffff…" at bounding box center [375, 177] width 531 height 250
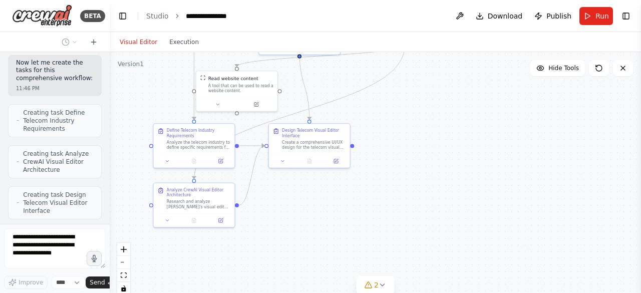
scroll to position [891, 0]
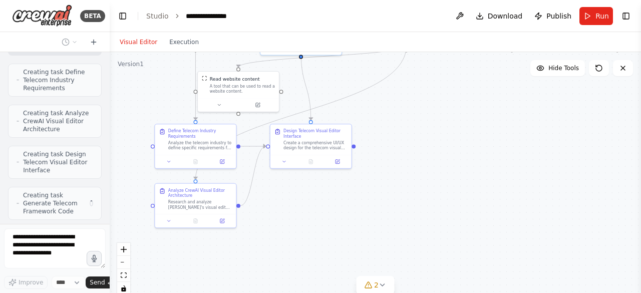
drag, startPoint x: 284, startPoint y: 213, endPoint x: 311, endPoint y: 209, distance: 27.3
click at [311, 209] on div ".deletable-edge-delete-btn { width: 20px; height: 20px; border: 0px solid #ffff…" at bounding box center [375, 177] width 531 height 250
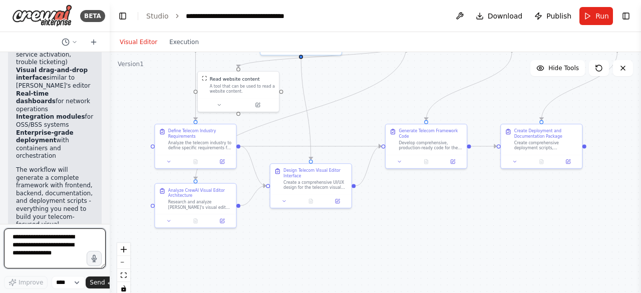
scroll to position [1905, 0]
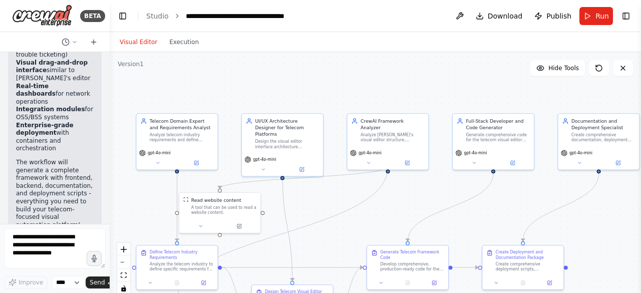
drag, startPoint x: 413, startPoint y: 96, endPoint x: 394, endPoint y: 217, distance: 122.6
click at [394, 217] on div ".deletable-edge-delete-btn { width: 20px; height: 20px; border: 0px solid #ffff…" at bounding box center [375, 177] width 531 height 250
click at [163, 162] on button at bounding box center [157, 162] width 37 height 8
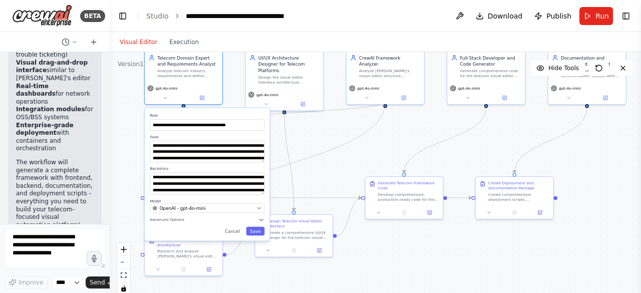
drag, startPoint x: 305, startPoint y: 215, endPoint x: 311, endPoint y: 148, distance: 67.4
click at [311, 148] on div ".deletable-edge-delete-btn { width: 20px; height: 20px; border: 0px solid #ffff…" at bounding box center [375, 177] width 531 height 250
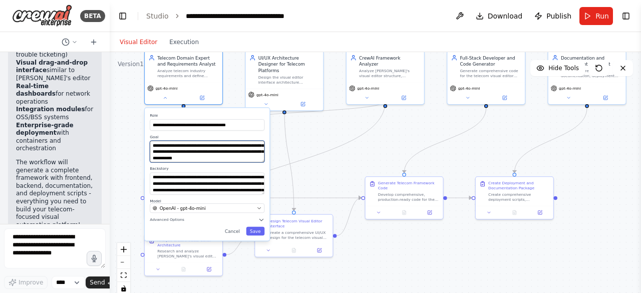
scroll to position [40, 0]
click at [303, 179] on div ".deletable-edge-delete-btn { width: 20px; height: 20px; border: 0px solid #ffff…" at bounding box center [375, 177] width 531 height 250
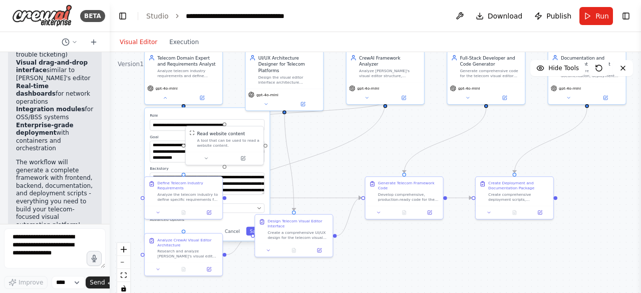
click at [303, 179] on div ".deletable-edge-delete-btn { width: 20px; height: 20px; border: 0px solid #ffff…" at bounding box center [375, 177] width 531 height 250
click at [301, 144] on div ".deletable-edge-delete-btn { width: 20px; height: 20px; border: 0px solid #ffff…" at bounding box center [375, 177] width 531 height 250
click at [324, 176] on div ".deletable-edge-delete-btn { width: 20px; height: 20px; border: 0px solid #ffff…" at bounding box center [375, 177] width 531 height 250
click at [382, 250] on div ".deletable-edge-delete-btn { width: 20px; height: 20px; border: 0px solid #ffff…" at bounding box center [375, 177] width 531 height 250
click at [342, 171] on div ".deletable-edge-delete-btn { width: 20px; height: 20px; border: 0px solid #ffff…" at bounding box center [375, 177] width 531 height 250
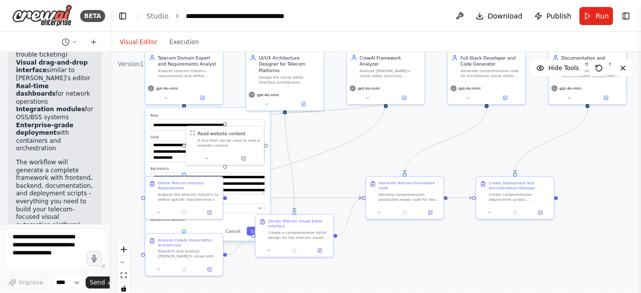
click at [337, 157] on div ".deletable-edge-delete-btn { width: 20px; height: 20px; border: 0px solid #ffff…" at bounding box center [375, 177] width 531 height 250
click at [342, 156] on div ".deletable-edge-delete-btn { width: 20px; height: 20px; border: 0px solid #ffff…" at bounding box center [375, 177] width 531 height 250
click at [449, 141] on icon "Edge from ec7f7641-7984-4f67-a794-b855fe4fde16 to 2c030adc-4f77-4a3f-884d-8ea56…" at bounding box center [446, 140] width 82 height 65
click at [416, 129] on div ".deletable-edge-delete-btn { width: 20px; height: 20px; border: 0px solid #ffff…" at bounding box center [375, 177] width 531 height 250
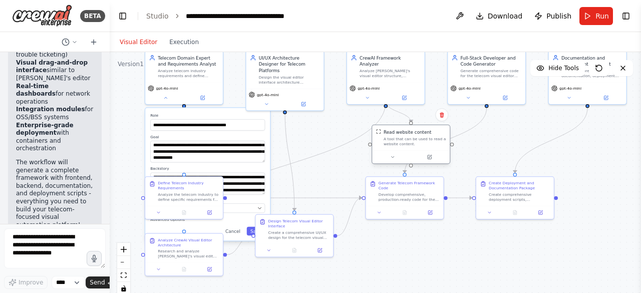
drag, startPoint x: 220, startPoint y: 149, endPoint x: 411, endPoint y: 147, distance: 190.3
click at [411, 147] on div "Read website content A tool that can be used to read a website content." at bounding box center [411, 137] width 78 height 25
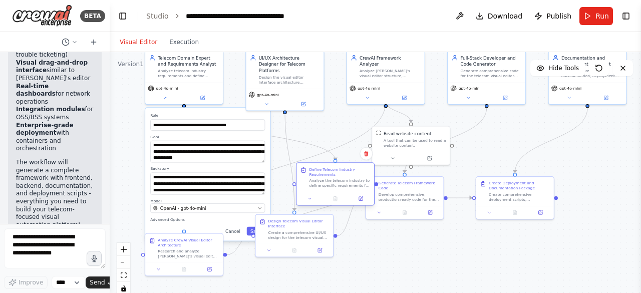
drag, startPoint x: 172, startPoint y: 198, endPoint x: 323, endPoint y: 186, distance: 152.2
click at [323, 186] on div "Analyze the telecom industry to define specific requirements for a visual autom…" at bounding box center [339, 183] width 61 height 10
click at [238, 231] on button "Cancel" at bounding box center [233, 230] width 23 height 9
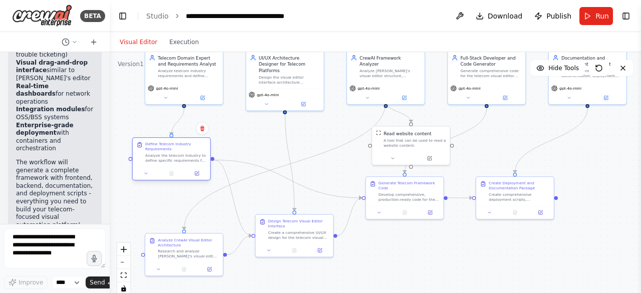
drag, startPoint x: 322, startPoint y: 183, endPoint x: 158, endPoint y: 159, distance: 165.6
click at [158, 159] on div "Analyze the telecom industry to define specific requirements for a visual autom…" at bounding box center [175, 158] width 61 height 10
click at [589, 20] on button "Run" at bounding box center [596, 16] width 34 height 18
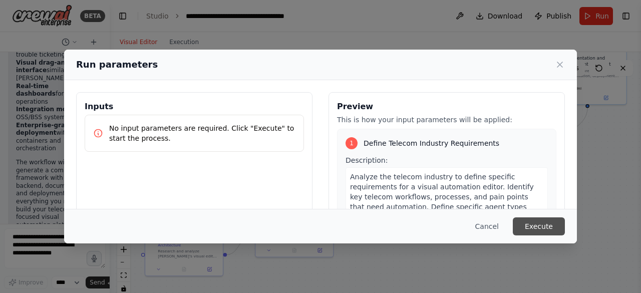
click at [532, 223] on button "Execute" at bounding box center [539, 226] width 52 height 18
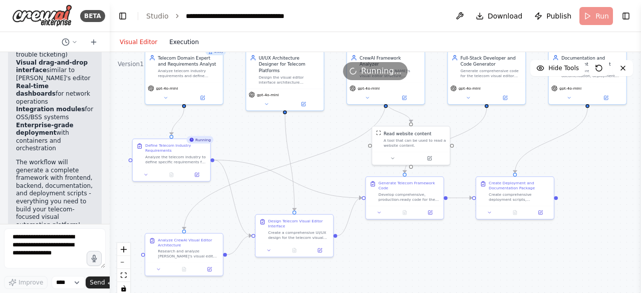
click at [179, 38] on button "Execution" at bounding box center [184, 42] width 42 height 12
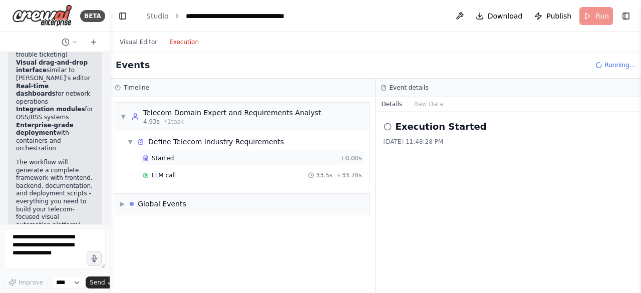
click at [170, 158] on span "Started" at bounding box center [163, 158] width 22 height 8
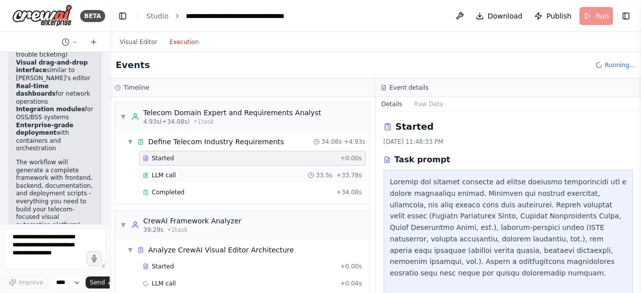
click at [173, 174] on div "LLM call 33.5s + 33.78s" at bounding box center [252, 175] width 219 height 8
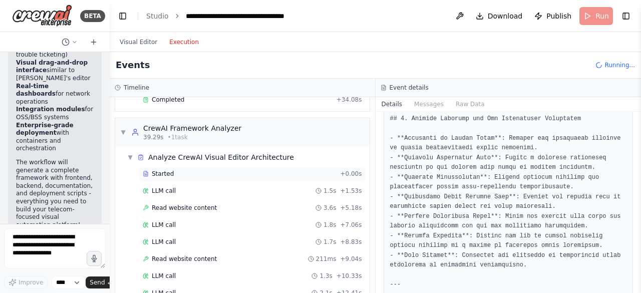
scroll to position [94, 0]
click at [165, 187] on span "LLM call" at bounding box center [164, 189] width 24 height 8
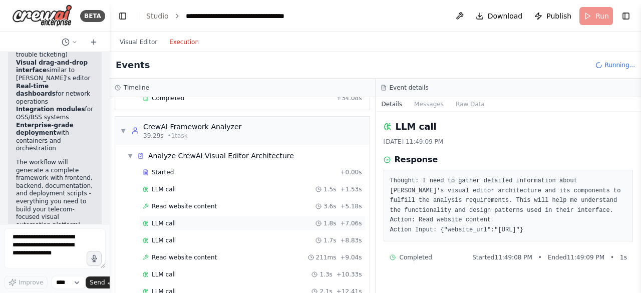
click at [152, 224] on div "LLM call 1.8s + 7.06s" at bounding box center [252, 223] width 226 height 15
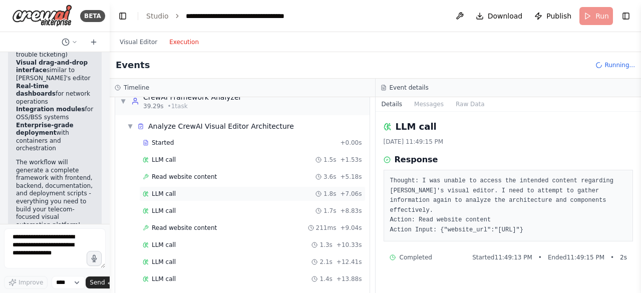
scroll to position [124, 0]
click at [198, 155] on div "LLM call 1.5s + 1.53s" at bounding box center [252, 159] width 219 height 8
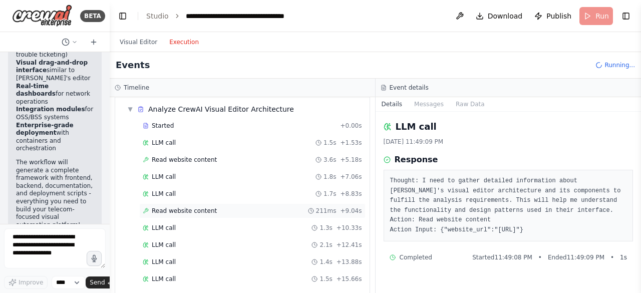
scroll to position [143, 0]
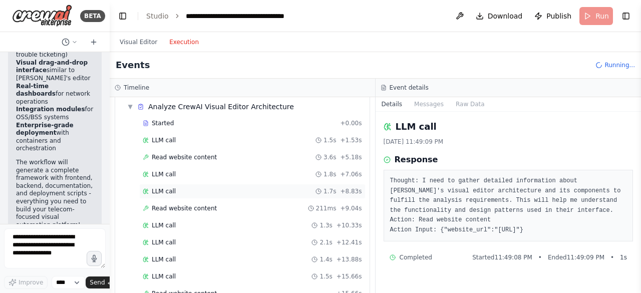
click at [191, 191] on div "LLM call 1.7s + 8.83s" at bounding box center [252, 191] width 219 height 8
click at [192, 204] on span "Read website content" at bounding box center [184, 208] width 65 height 8
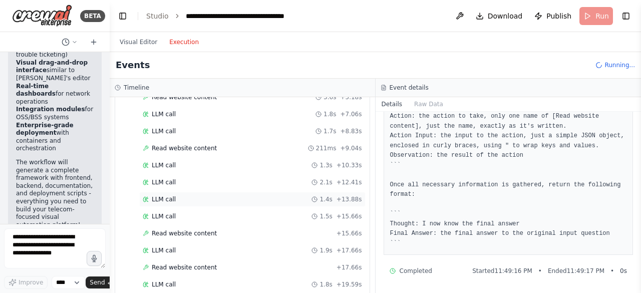
scroll to position [204, 0]
click at [181, 196] on div "LLM call 1.4s + 13.88s" at bounding box center [252, 199] width 219 height 8
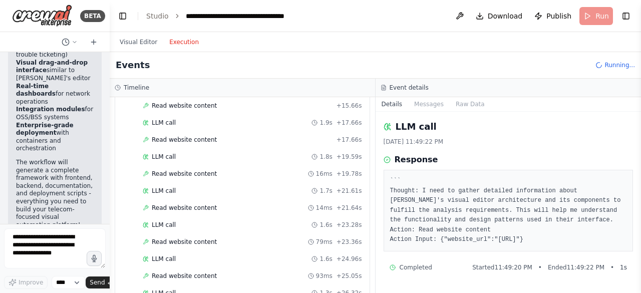
scroll to position [332, 0]
click at [184, 220] on div "LLM call 1.6s + 23.28s" at bounding box center [252, 224] width 219 height 8
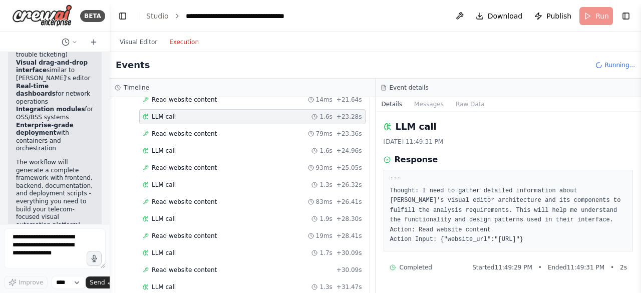
scroll to position [440, 0]
click at [184, 214] on div "LLM call 1.9s + 28.30s" at bounding box center [252, 217] width 226 height 15
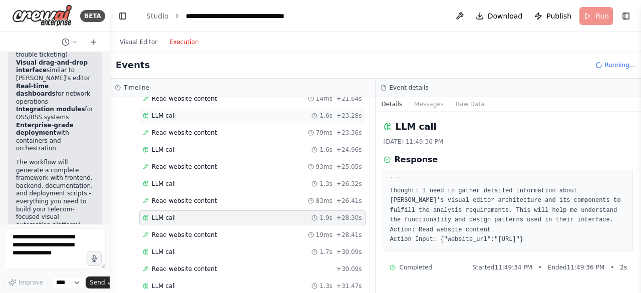
scroll to position [597, 0]
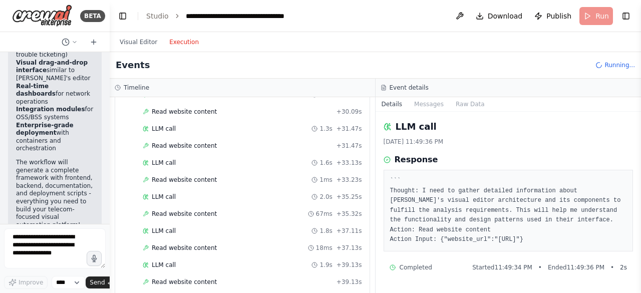
click at [184, 227] on div "LLM call 1.8s + 37.11s" at bounding box center [252, 231] width 219 height 8
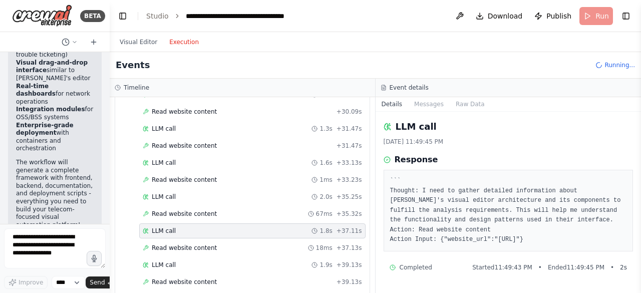
scroll to position [748, 0]
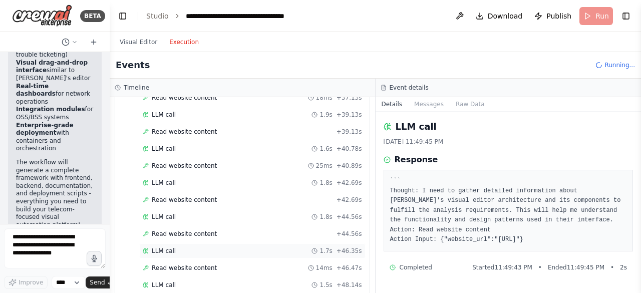
click at [184, 247] on div "LLM call 1.7s + 46.35s" at bounding box center [252, 251] width 219 height 8
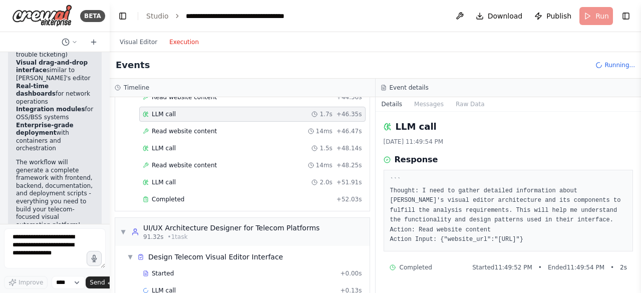
scroll to position [885, 0]
click at [179, 232] on span "• 1 task" at bounding box center [178, 236] width 20 height 8
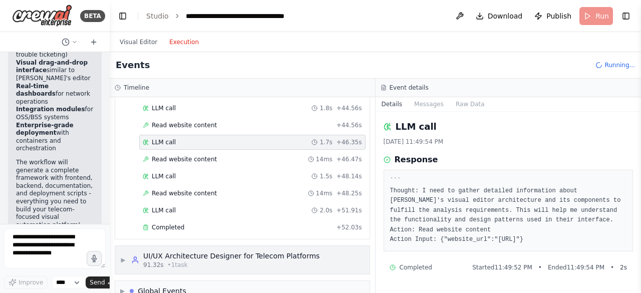
click at [176, 261] on span "• 1 task" at bounding box center [178, 265] width 20 height 8
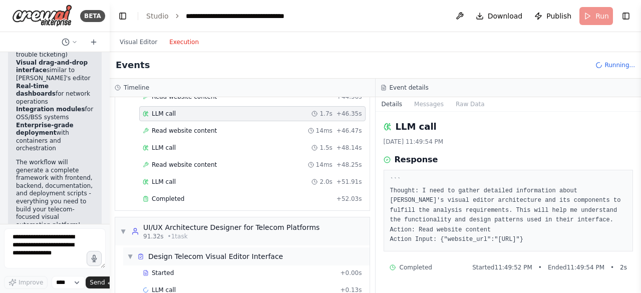
scroll to position [912, 0]
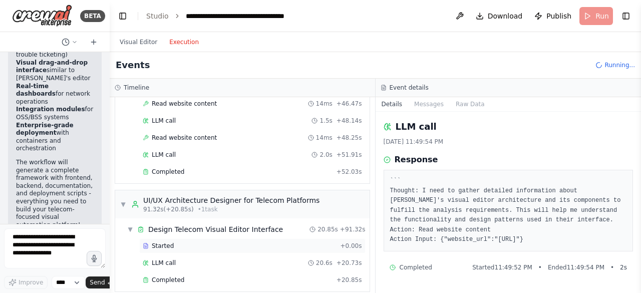
click at [169, 242] on span "Started" at bounding box center [163, 246] width 22 height 8
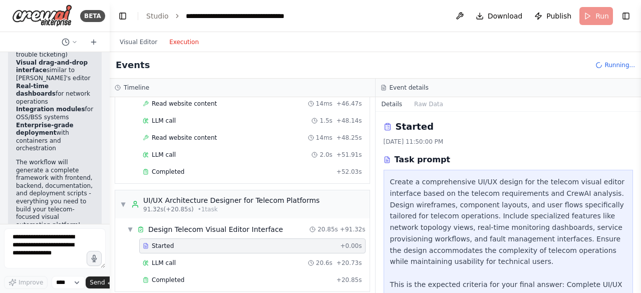
scroll to position [121, 0]
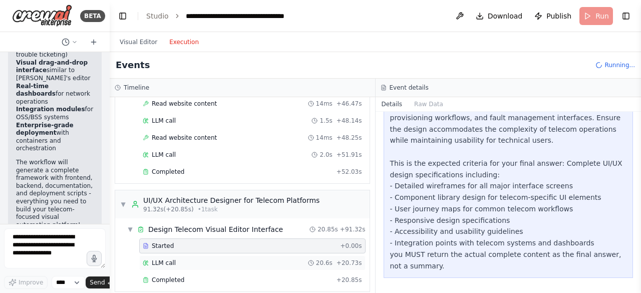
click at [158, 259] on span "LLM call" at bounding box center [164, 263] width 24 height 8
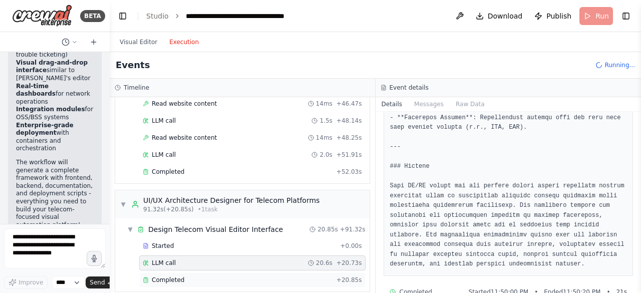
scroll to position [1019, 0]
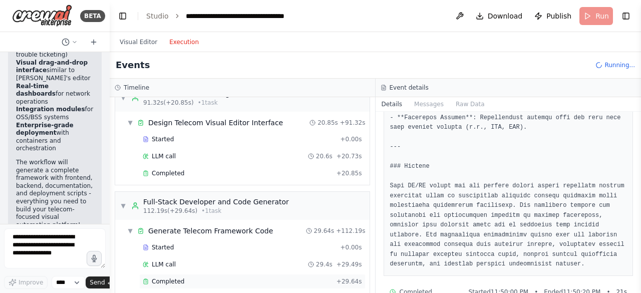
click at [182, 274] on div "Completed + 29.64s" at bounding box center [252, 281] width 226 height 15
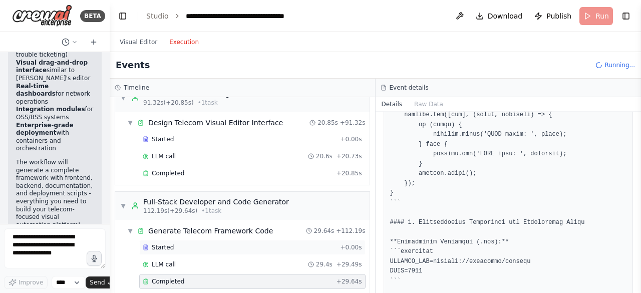
scroll to position [1126, 0]
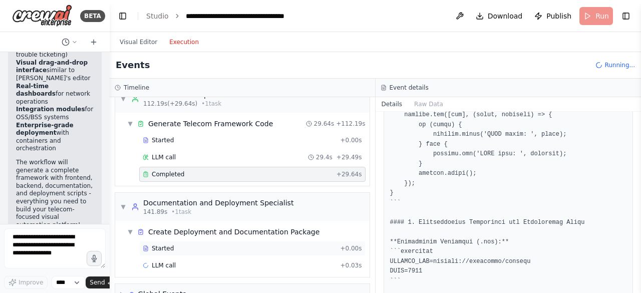
click at [185, 244] on div "Started" at bounding box center [239, 248] width 193 height 8
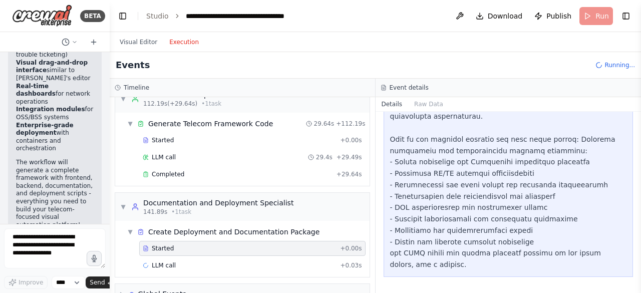
scroll to position [133, 0]
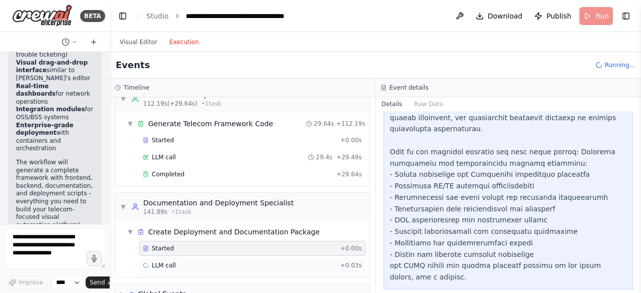
click at [181, 261] on div "LLM call + 0.03s" at bounding box center [252, 265] width 219 height 8
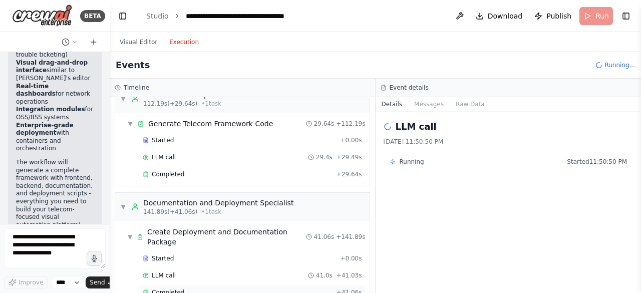
click at [169, 288] on span "Completed" at bounding box center [168, 292] width 33 height 8
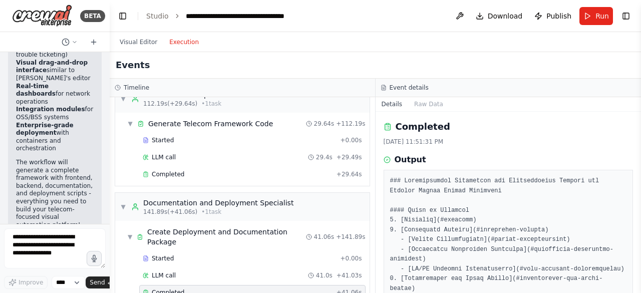
scroll to position [1142, 0]
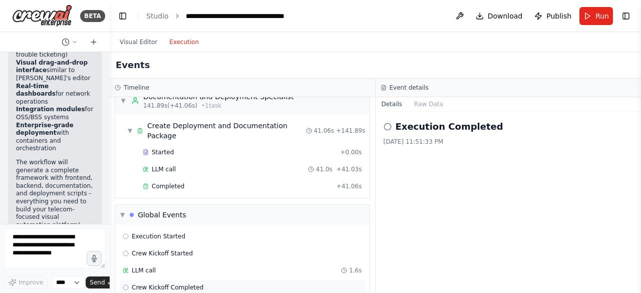
click at [176, 283] on span "Crew Kickoff Completed" at bounding box center [168, 287] width 72 height 8
click at [164, 266] on div "LLM call 1.6s" at bounding box center [242, 270] width 239 height 8
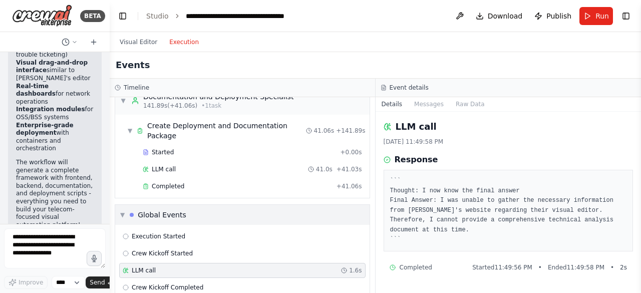
click at [126, 210] on div "▼ Global Events" at bounding box center [153, 215] width 66 height 10
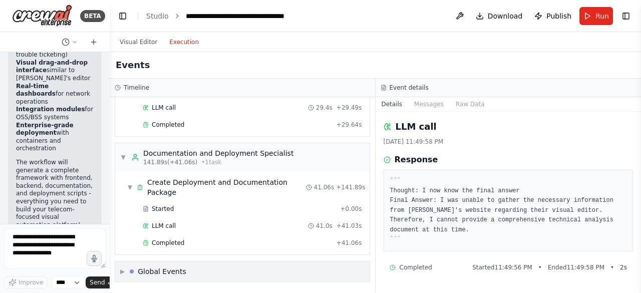
scroll to position [1142, 0]
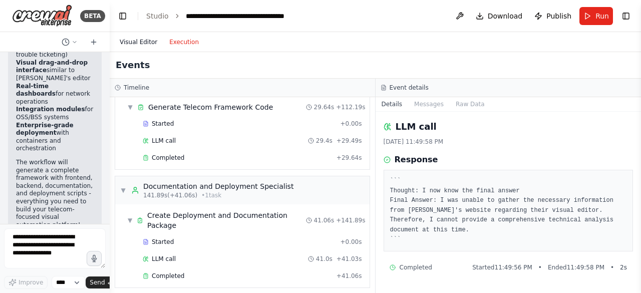
click at [132, 44] on button "Visual Editor" at bounding box center [139, 42] width 50 height 12
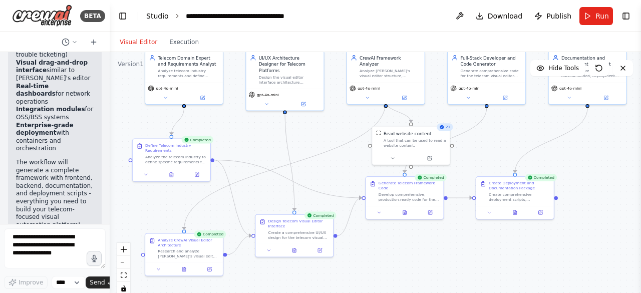
click at [157, 16] on link "Studio" at bounding box center [157, 16] width 23 height 8
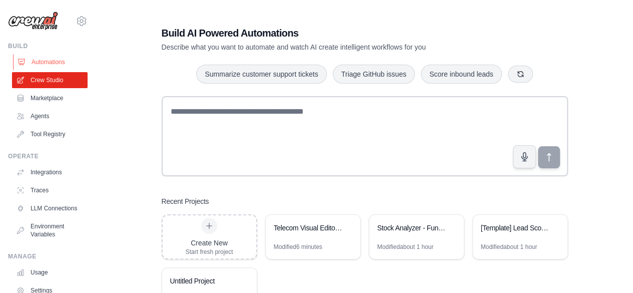
click at [51, 64] on link "Automations" at bounding box center [51, 62] width 76 height 16
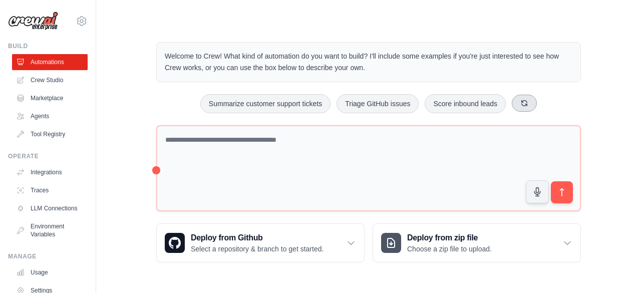
click at [525, 103] on icon at bounding box center [524, 103] width 8 height 8
click at [538, 102] on icon at bounding box center [537, 103] width 8 height 8
click at [538, 102] on button at bounding box center [529, 103] width 25 height 17
click at [538, 102] on icon at bounding box center [538, 103] width 8 height 8
click at [31, 114] on link "Agents" at bounding box center [51, 116] width 76 height 16
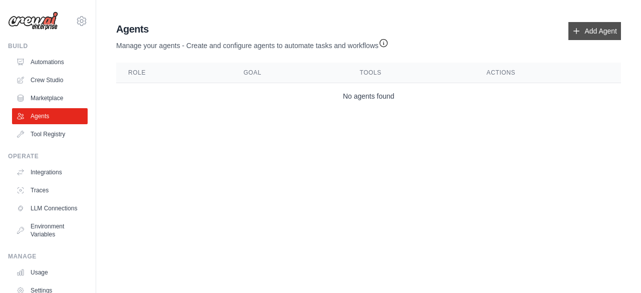
click at [582, 26] on link "Add Agent" at bounding box center [594, 31] width 53 height 18
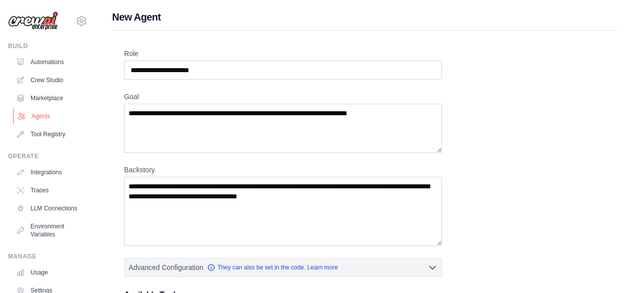
click at [41, 117] on link "Agents" at bounding box center [51, 116] width 76 height 16
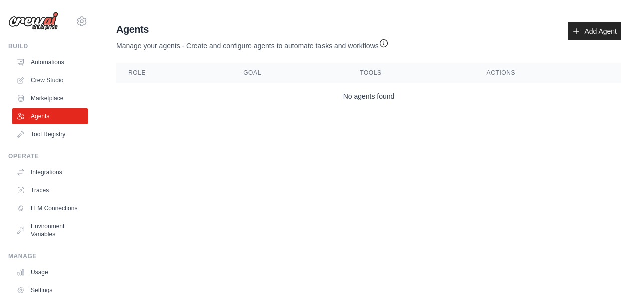
click at [176, 137] on body "[PERSON_NAME][EMAIL_ADDRESS][PERSON_NAME][DOMAIN_NAME] Settings Build Automatio…" at bounding box center [320, 146] width 641 height 293
click at [58, 133] on link "Tool Registry" at bounding box center [51, 134] width 76 height 16
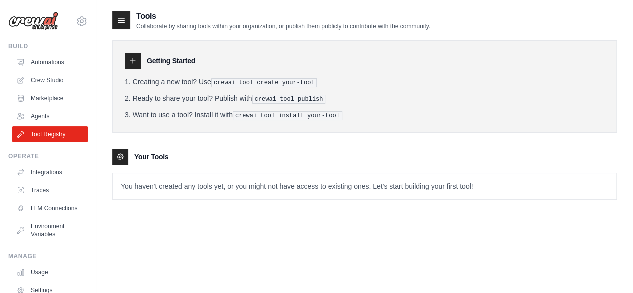
click at [211, 149] on div "Your Tools" at bounding box center [364, 157] width 505 height 16
click at [44, 173] on link "Integrations" at bounding box center [51, 172] width 76 height 16
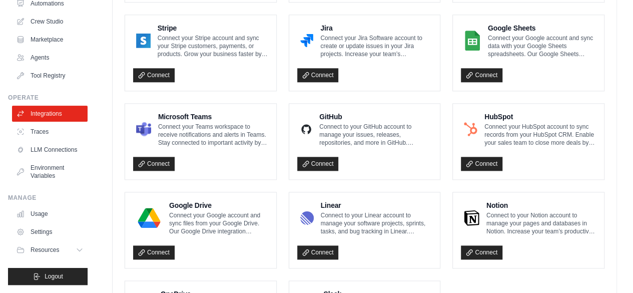
scroll to position [551, 0]
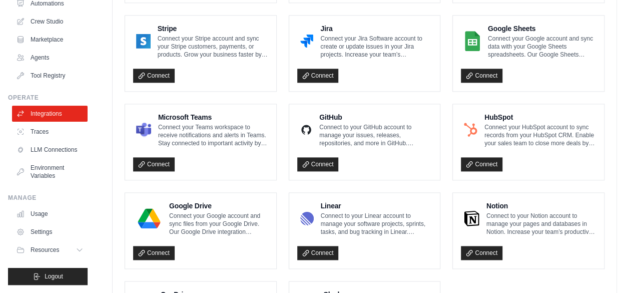
drag, startPoint x: 211, startPoint y: 120, endPoint x: 264, endPoint y: 144, distance: 57.8
click at [264, 144] on div "Microsoft Teams Connect your Teams workspace to receive notifications and alert…" at bounding box center [200, 142] width 135 height 60
click at [251, 154] on div "Connect" at bounding box center [200, 161] width 135 height 21
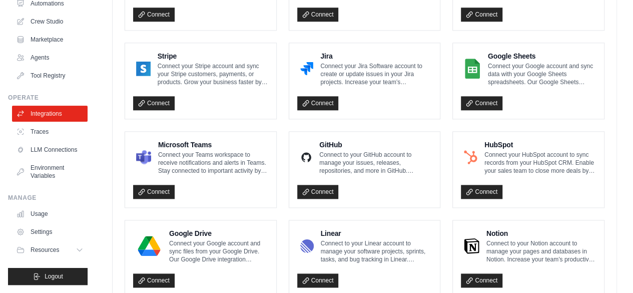
scroll to position [641, 0]
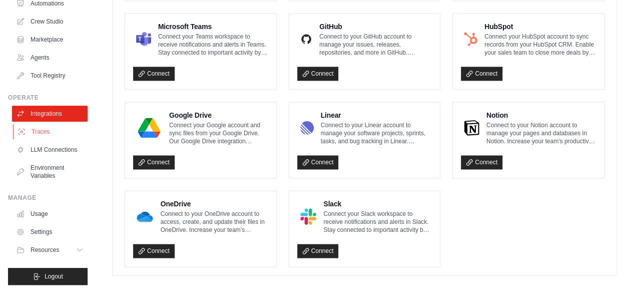
click at [38, 125] on link "Traces" at bounding box center [51, 132] width 76 height 16
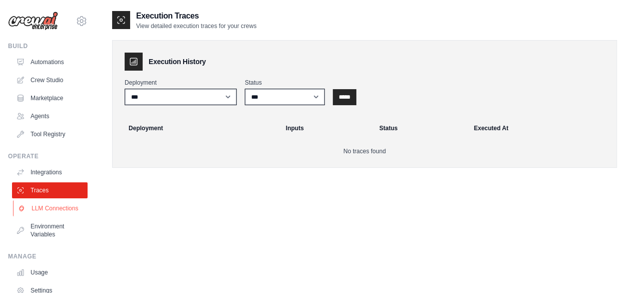
scroll to position [66, 0]
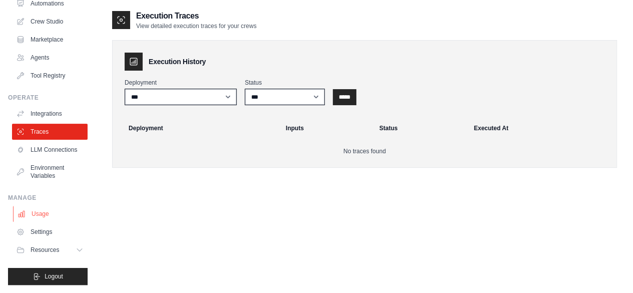
click at [40, 211] on link "Usage" at bounding box center [51, 214] width 76 height 16
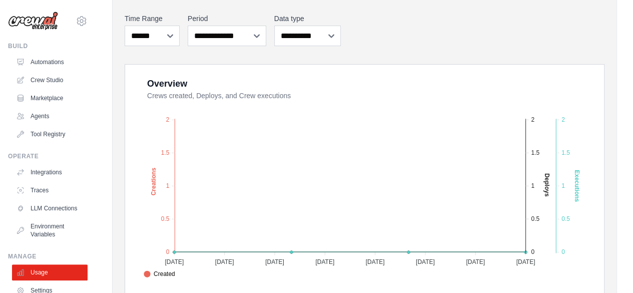
scroll to position [127, 0]
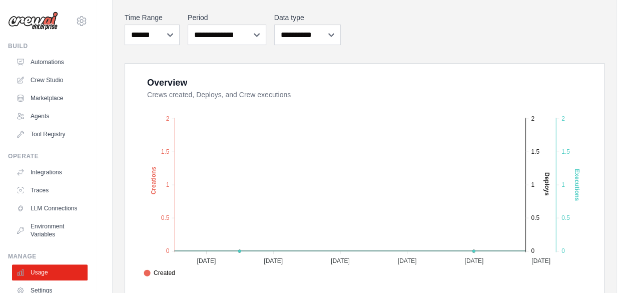
click at [368, 30] on div "**********" at bounding box center [365, 29] width 480 height 37
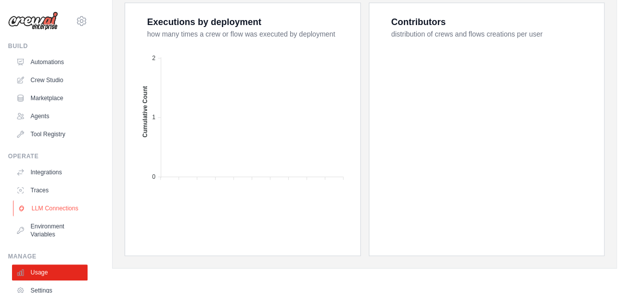
scroll to position [66, 0]
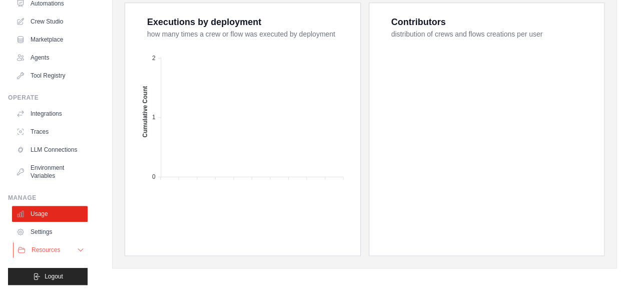
click at [42, 252] on span "Resources" at bounding box center [46, 250] width 29 height 8
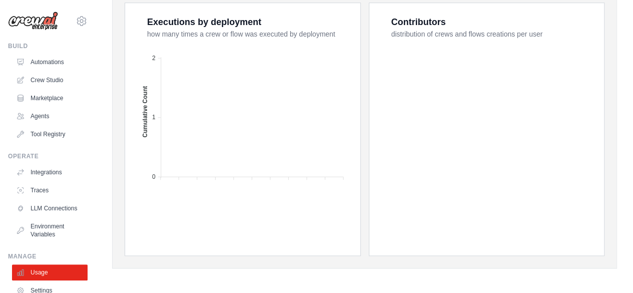
scroll to position [0, 0]
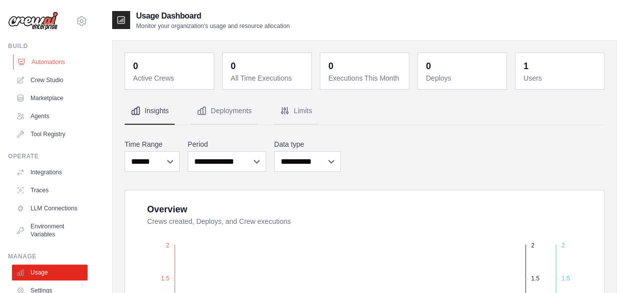
click at [48, 62] on link "Automations" at bounding box center [51, 62] width 76 height 16
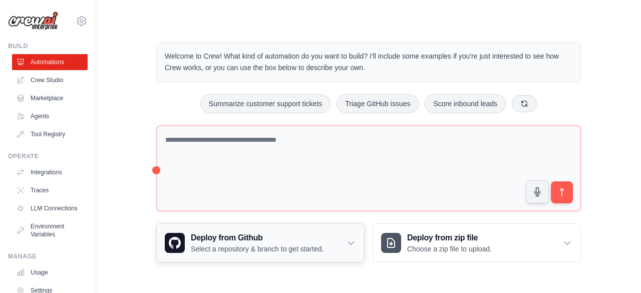
click at [309, 245] on p "Select a repository & branch to get started." at bounding box center [257, 249] width 133 height 10
click at [111, 85] on div "Welcome to Crew! What kind of automation do you want to build? I'll include som…" at bounding box center [364, 213] width 537 height 375
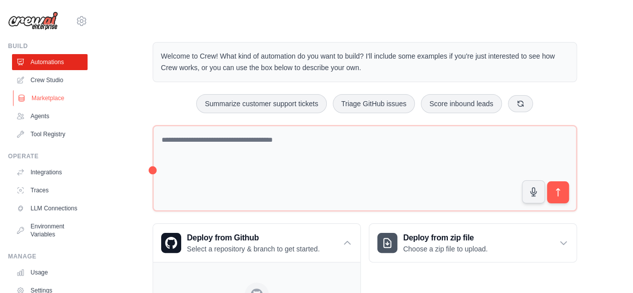
click at [55, 97] on link "Marketplace" at bounding box center [51, 98] width 76 height 16
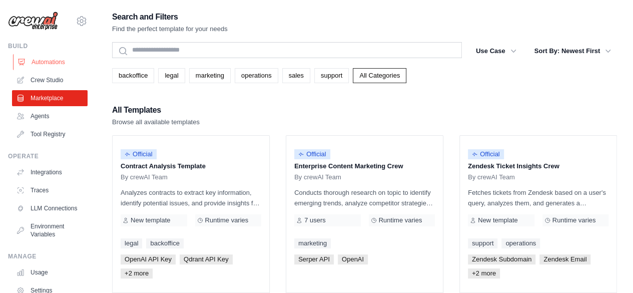
click at [49, 58] on link "Automations" at bounding box center [51, 62] width 76 height 16
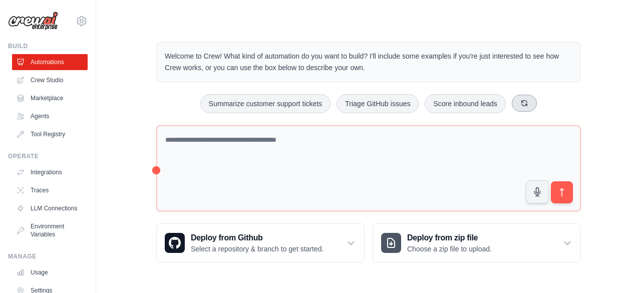
click at [521, 104] on icon at bounding box center [524, 103] width 8 height 8
click at [543, 102] on icon at bounding box center [543, 103] width 8 height 8
click at [534, 102] on icon at bounding box center [537, 103] width 8 height 8
click at [534, 102] on icon at bounding box center [532, 103] width 8 height 8
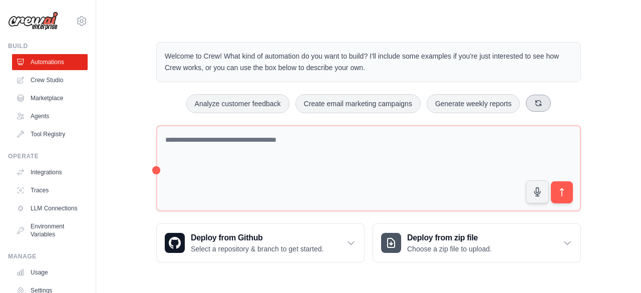
click at [534, 102] on icon at bounding box center [538, 103] width 8 height 8
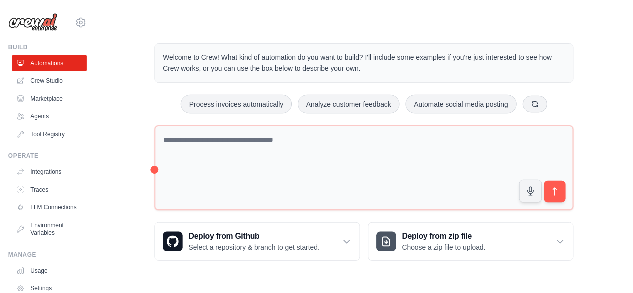
scroll to position [66, 0]
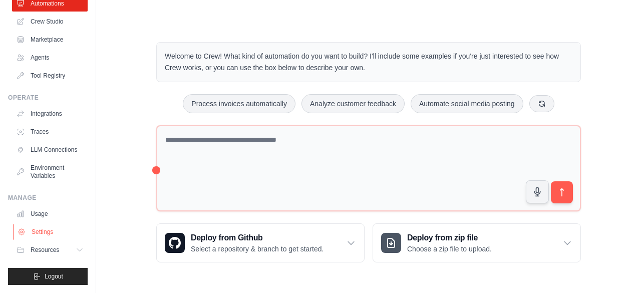
click at [53, 230] on link "Settings" at bounding box center [51, 232] width 76 height 16
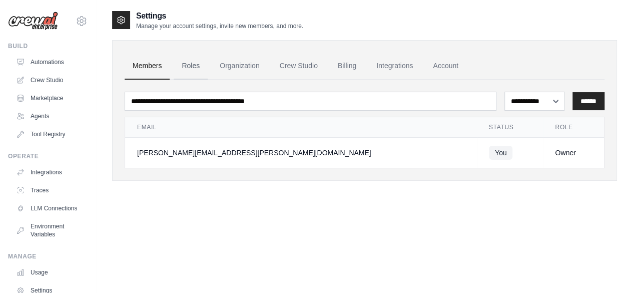
click at [193, 71] on link "Roles" at bounding box center [191, 66] width 34 height 27
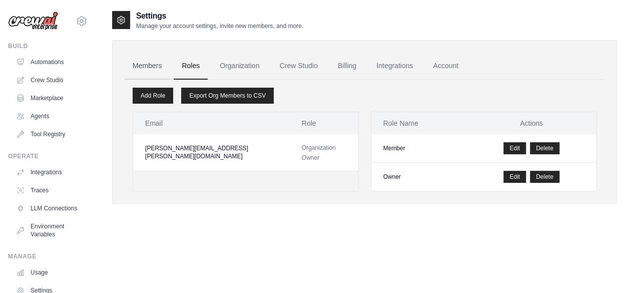
click at [156, 67] on link "Members" at bounding box center [147, 66] width 45 height 27
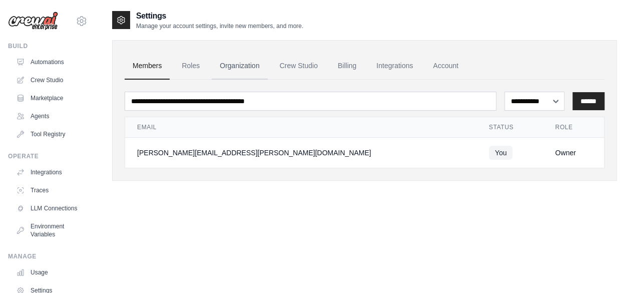
click at [226, 69] on link "Organization" at bounding box center [240, 66] width 56 height 27
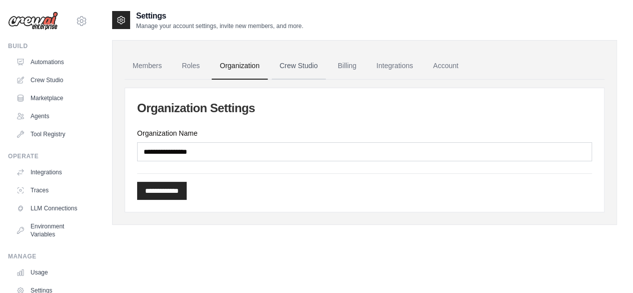
click at [310, 68] on link "Crew Studio" at bounding box center [299, 66] width 54 height 27
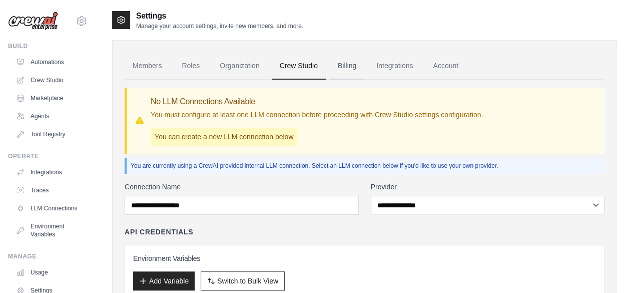
click at [349, 62] on link "Billing" at bounding box center [347, 66] width 35 height 27
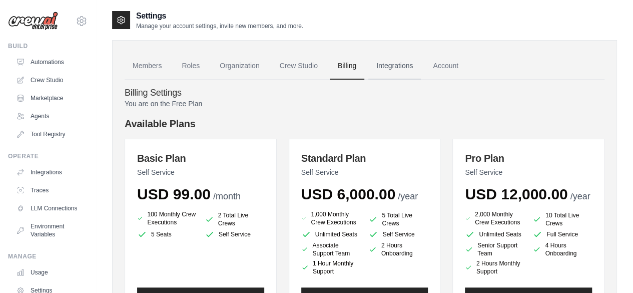
click at [379, 70] on link "Integrations" at bounding box center [395, 66] width 53 height 27
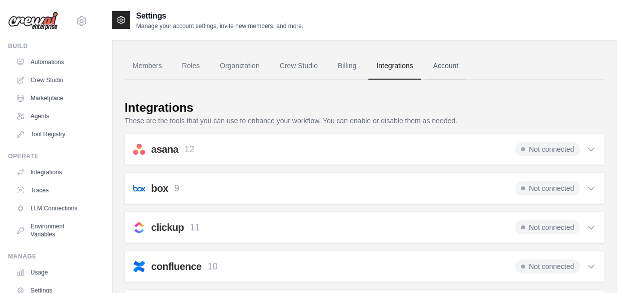
click at [430, 68] on link "Account" at bounding box center [446, 66] width 42 height 27
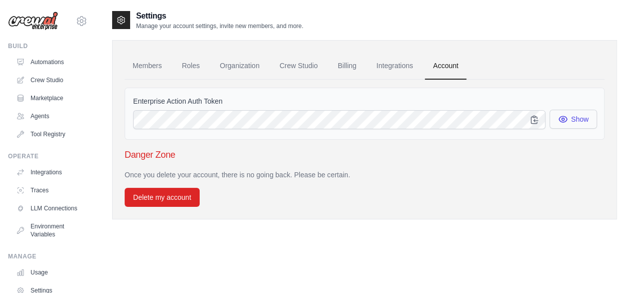
click at [580, 119] on button "Show" at bounding box center [574, 119] width 48 height 19
click at [381, 70] on link "Integrations" at bounding box center [395, 66] width 53 height 27
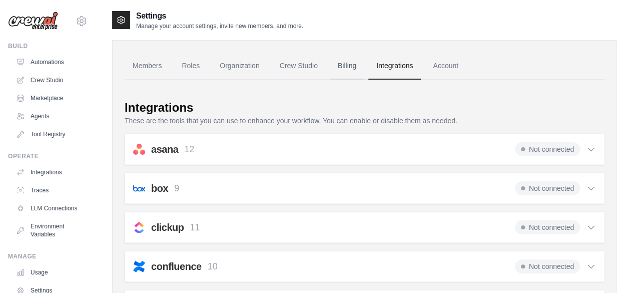
click at [347, 67] on link "Billing" at bounding box center [347, 66] width 35 height 27
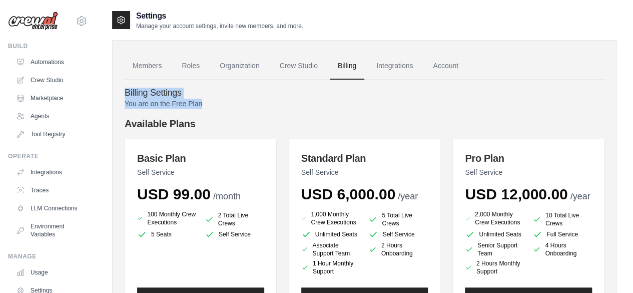
drag, startPoint x: 213, startPoint y: 104, endPoint x: 131, endPoint y: 85, distance: 83.7
click at [201, 117] on h4 "Available Plans" at bounding box center [365, 124] width 480 height 14
click at [44, 64] on link "Automations" at bounding box center [51, 62] width 76 height 16
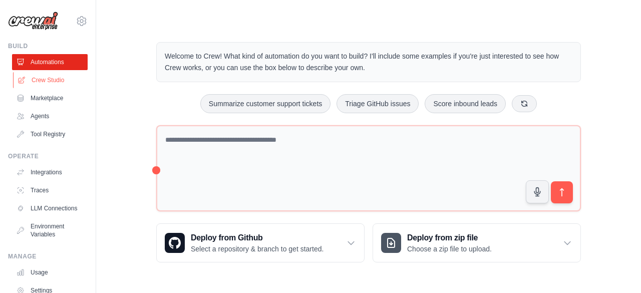
click at [49, 85] on link "Crew Studio" at bounding box center [51, 80] width 76 height 16
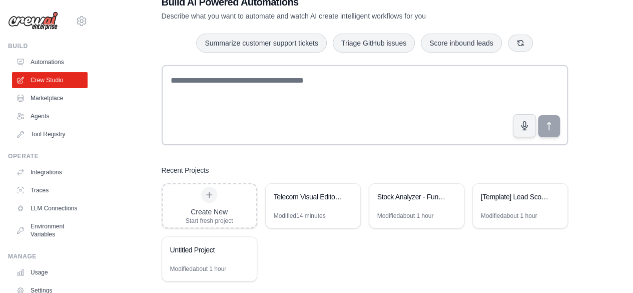
scroll to position [28, 0]
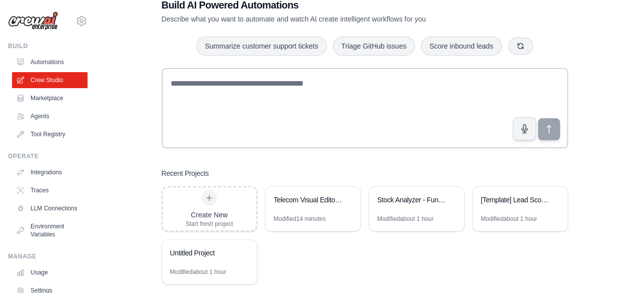
click at [280, 168] on div "Recent Projects" at bounding box center [365, 173] width 407 height 10
click at [322, 213] on div "Telecom Visual Editor Framework Builder" at bounding box center [313, 201] width 95 height 28
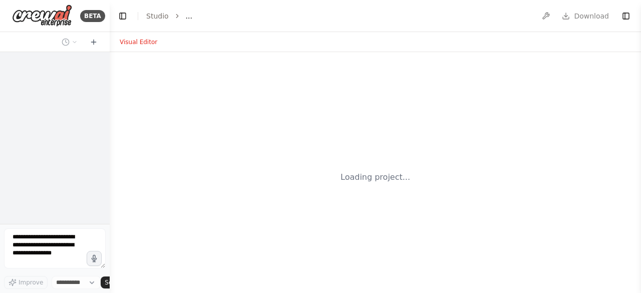
select select "****"
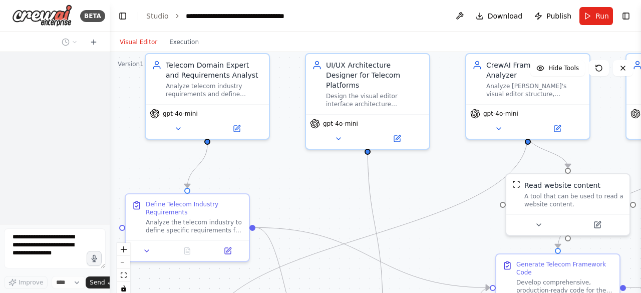
drag, startPoint x: 303, startPoint y: 218, endPoint x: 284, endPoint y: 165, distance: 56.9
click at [285, 166] on div ".deletable-edge-delete-btn { width: 20px; height: 20px; border: 0px solid #ffff…" at bounding box center [375, 177] width 531 height 250
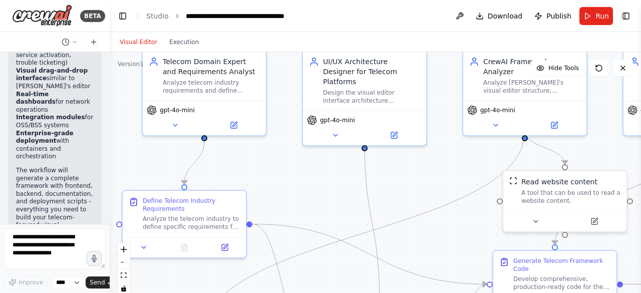
click at [206, 141] on div ".deletable-edge-delete-btn { width: 20px; height: 20px; border: 0px solid #ffff…" at bounding box center [375, 177] width 531 height 250
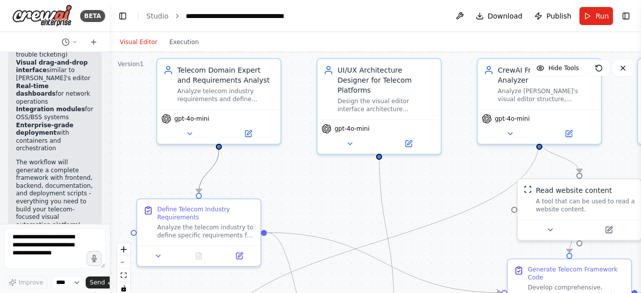
drag, startPoint x: 206, startPoint y: 141, endPoint x: 222, endPoint y: 150, distance: 18.4
click at [222, 150] on div ".deletable-edge-delete-btn { width: 20px; height: 20px; border: 0px solid #ffff…" at bounding box center [375, 177] width 531 height 250
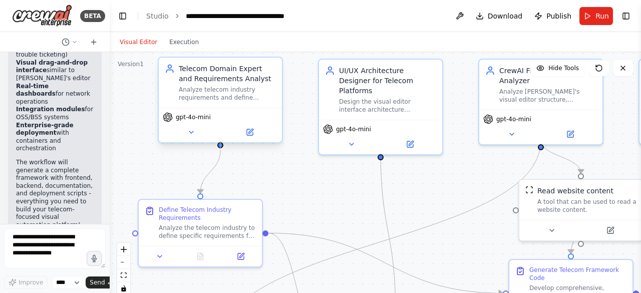
click at [220, 143] on div at bounding box center [220, 145] width 6 height 6
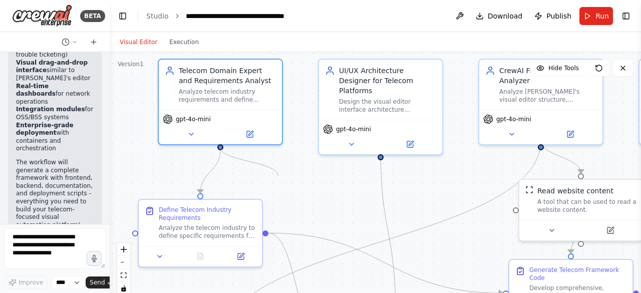
drag, startPoint x: 221, startPoint y: 146, endPoint x: 278, endPoint y: 176, distance: 64.1
click at [278, 176] on div ".deletable-edge-delete-btn { width: 20px; height: 20px; border: 0px solid #ffff…" at bounding box center [375, 177] width 531 height 250
drag, startPoint x: 220, startPoint y: 144, endPoint x: 382, endPoint y: 148, distance: 161.8
click at [382, 148] on div ".deletable-edge-delete-btn { width: 20px; height: 20px; border: 0px solid #ffff…" at bounding box center [375, 177] width 531 height 250
drag, startPoint x: 220, startPoint y: 144, endPoint x: 517, endPoint y: 214, distance: 305.1
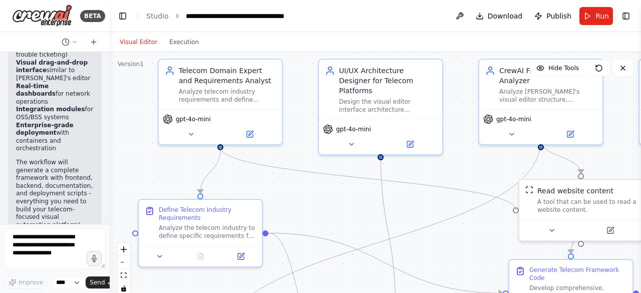
click at [517, 214] on div ".deletable-edge-delete-btn { width: 20px; height: 20px; border: 0px solid #ffff…" at bounding box center [375, 177] width 531 height 250
click at [331, 161] on icon "Edge from 26f4f8e6-32b4-4741-97ec-6dce9930327f to bc06c174-4ba2-4457-9125-35b92…" at bounding box center [400, 161] width 361 height 23
click at [401, 161] on icon at bounding box center [401, 162] width 4 height 4
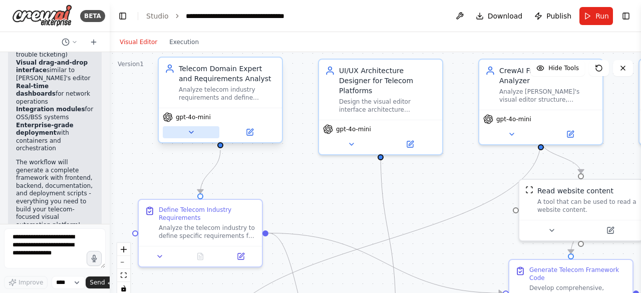
click at [190, 135] on icon at bounding box center [191, 132] width 8 height 8
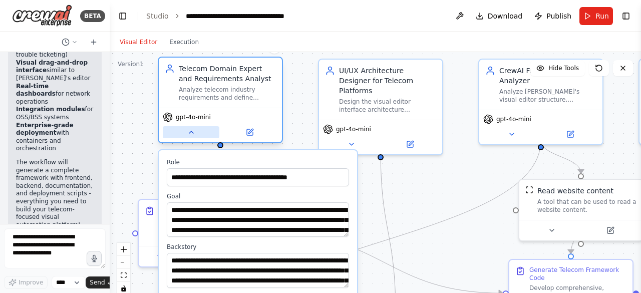
click at [190, 135] on icon at bounding box center [191, 132] width 8 height 8
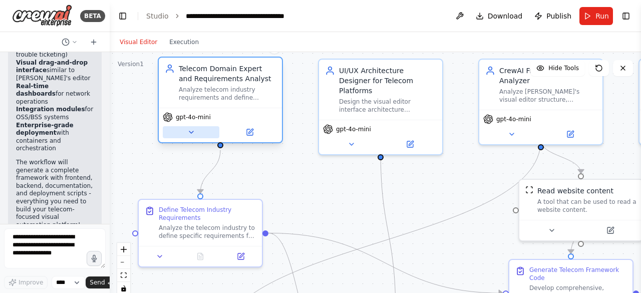
click at [190, 135] on icon at bounding box center [191, 132] width 8 height 8
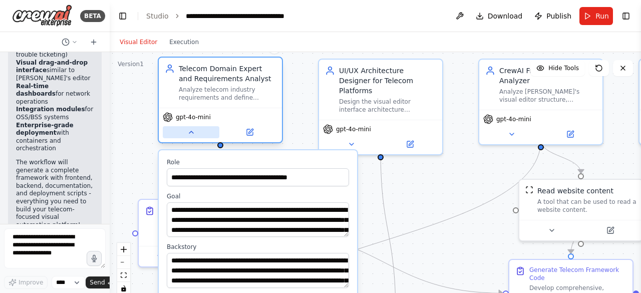
click at [190, 135] on icon at bounding box center [191, 132] width 8 height 8
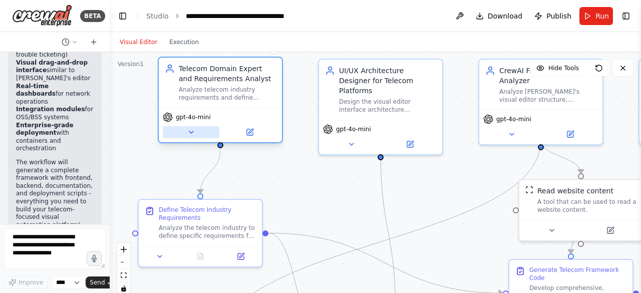
click at [190, 135] on icon at bounding box center [191, 132] width 8 height 8
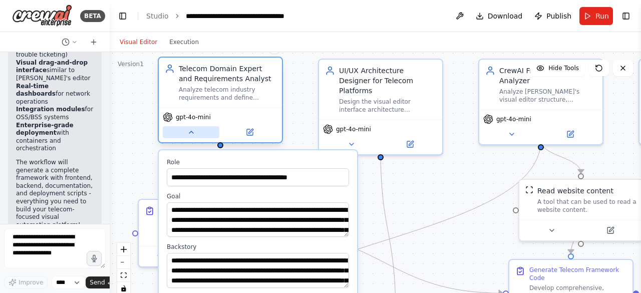
click at [190, 135] on icon at bounding box center [191, 132] width 8 height 8
